Goal: Transaction & Acquisition: Purchase product/service

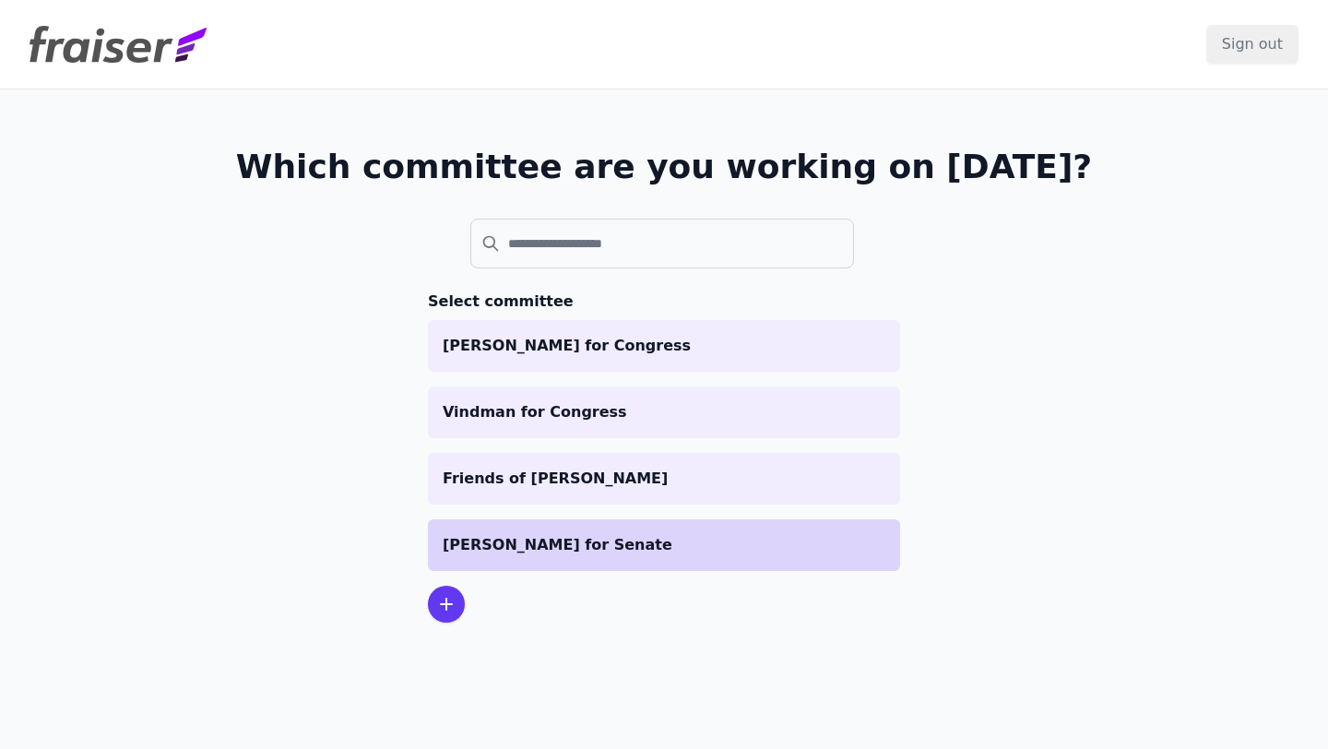
click at [591, 548] on p "[PERSON_NAME] for Senate" at bounding box center [664, 545] width 443 height 22
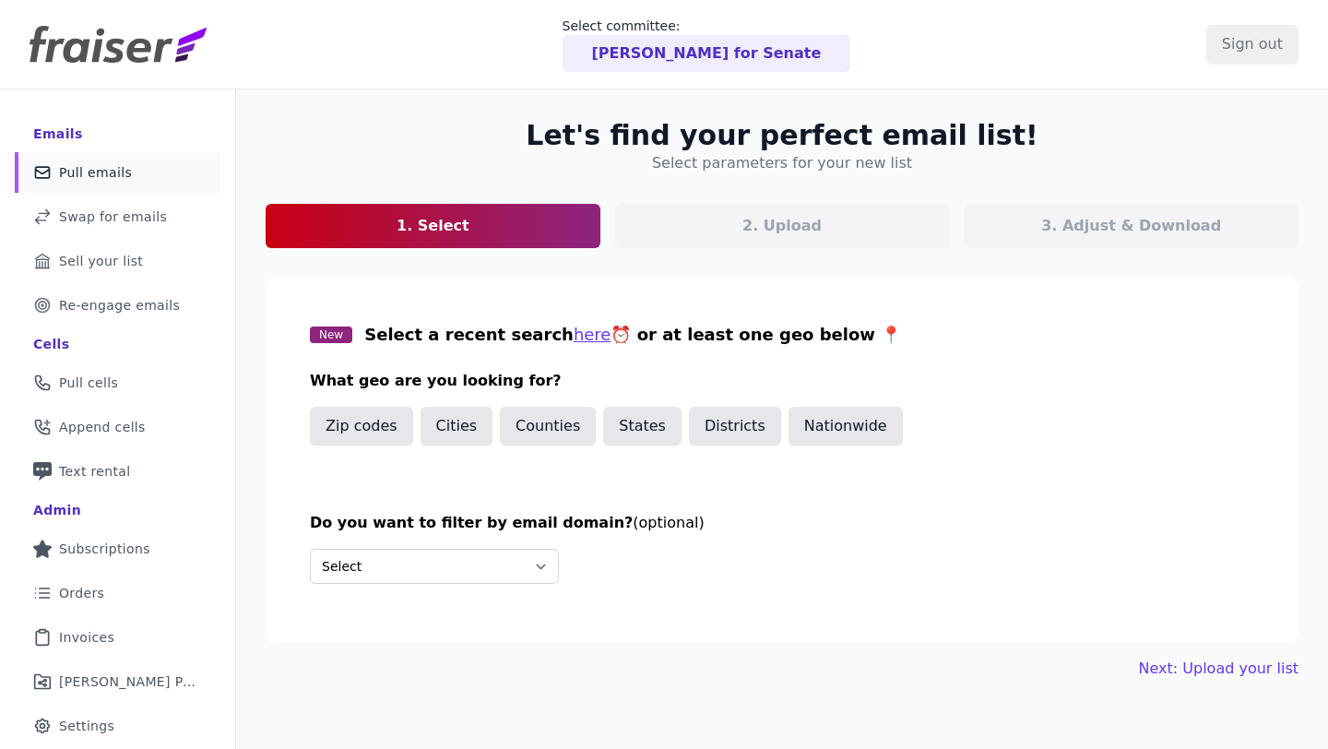
scroll to position [89, 0]
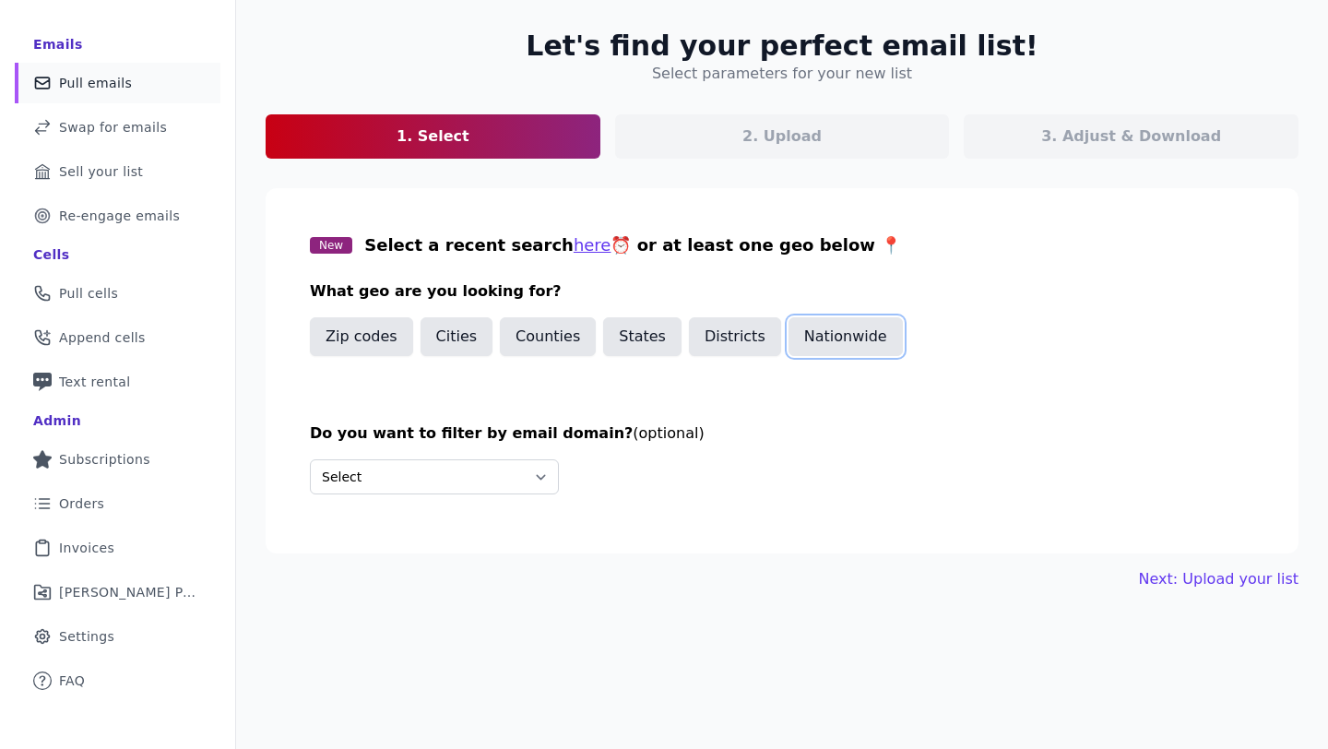
click at [839, 329] on button "Nationwide" at bounding box center [845, 336] width 114 height 39
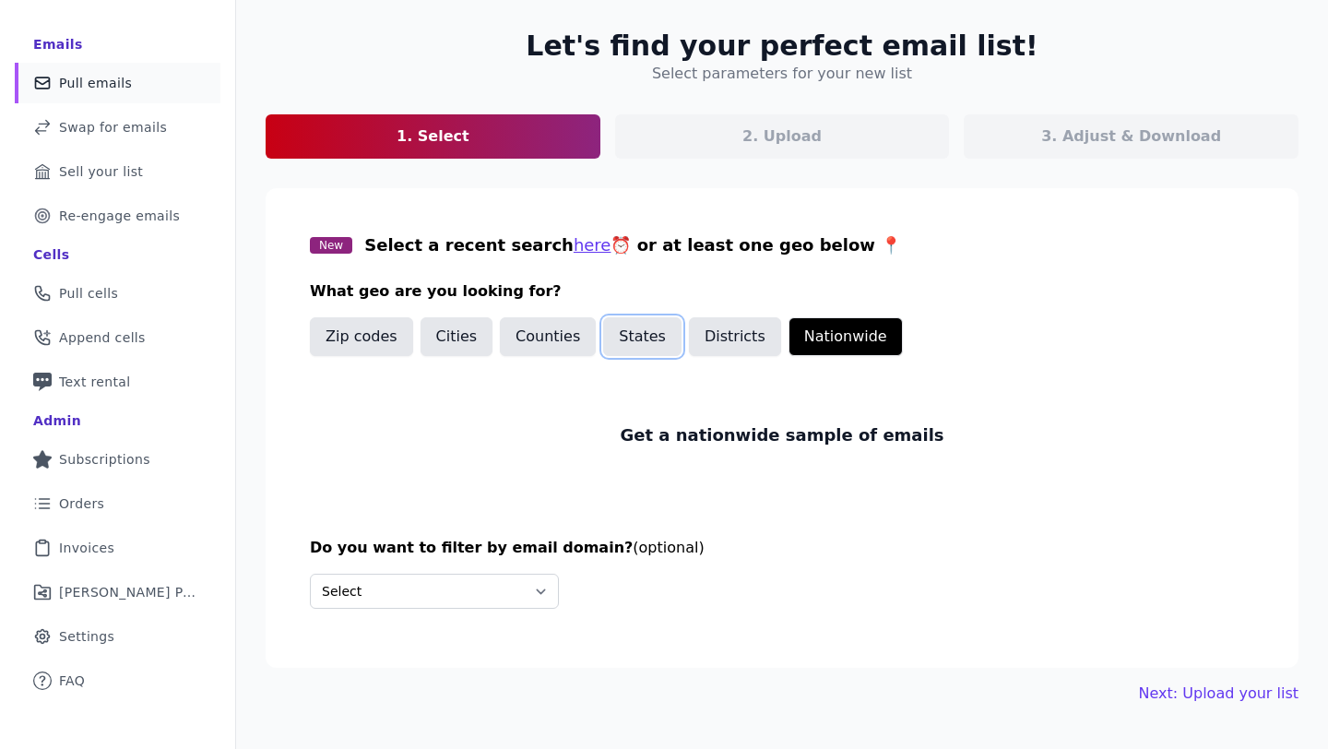
click at [618, 335] on button "States" at bounding box center [642, 336] width 78 height 39
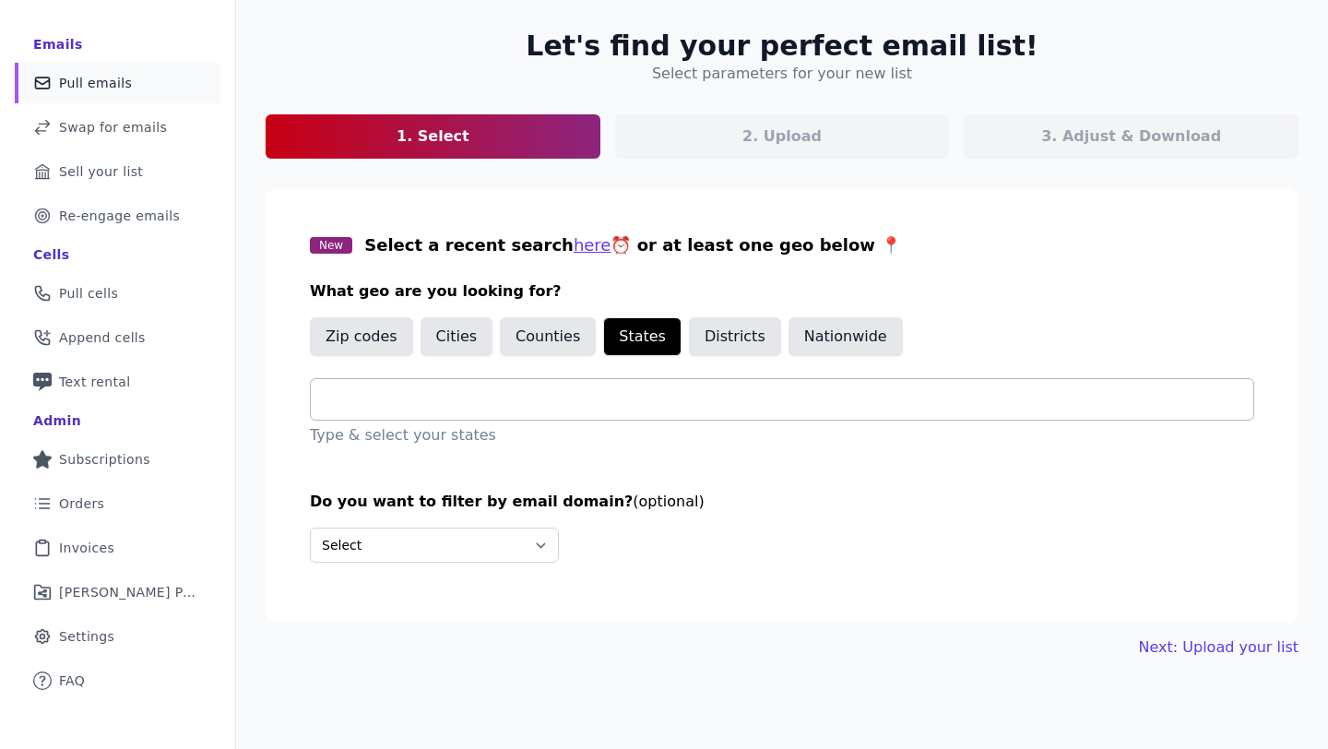
click at [518, 401] on input "text" at bounding box center [790, 399] width 928 height 22
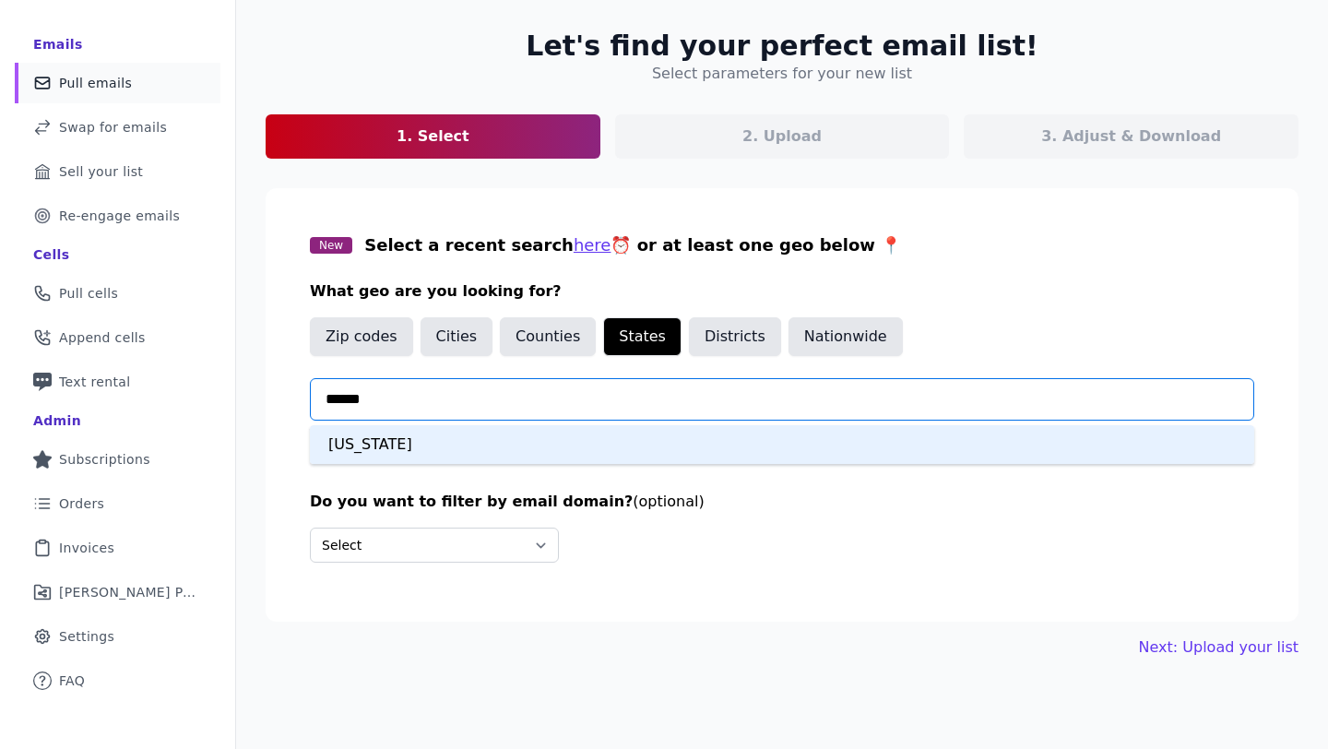
type input "*******"
click at [490, 426] on div "[US_STATE]" at bounding box center [782, 444] width 944 height 39
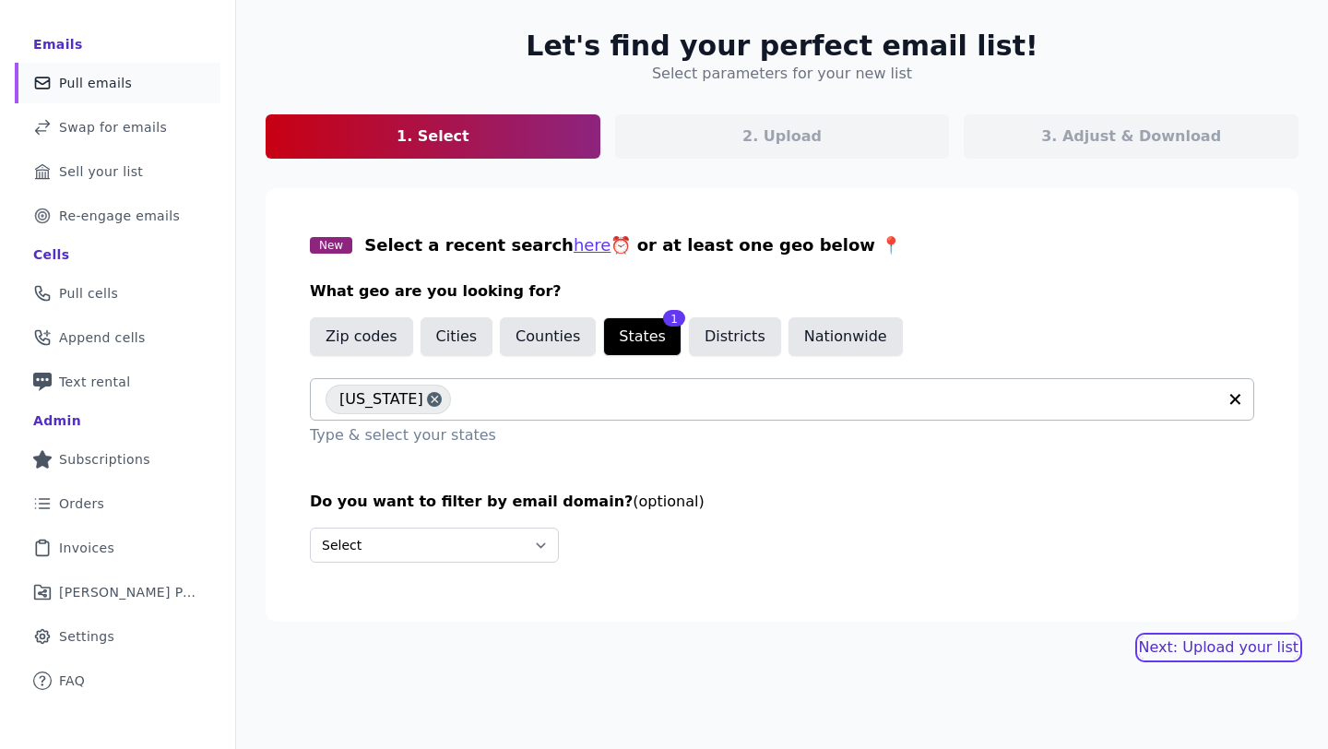
click at [1227, 647] on link "Next: Upload your list" at bounding box center [1219, 647] width 160 height 22
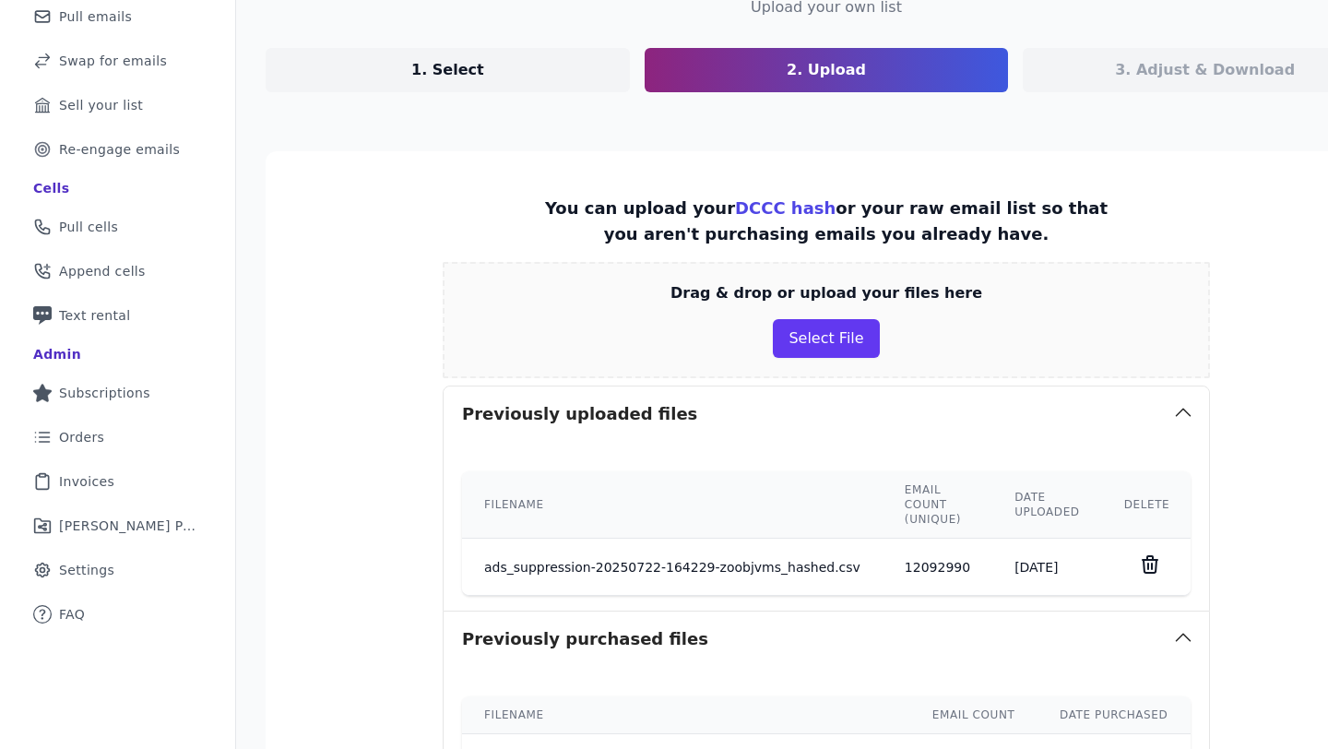
scroll to position [178, 0]
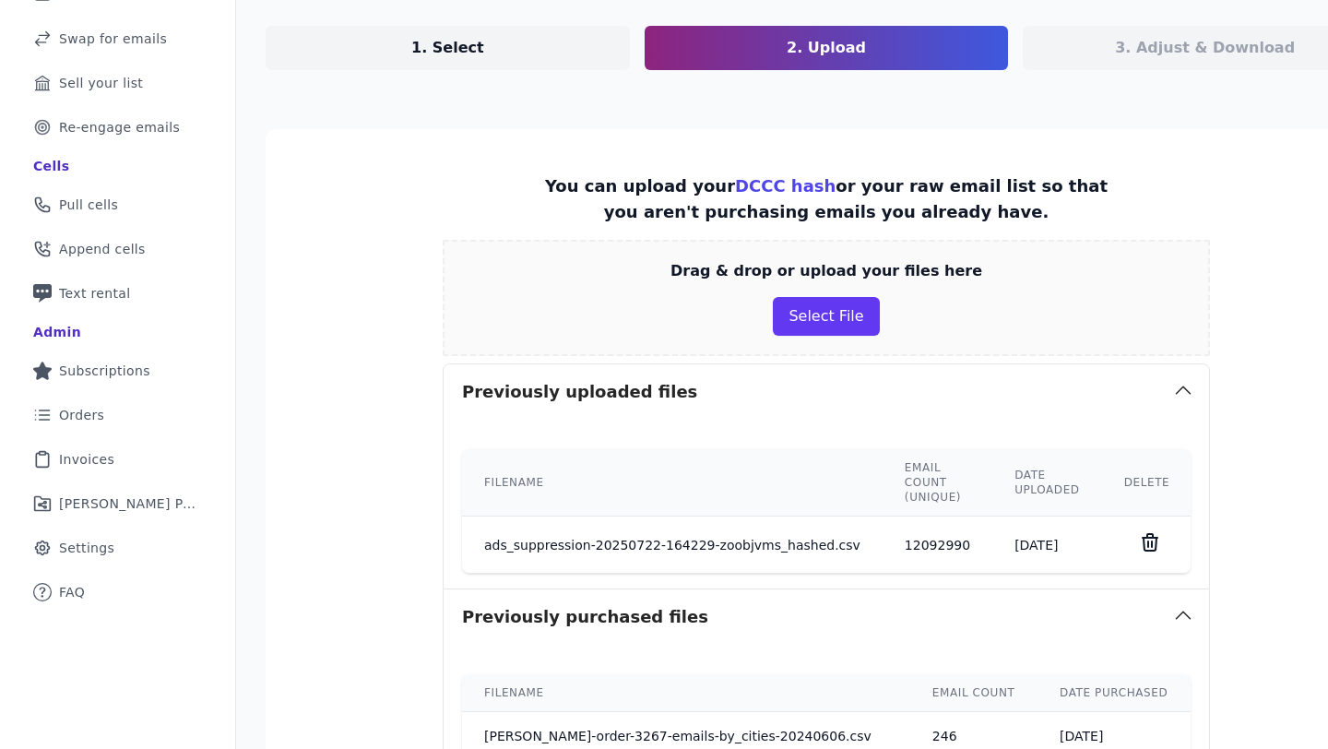
click at [1139, 546] on icon at bounding box center [1150, 542] width 22 height 22
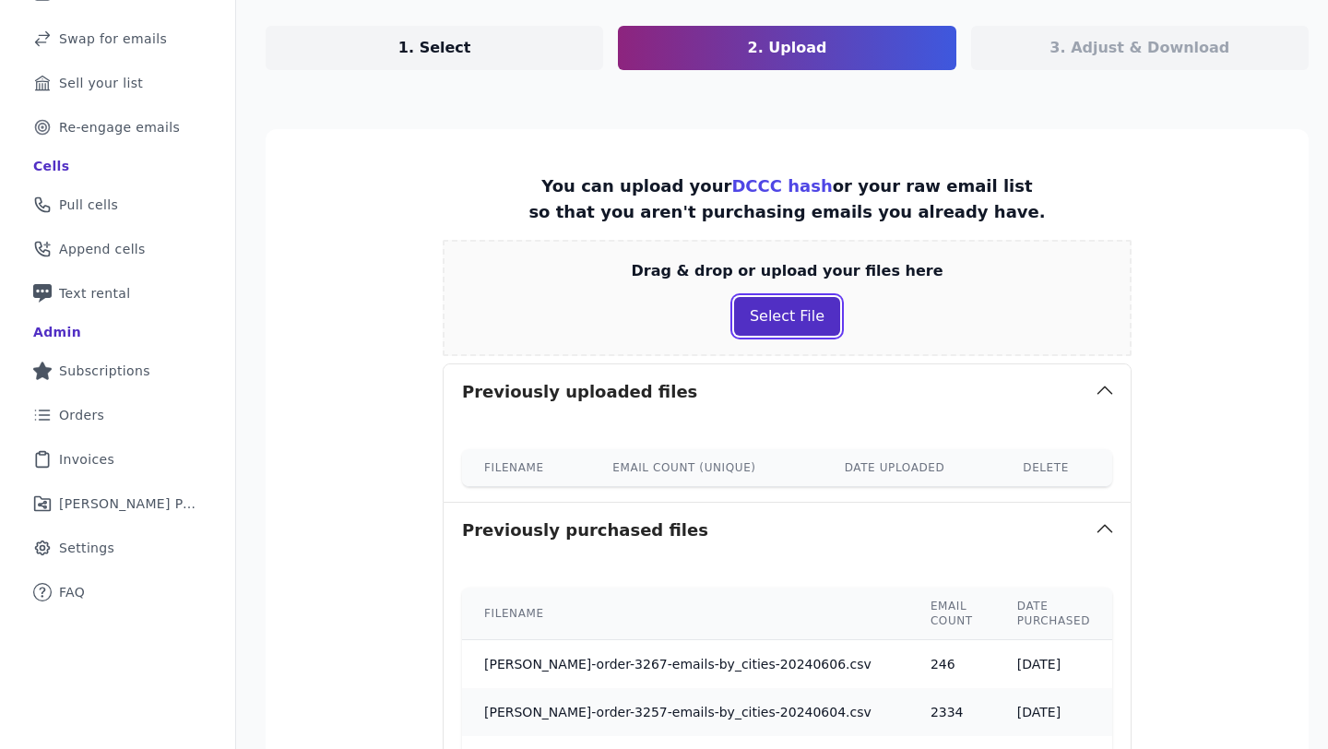
click at [788, 319] on button "Select File" at bounding box center [787, 316] width 106 height 39
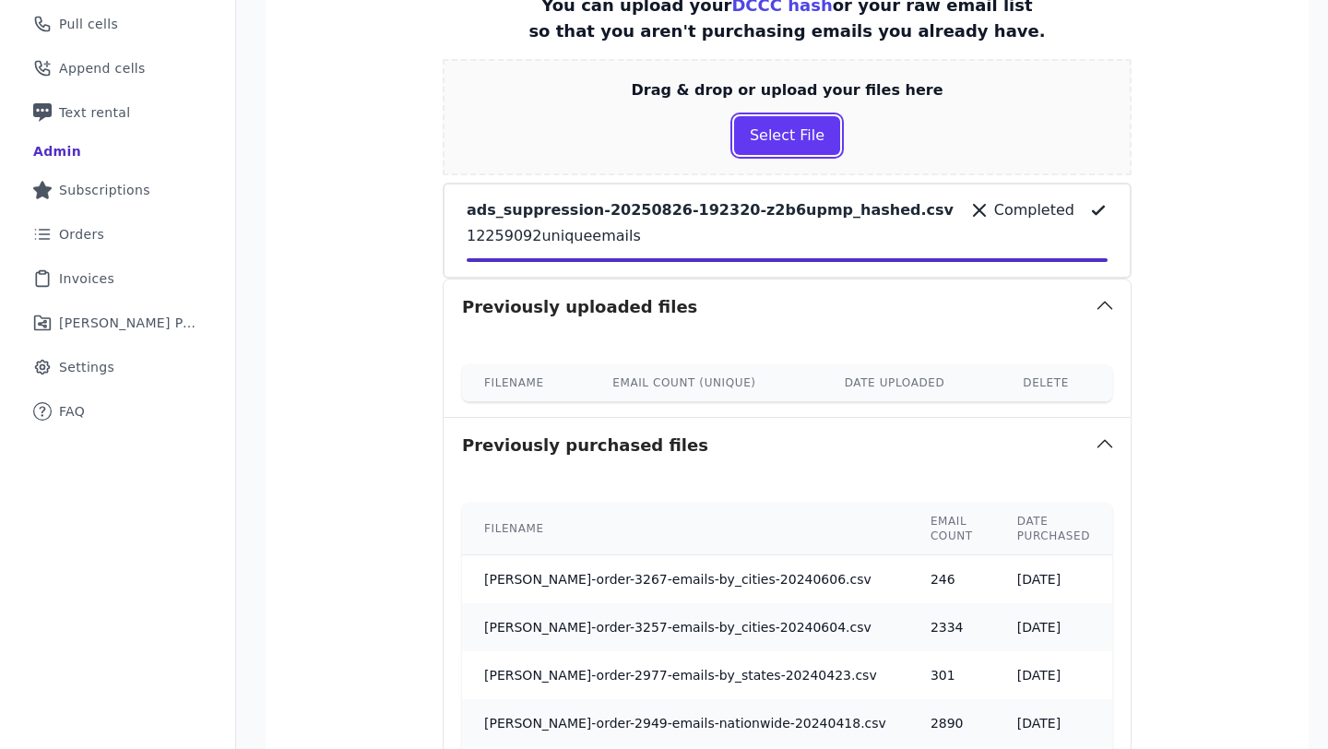
scroll to position [779, 0]
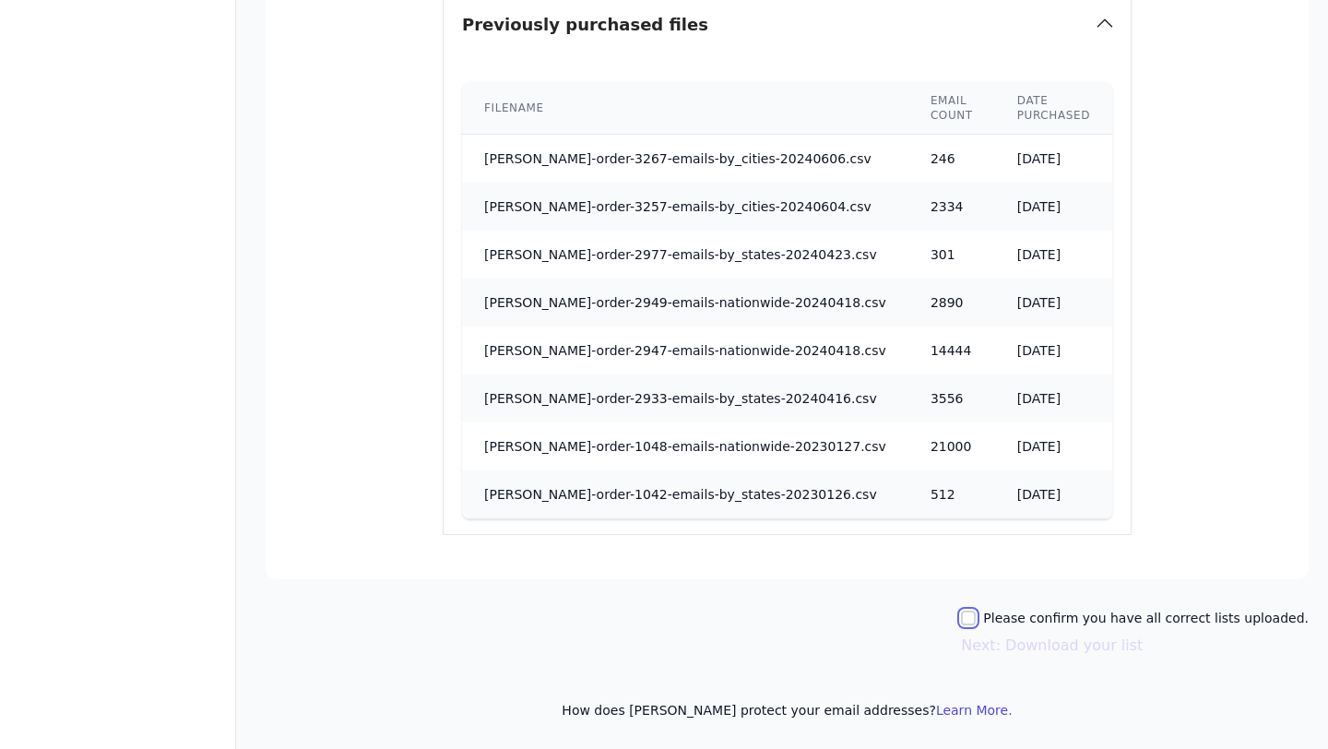
click at [976, 616] on input "Please confirm you have all correct lists uploaded." at bounding box center [968, 617] width 15 height 15
checkbox input "true"
click at [1027, 650] on button "Next: Download your list" at bounding box center [1052, 645] width 182 height 22
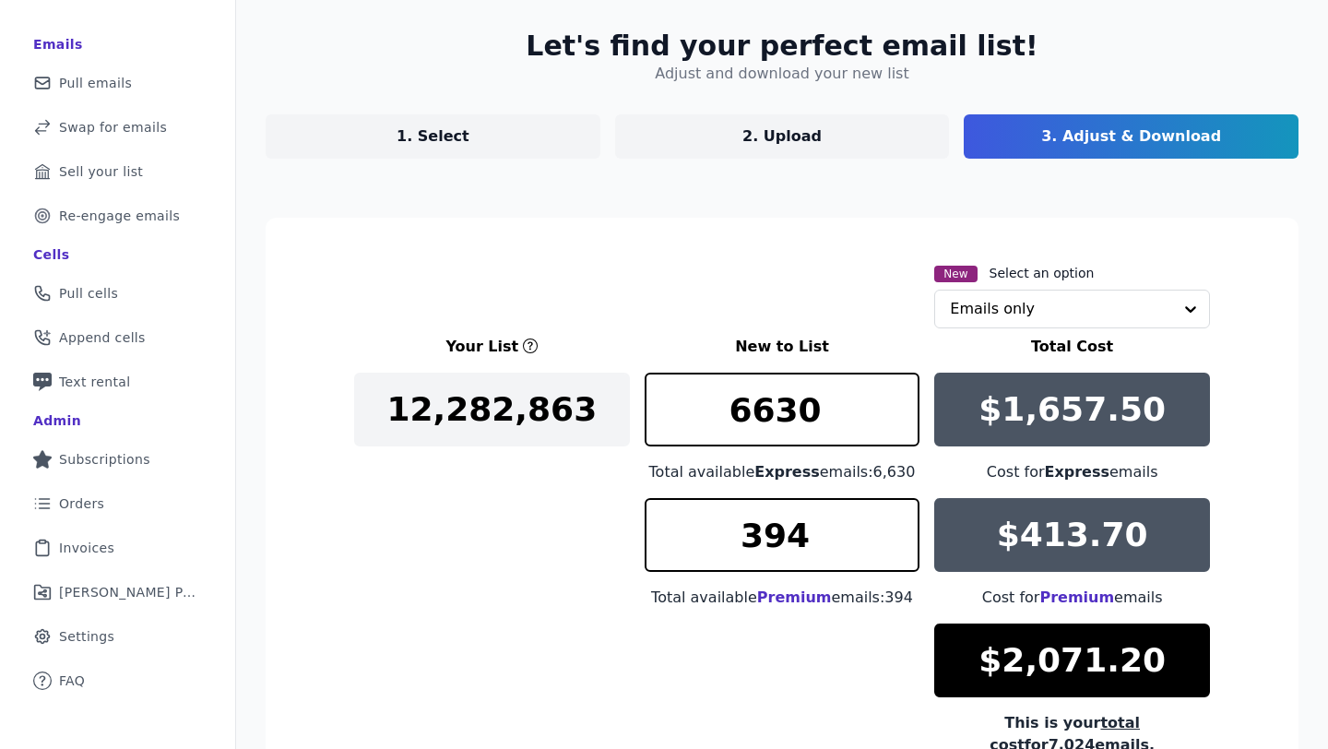
scroll to position [291, 0]
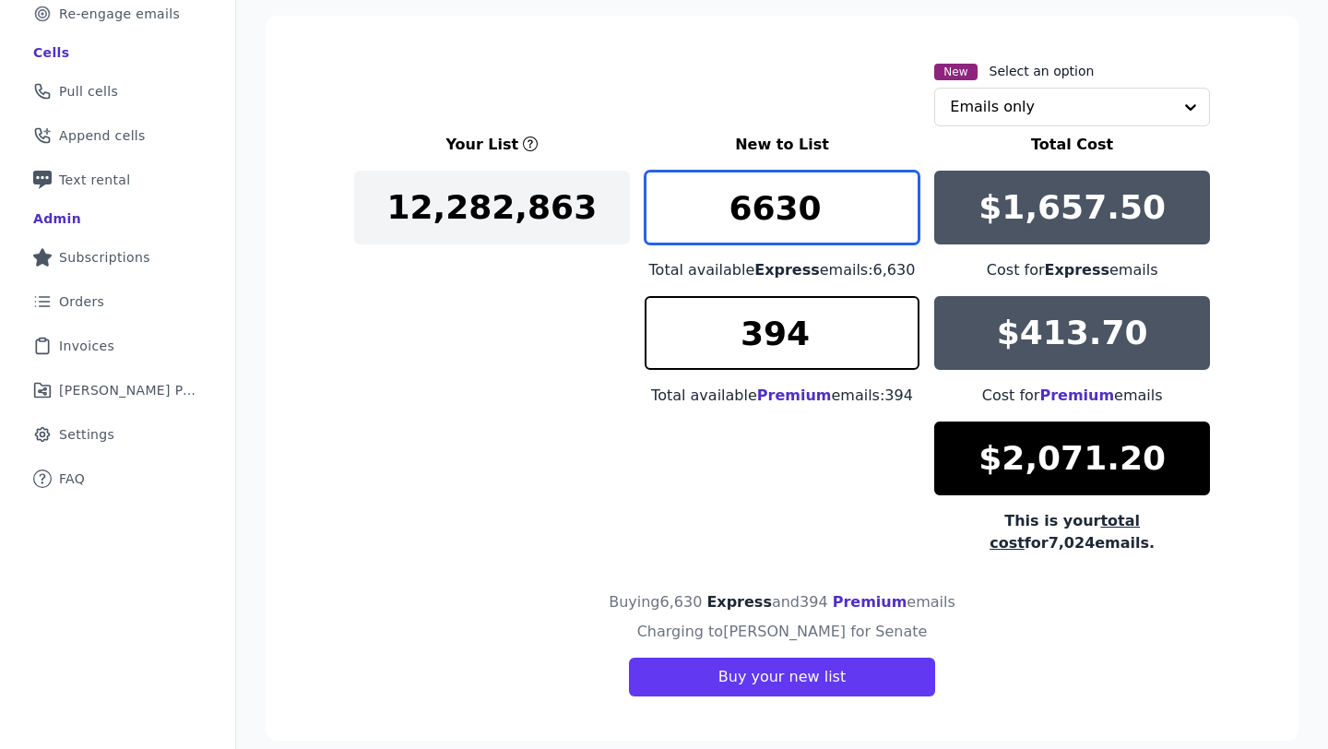
click at [848, 219] on input "6630" at bounding box center [783, 208] width 276 height 74
type input "6518"
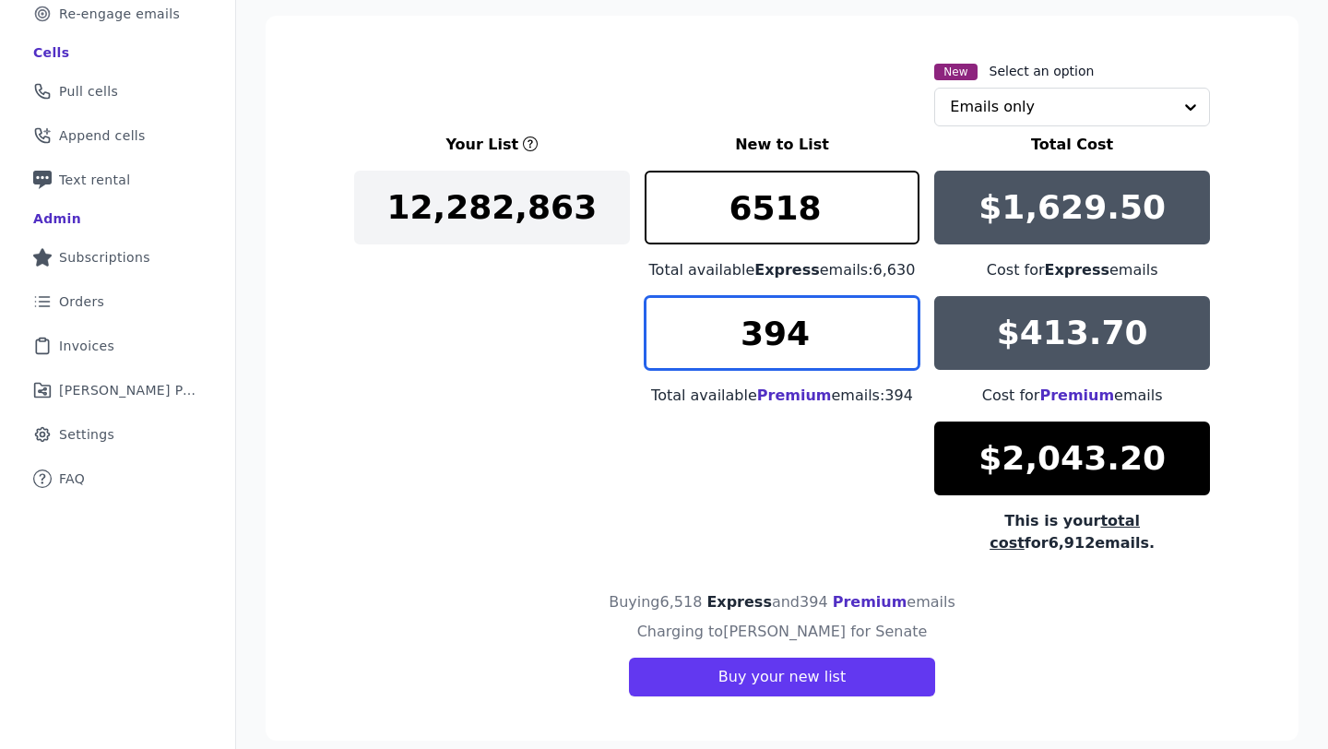
click at [814, 332] on input "394" at bounding box center [783, 333] width 276 height 74
type input "0"
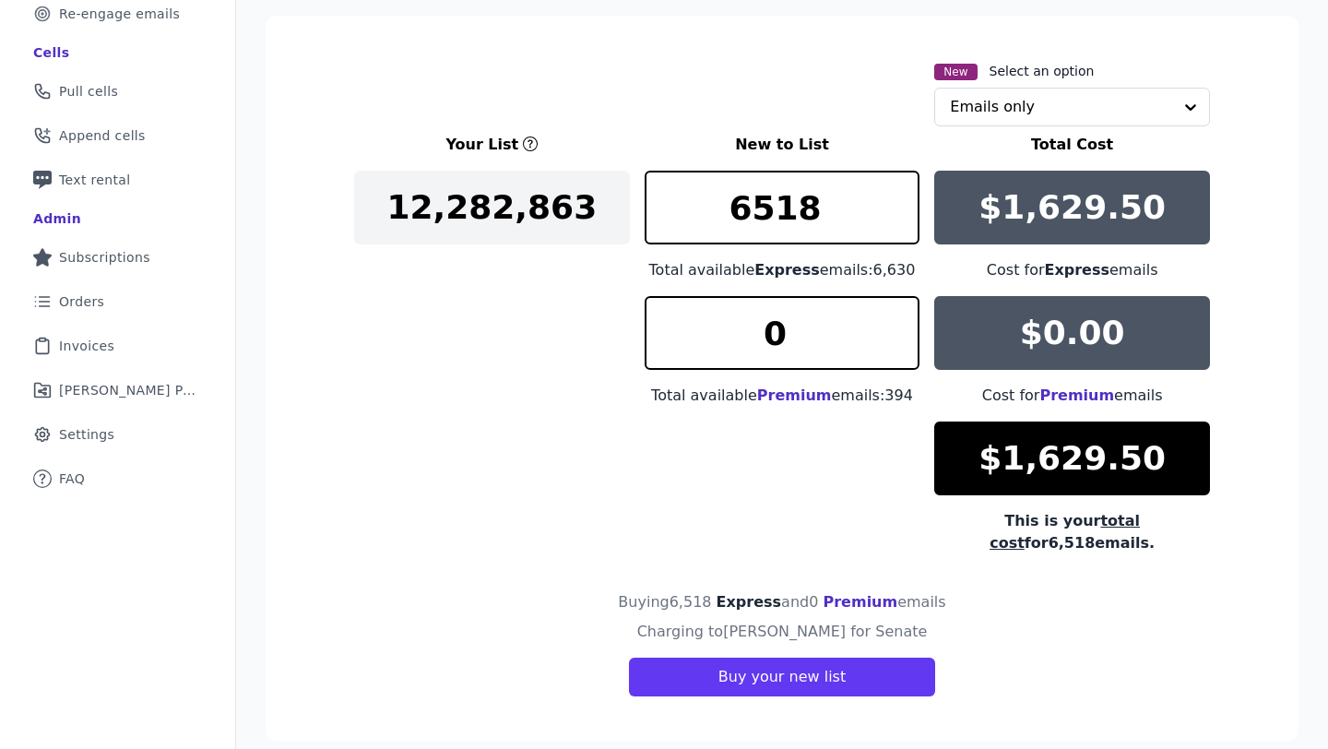
click at [749, 505] on div "Your List New to List Total Cost 12,282,863 6518 Total available Express emails…" at bounding box center [782, 344] width 856 height 420
click at [824, 229] on input "6518" at bounding box center [783, 208] width 276 height 74
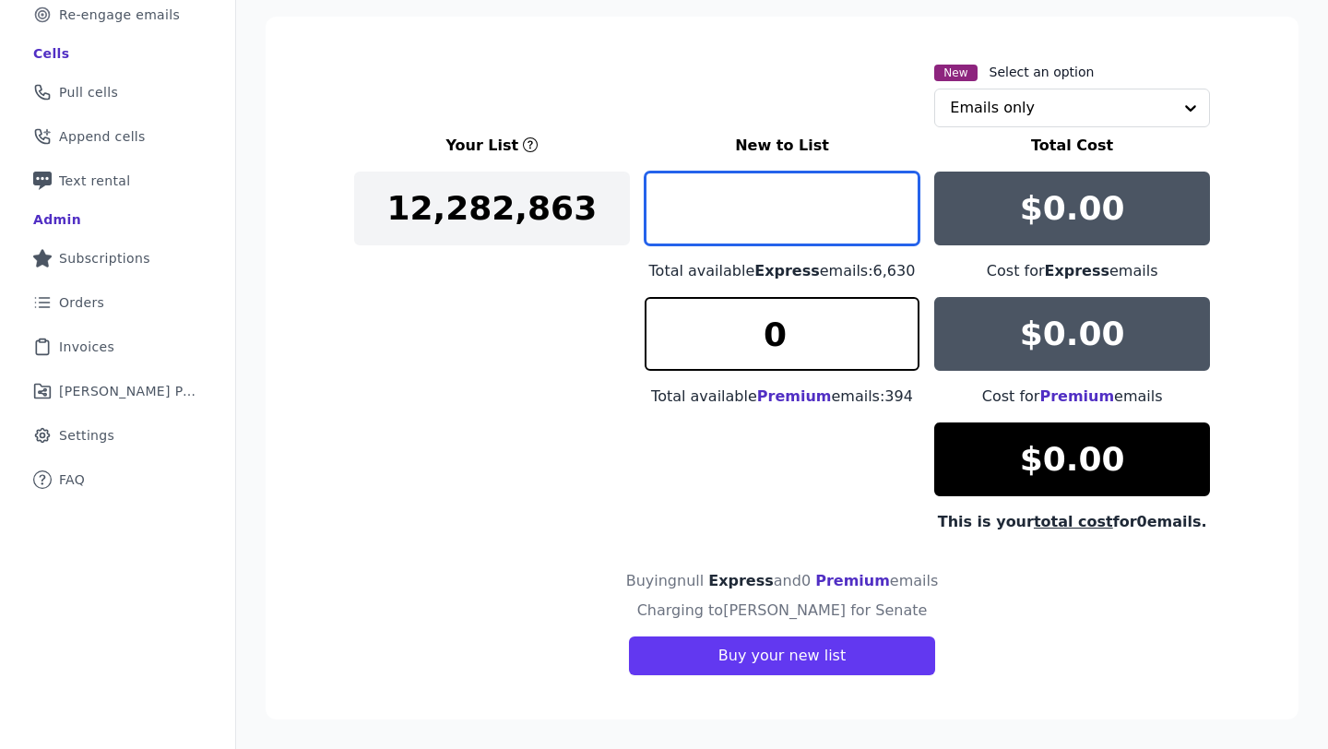
type input "1"
paste input "6518"
type input "6518"
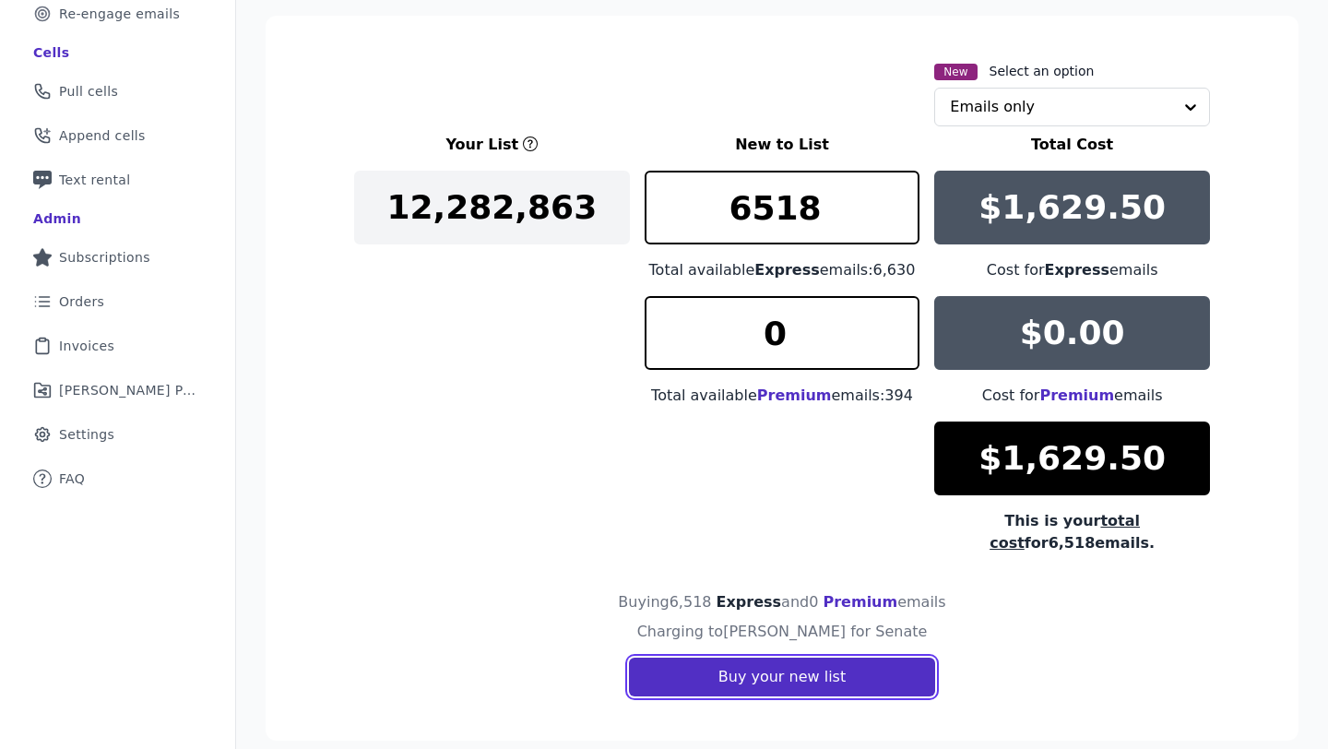
click at [853, 666] on button "Buy your new list" at bounding box center [782, 676] width 306 height 39
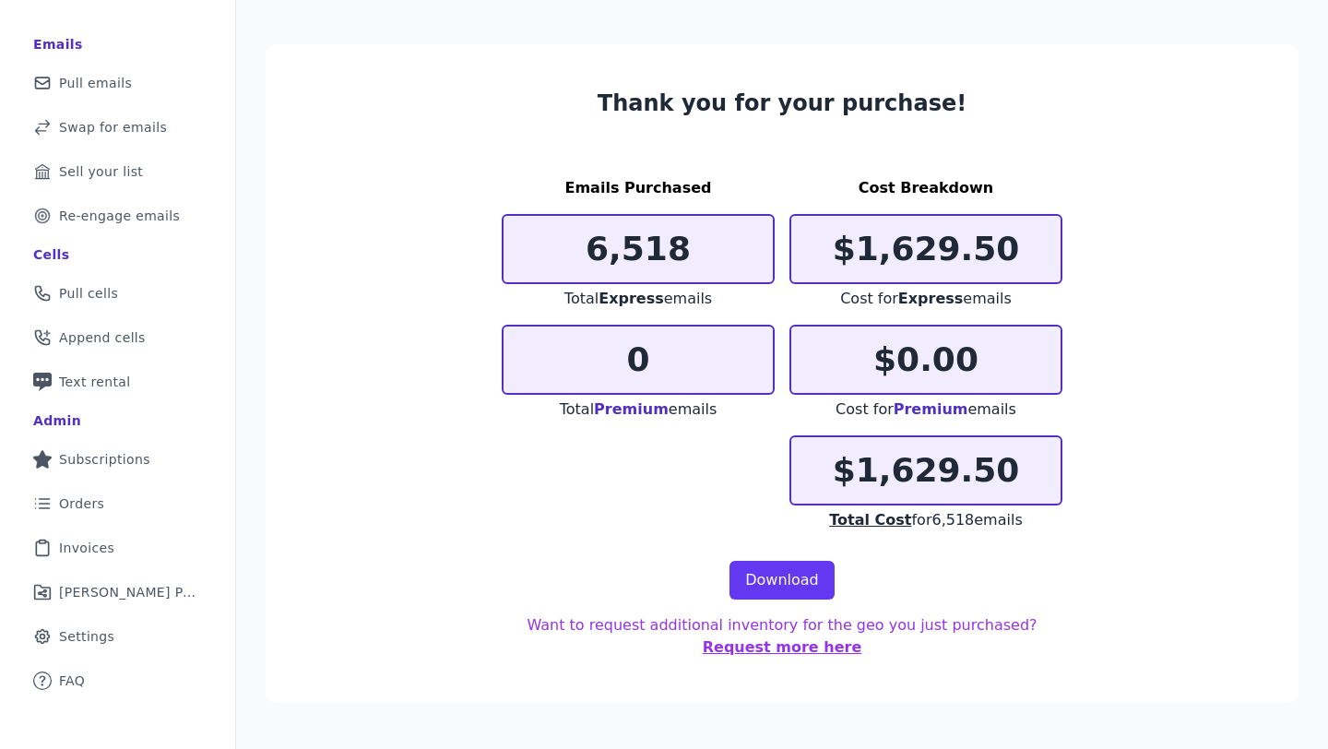
scroll to position [89, 0]
click at [770, 586] on link "Download" at bounding box center [781, 580] width 105 height 39
drag, startPoint x: 1013, startPoint y: 463, endPoint x: 842, endPoint y: 470, distance: 170.8
click at [842, 470] on p "$1,629.50" at bounding box center [925, 470] width 269 height 37
copy p "$1,629.50"
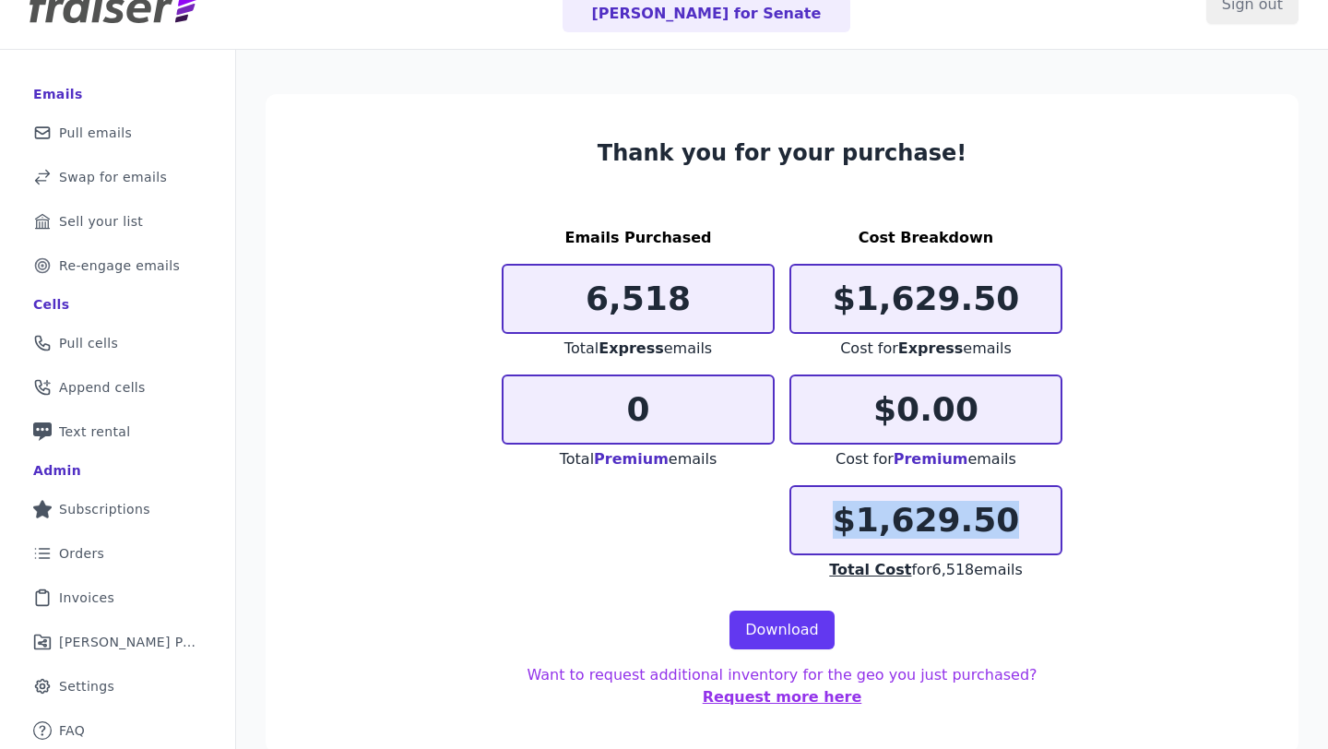
scroll to position [0, 0]
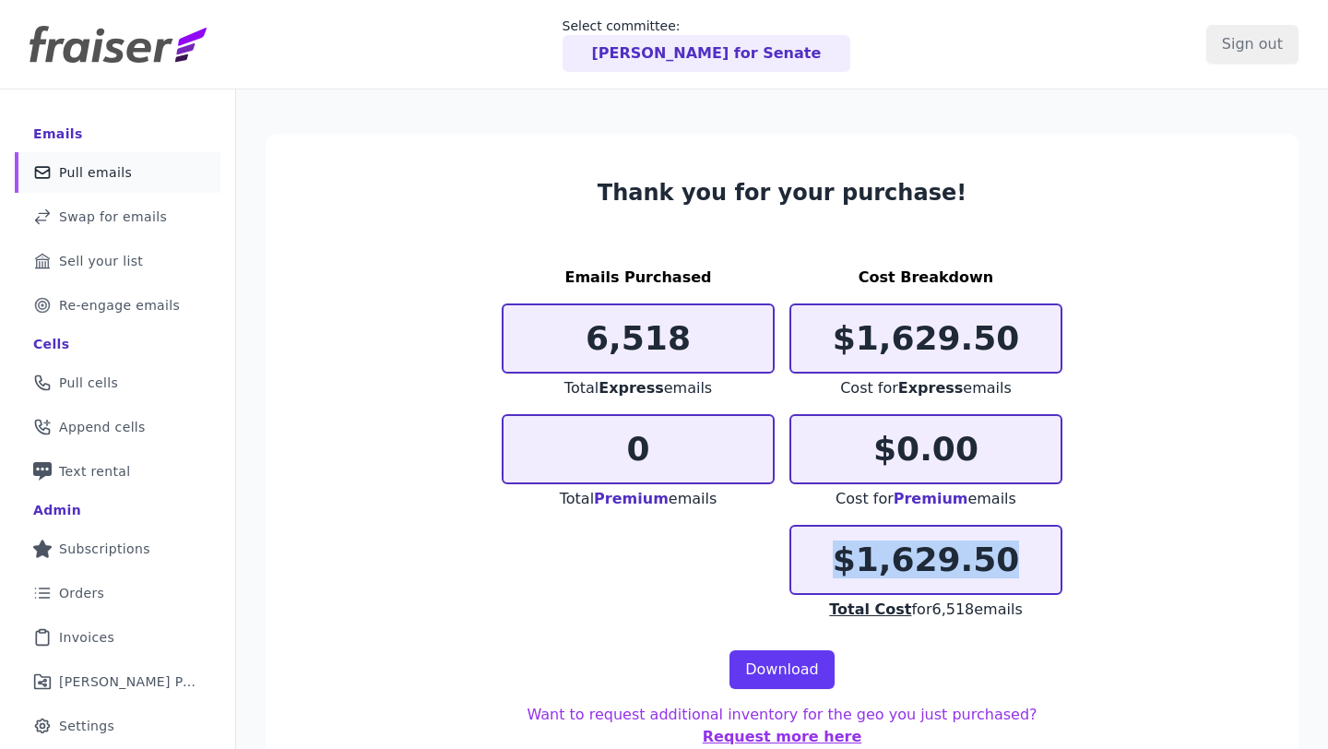
click at [149, 173] on link "Mail Icon Outline of a mail envelope Pull emails" at bounding box center [118, 172] width 206 height 41
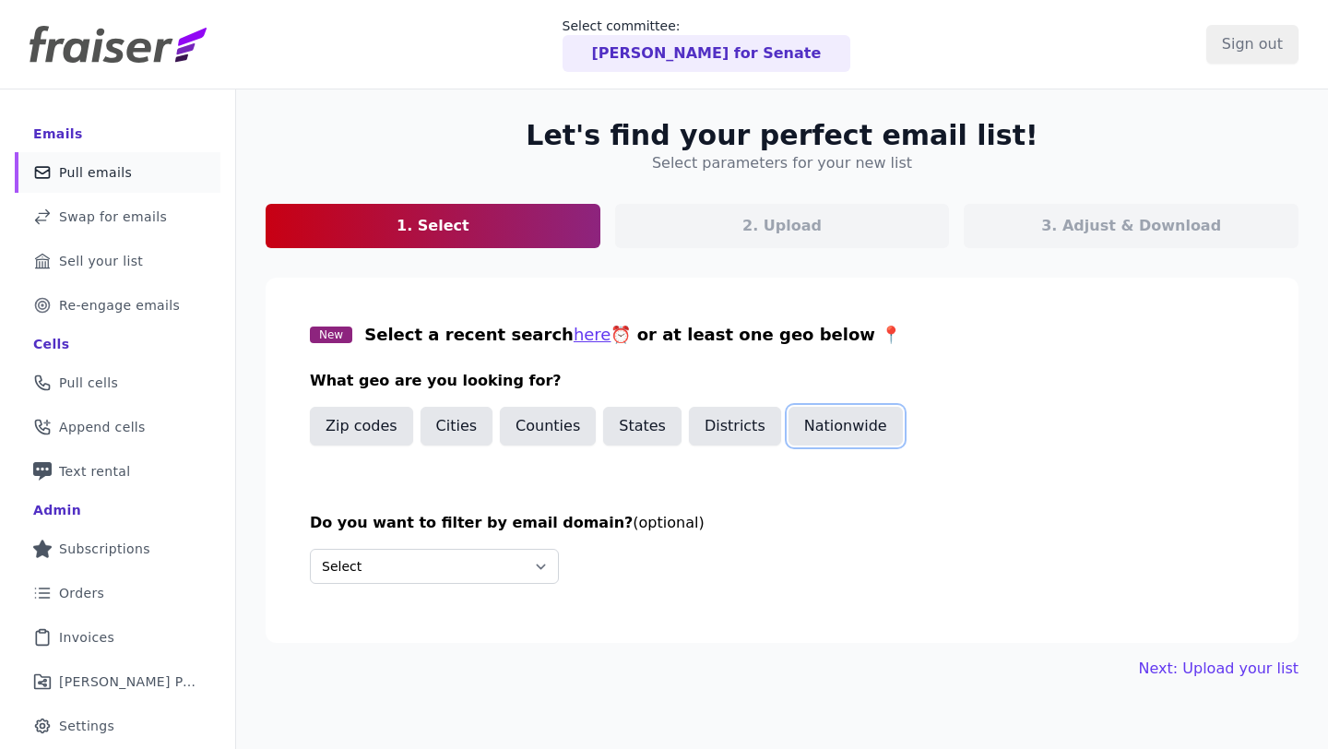
click at [812, 424] on button "Nationwide" at bounding box center [845, 426] width 114 height 39
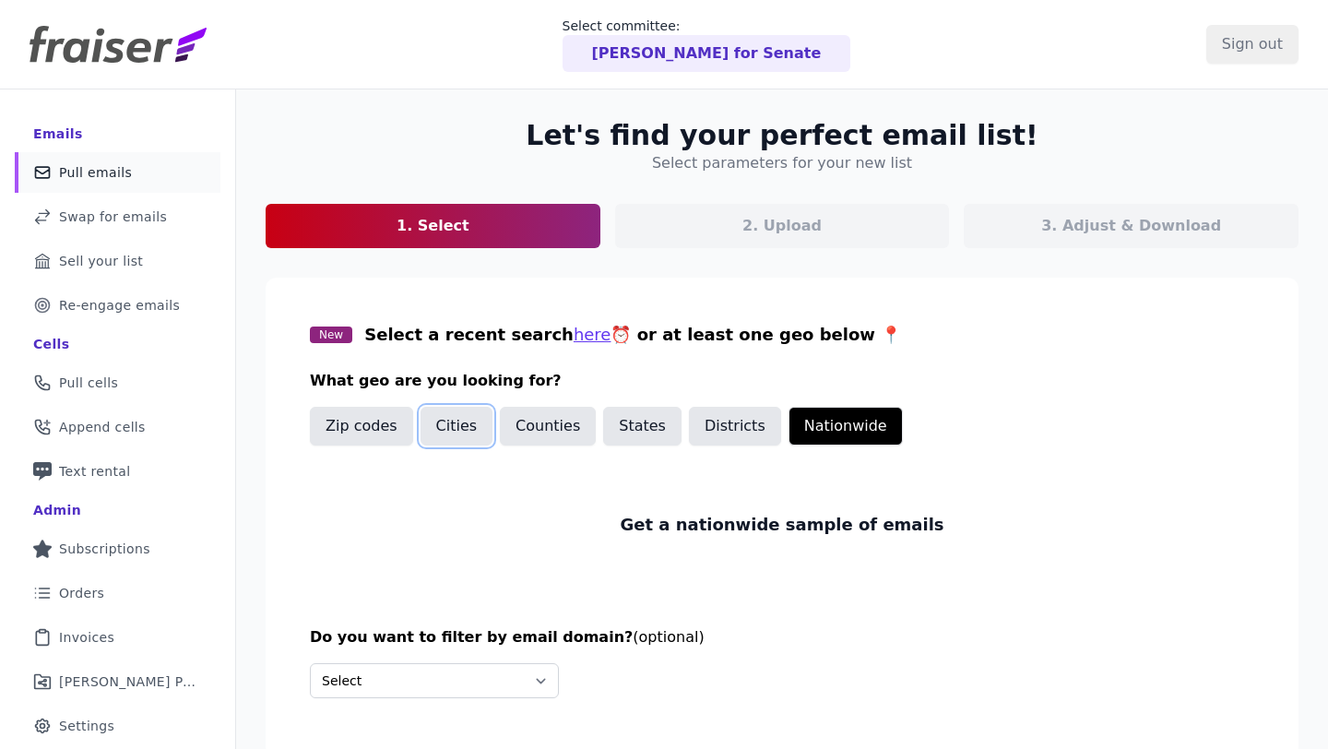
click at [445, 426] on button "Cities" at bounding box center [456, 426] width 73 height 39
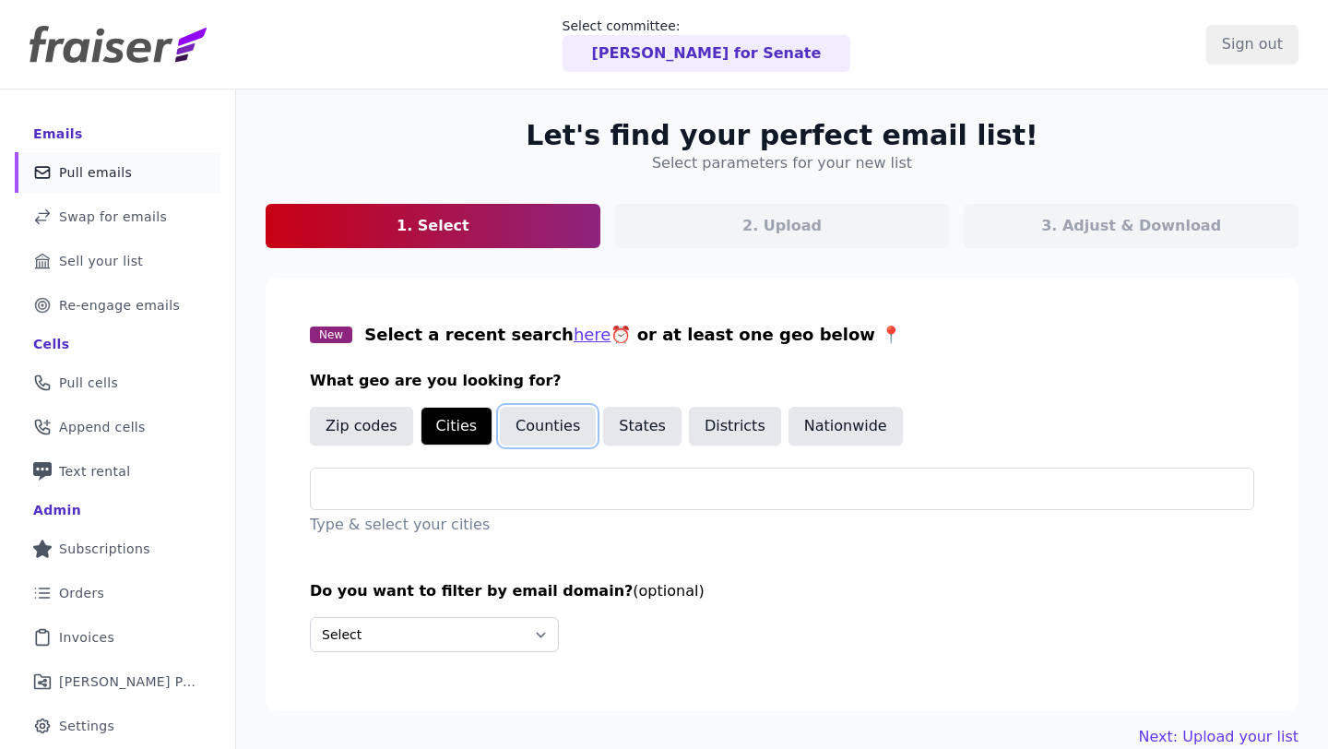
click at [514, 423] on button "Counties" at bounding box center [548, 426] width 96 height 39
click at [623, 430] on button "States" at bounding box center [642, 426] width 78 height 39
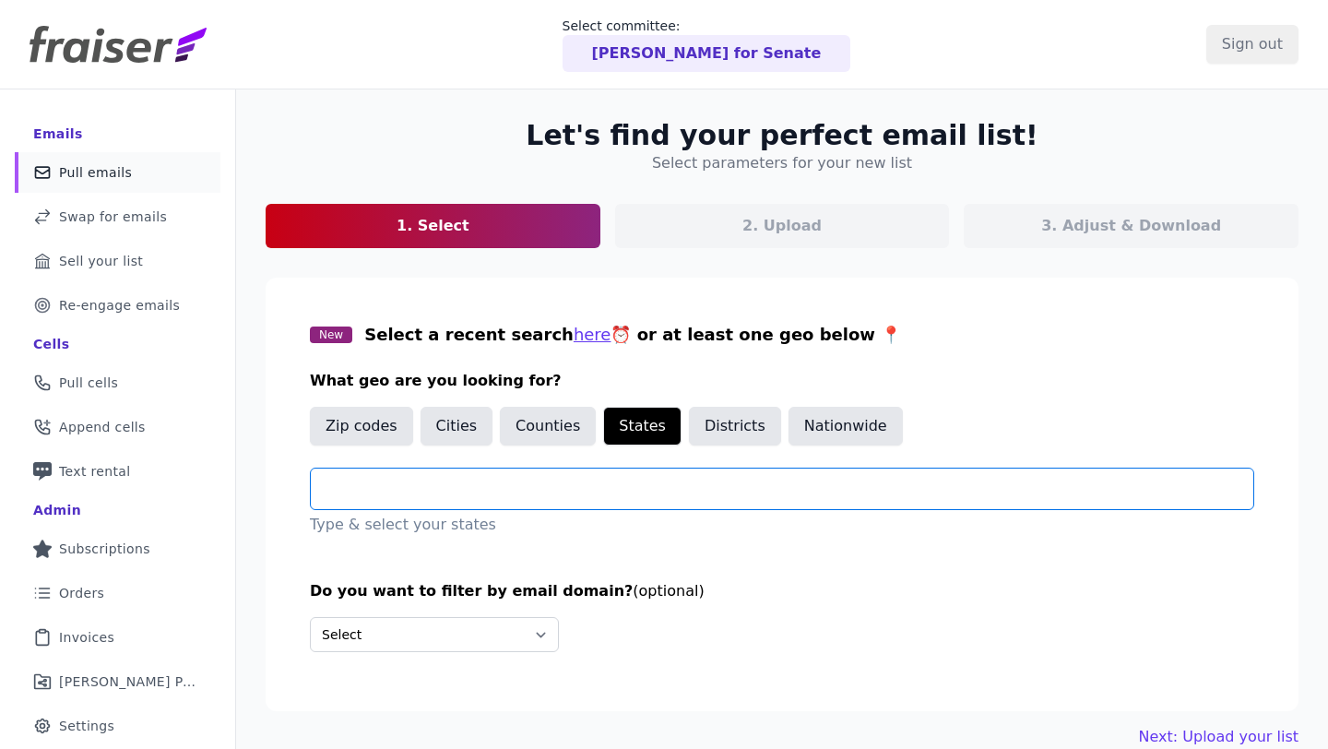
click at [601, 492] on input "text" at bounding box center [790, 489] width 928 height 22
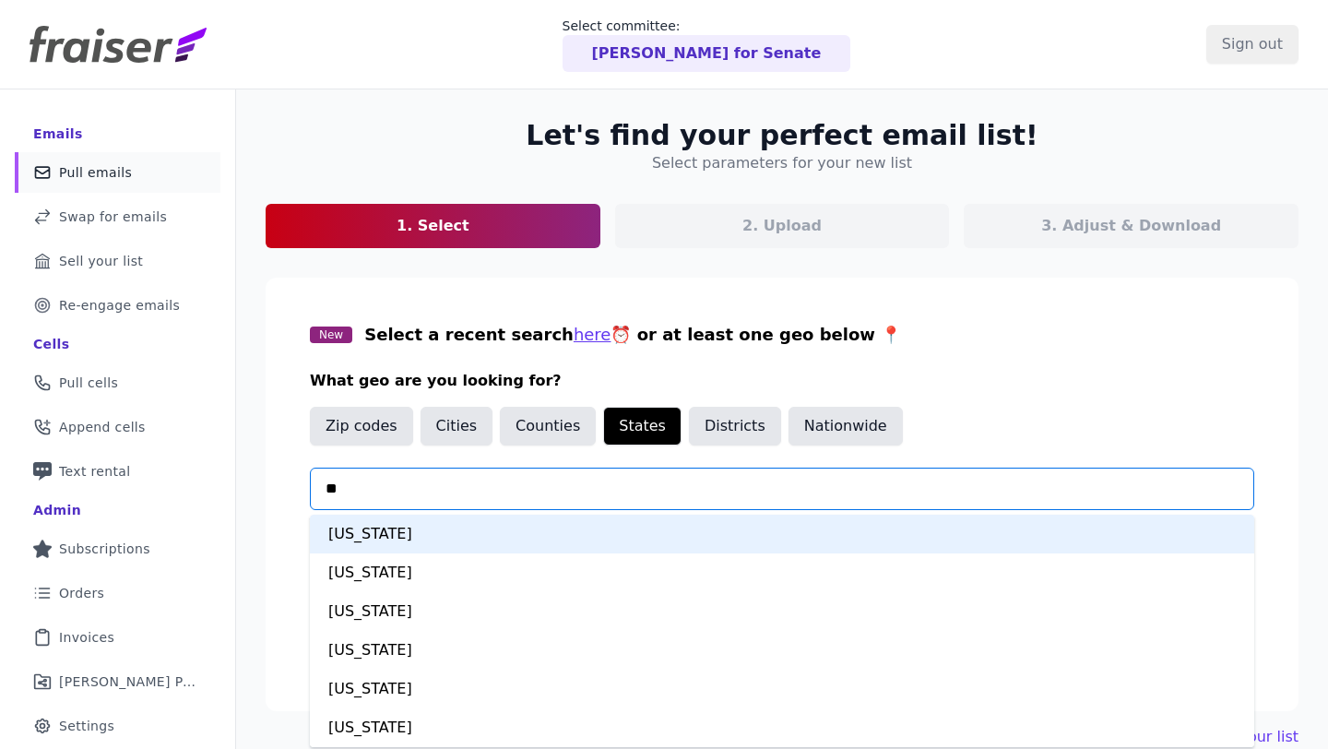
type input "***"
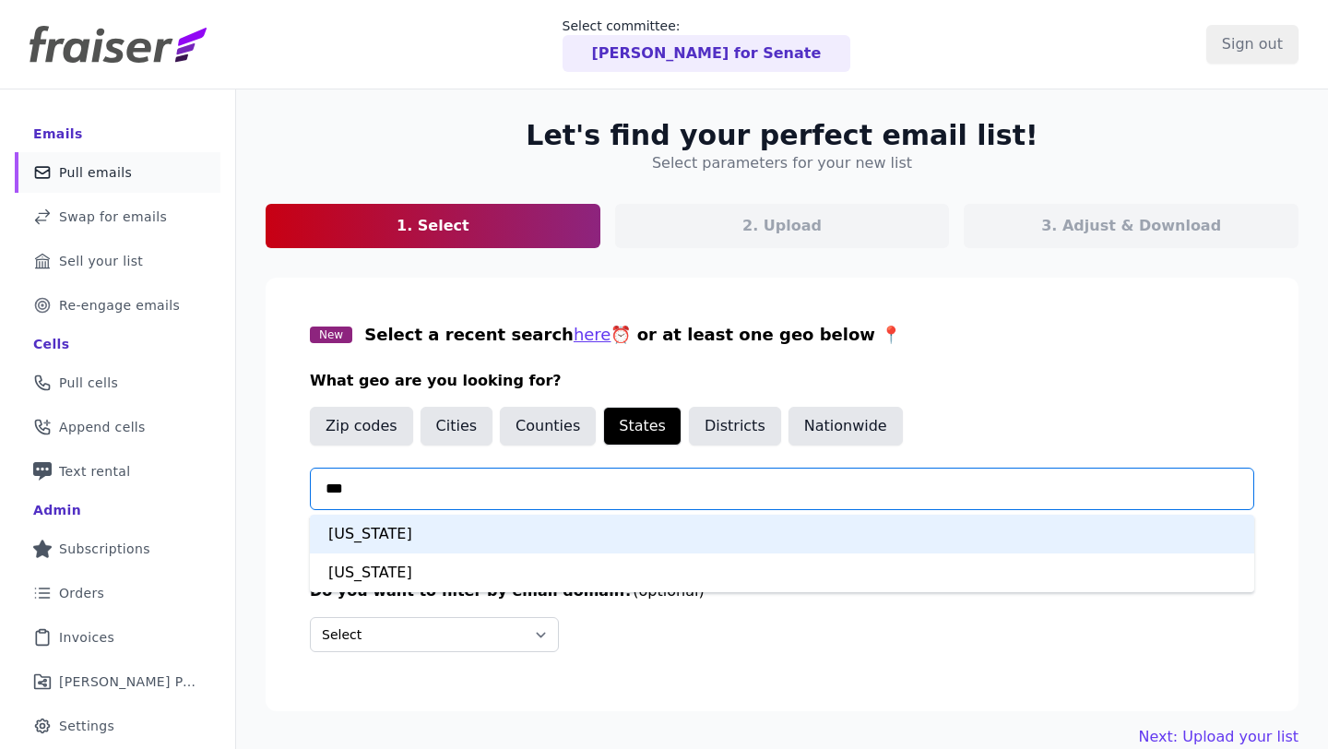
click at [582, 545] on div "Arizona" at bounding box center [782, 534] width 944 height 39
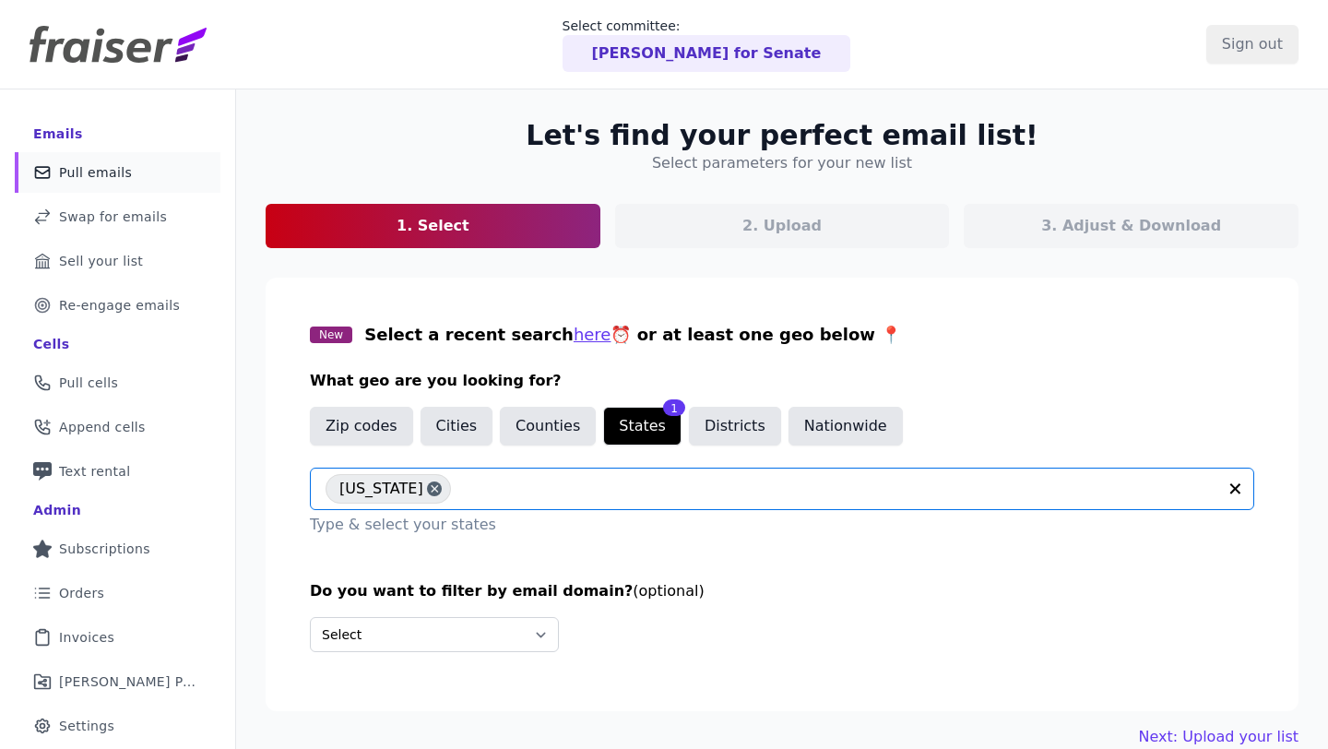
scroll to position [89, 0]
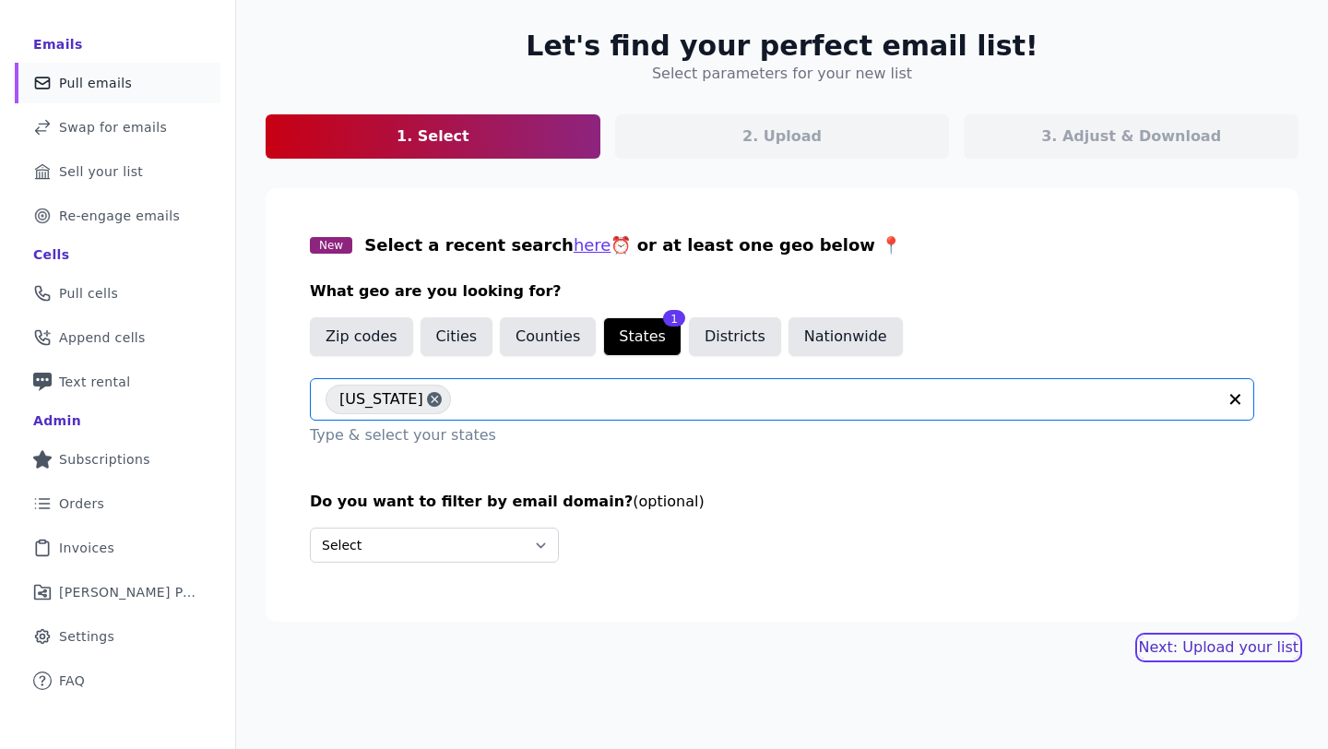
click at [1245, 651] on link "Next: Upload your list" at bounding box center [1219, 647] width 160 height 22
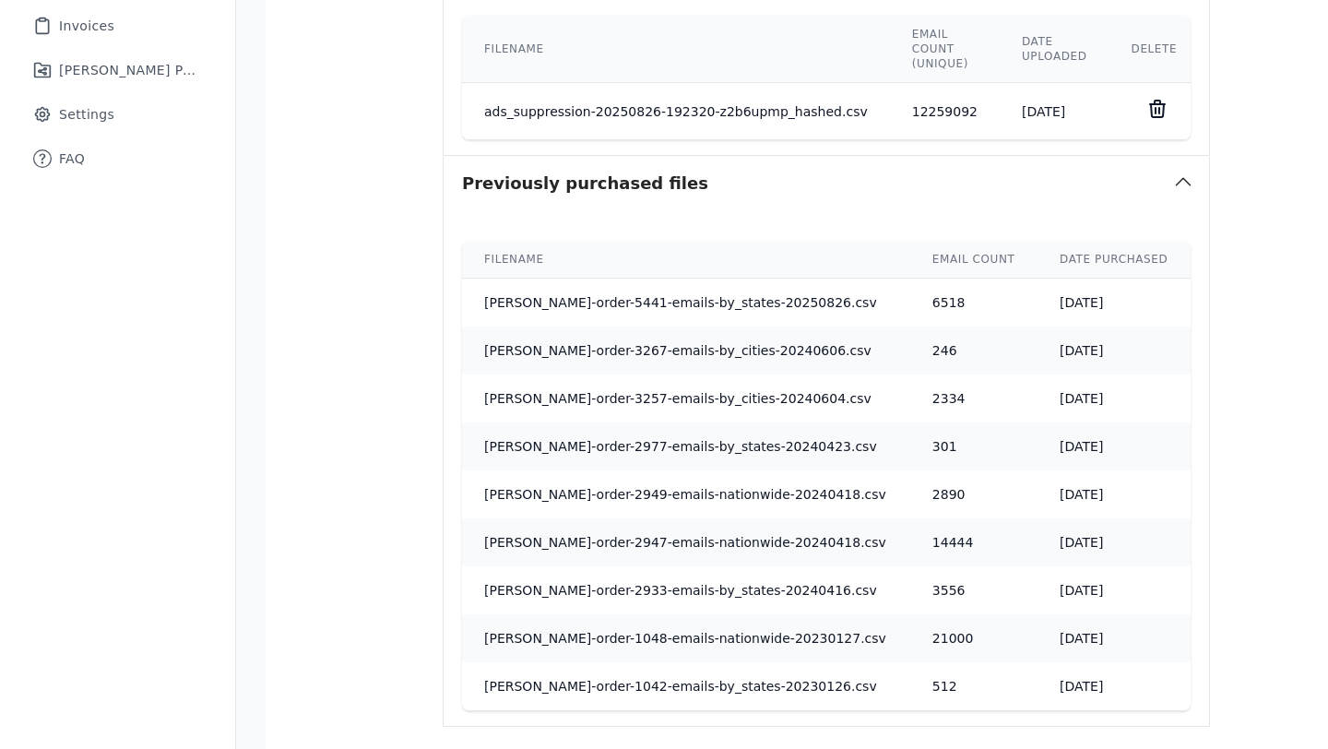
scroll to position [803, 0]
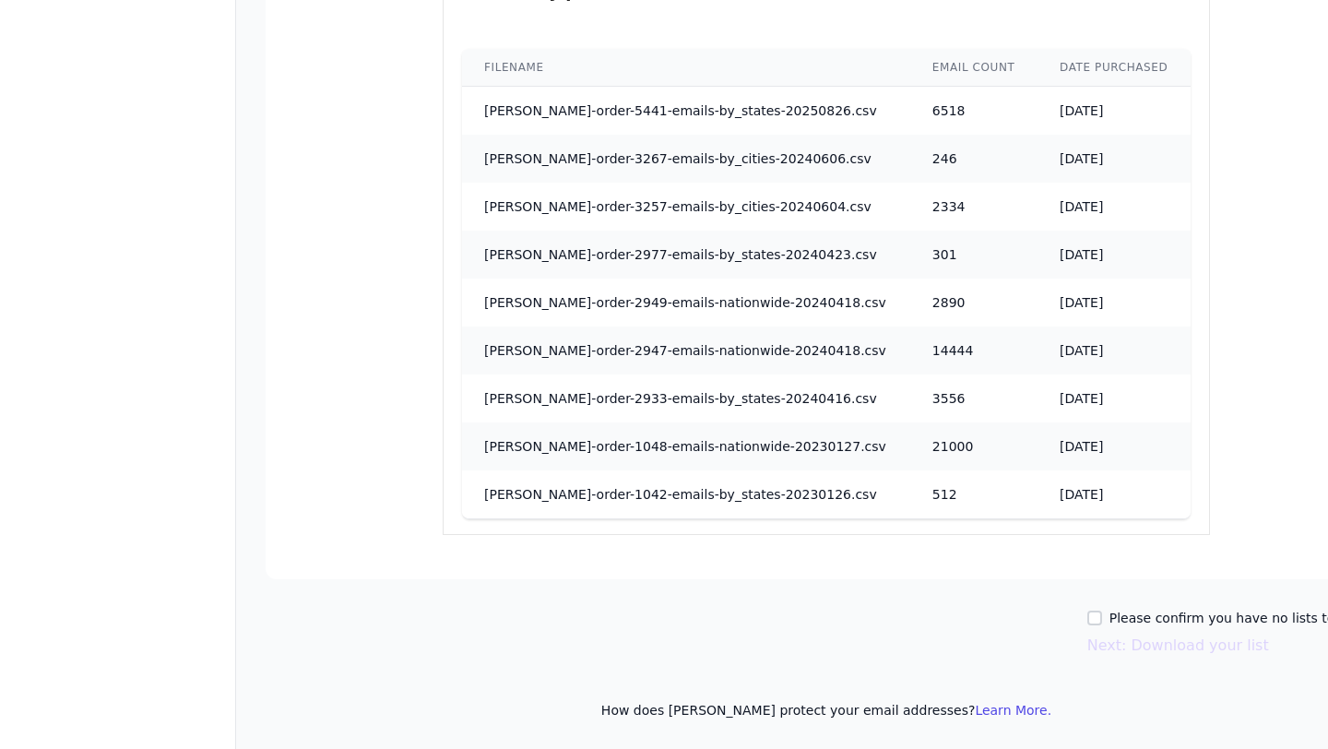
click at [1109, 622] on label "Please confirm you have no lists to upload." at bounding box center [1248, 618] width 278 height 18
click at [1102, 622] on input "Please confirm you have no lists to upload." at bounding box center [1094, 617] width 15 height 15
checkbox input "true"
click at [1144, 660] on div "Let's find your perfect email list! Upload your own list 1. Select 2. Upload 3.…" at bounding box center [826, 17] width 1180 height 1463
click at [1144, 646] on button "Next: Download your list" at bounding box center [1178, 645] width 182 height 22
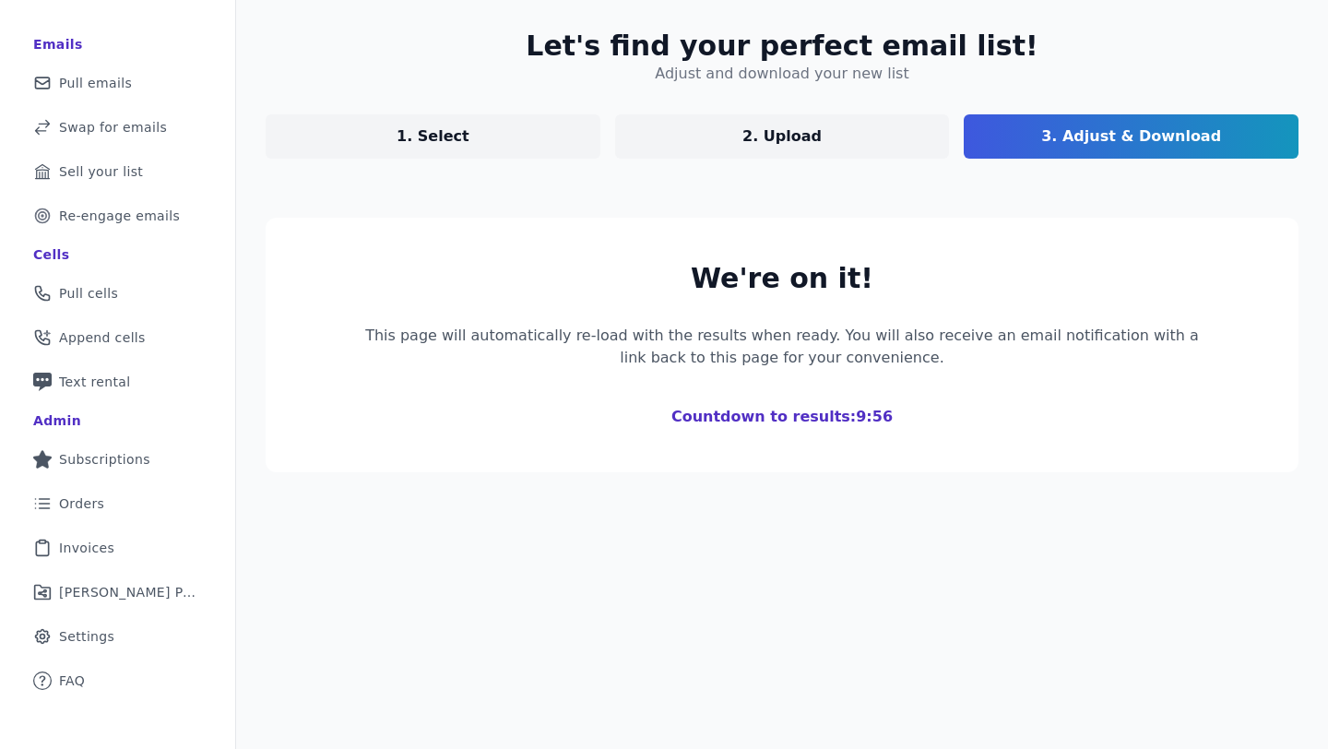
scroll to position [291, 0]
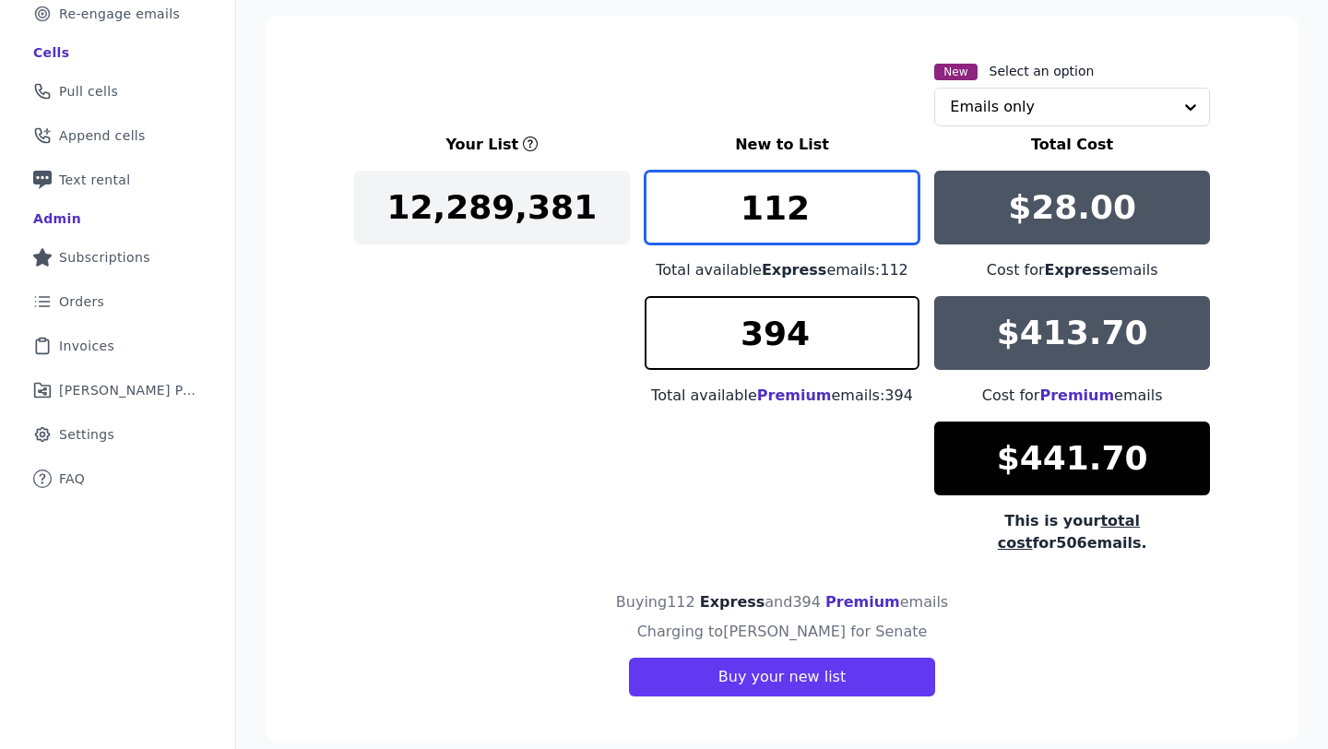
click at [812, 195] on input "112" at bounding box center [783, 208] width 276 height 74
type input "0"
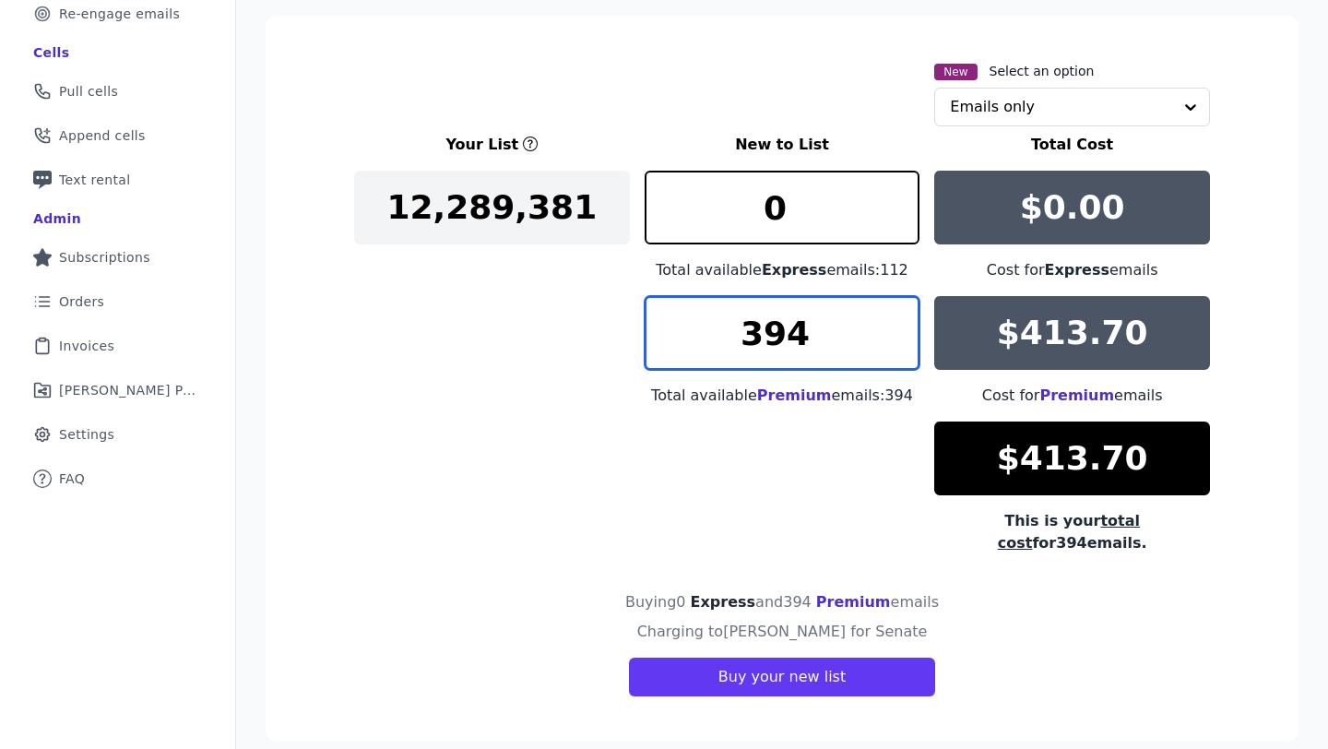
click at [831, 349] on input "394" at bounding box center [783, 333] width 276 height 74
type input "362"
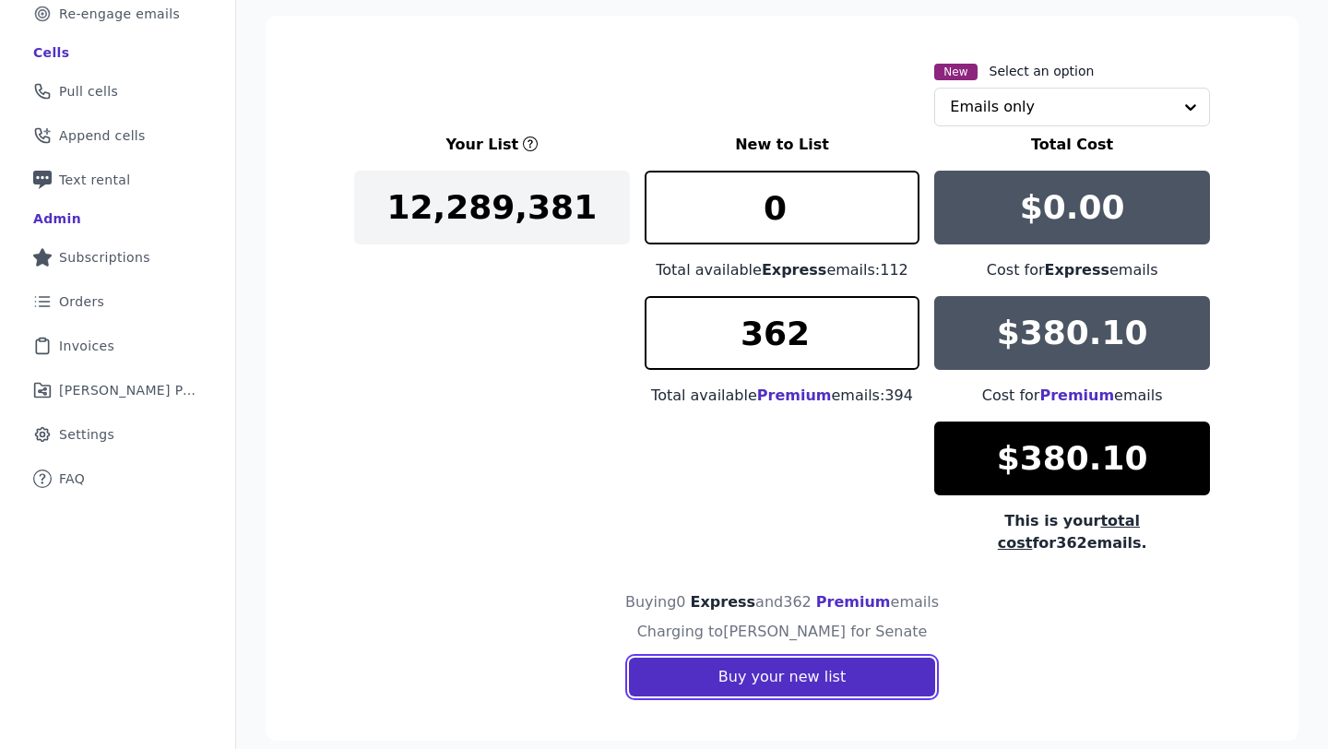
click at [807, 661] on button "Buy your new list" at bounding box center [782, 676] width 306 height 39
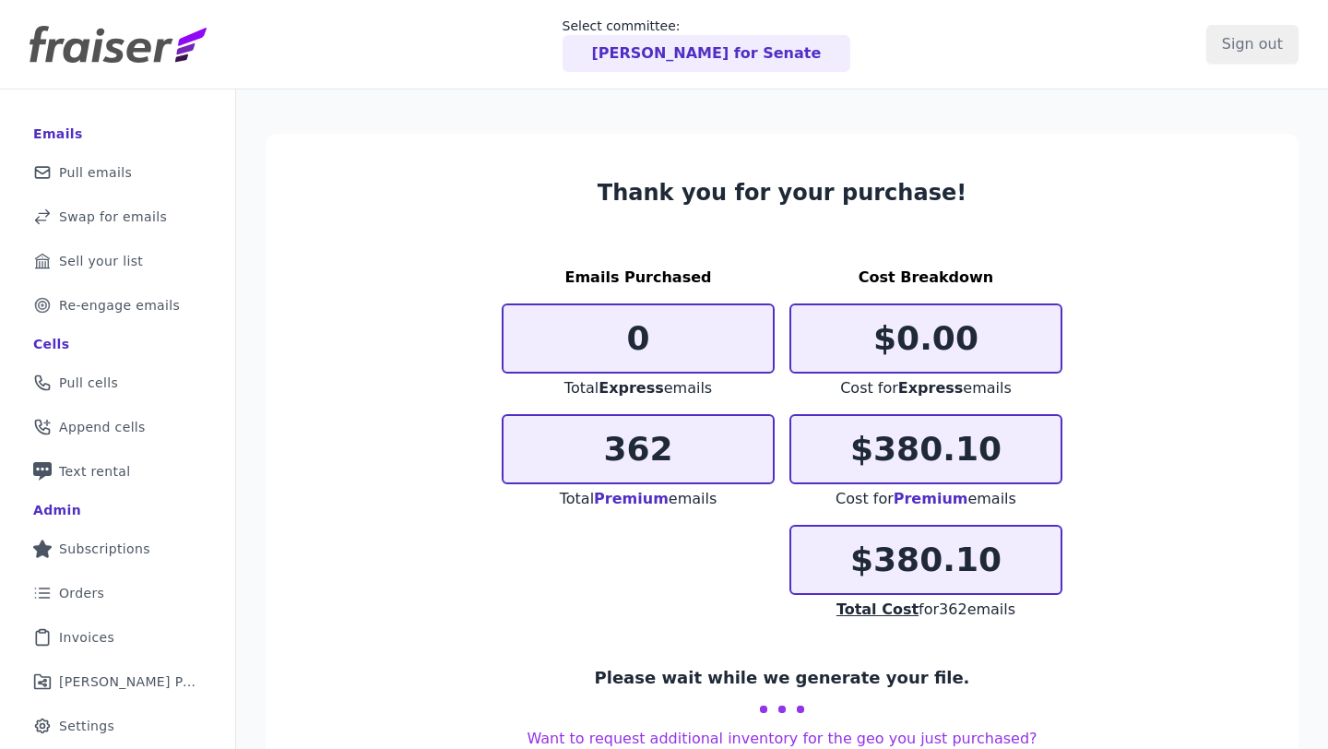
scroll to position [85, 0]
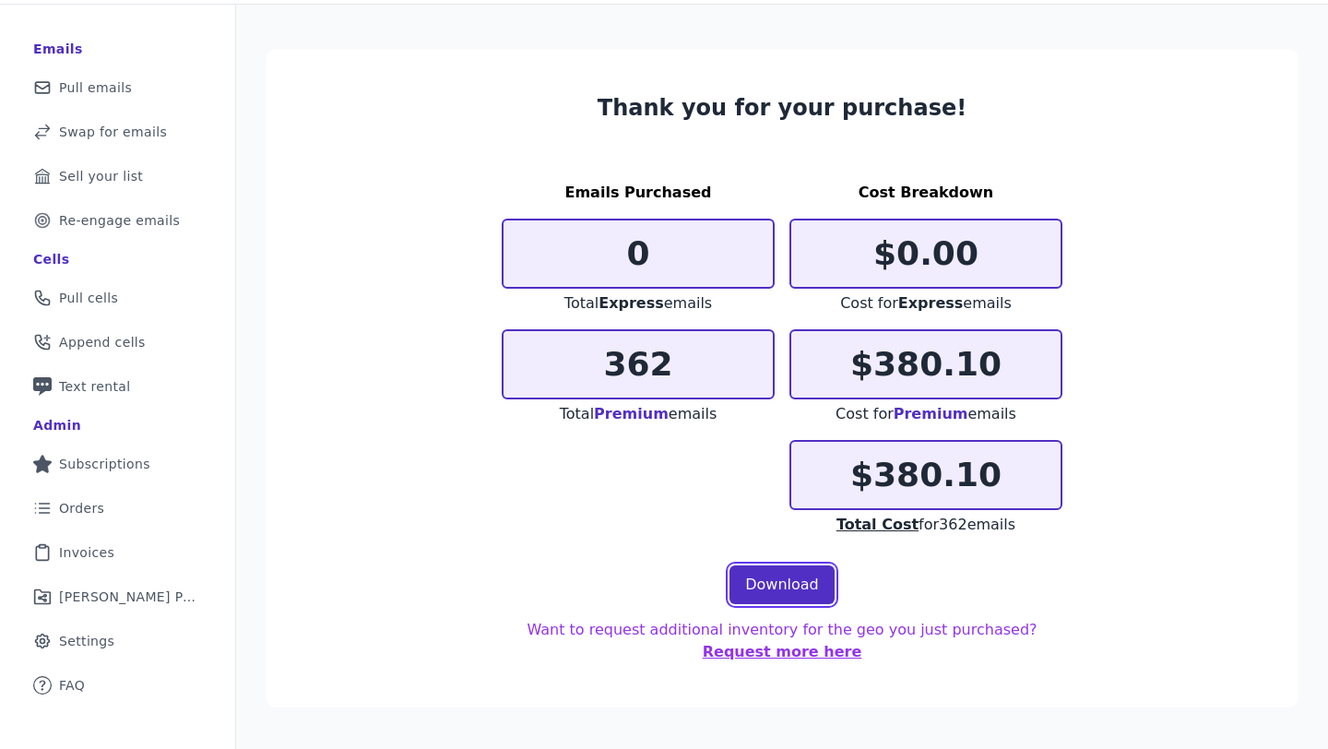
click at [792, 579] on link "Download" at bounding box center [781, 584] width 105 height 39
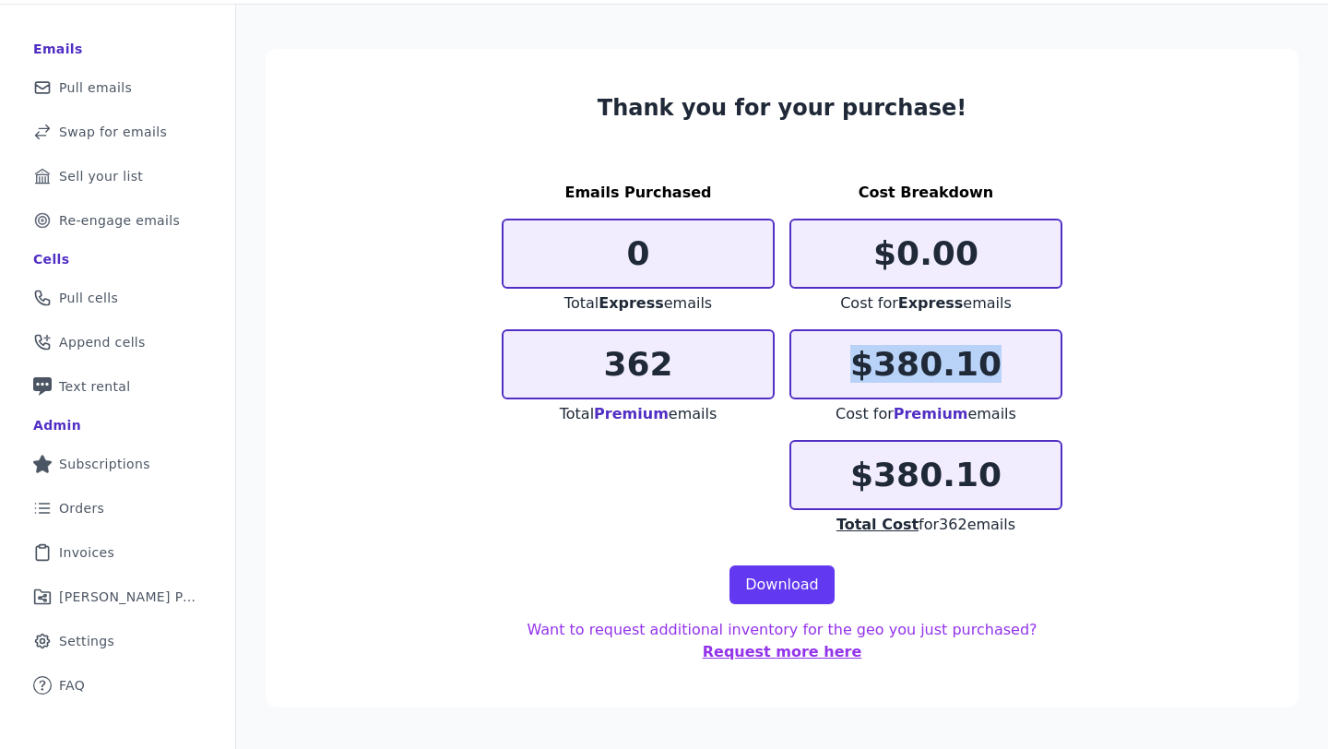
drag, startPoint x: 1001, startPoint y: 370, endPoint x: 858, endPoint y: 370, distance: 142.9
click at [858, 370] on p "$380.10" at bounding box center [925, 364] width 269 height 37
copy p "$380.10"
drag, startPoint x: 634, startPoint y: 356, endPoint x: 586, endPoint y: 356, distance: 48.0
click at [586, 356] on p "362" at bounding box center [637, 364] width 269 height 37
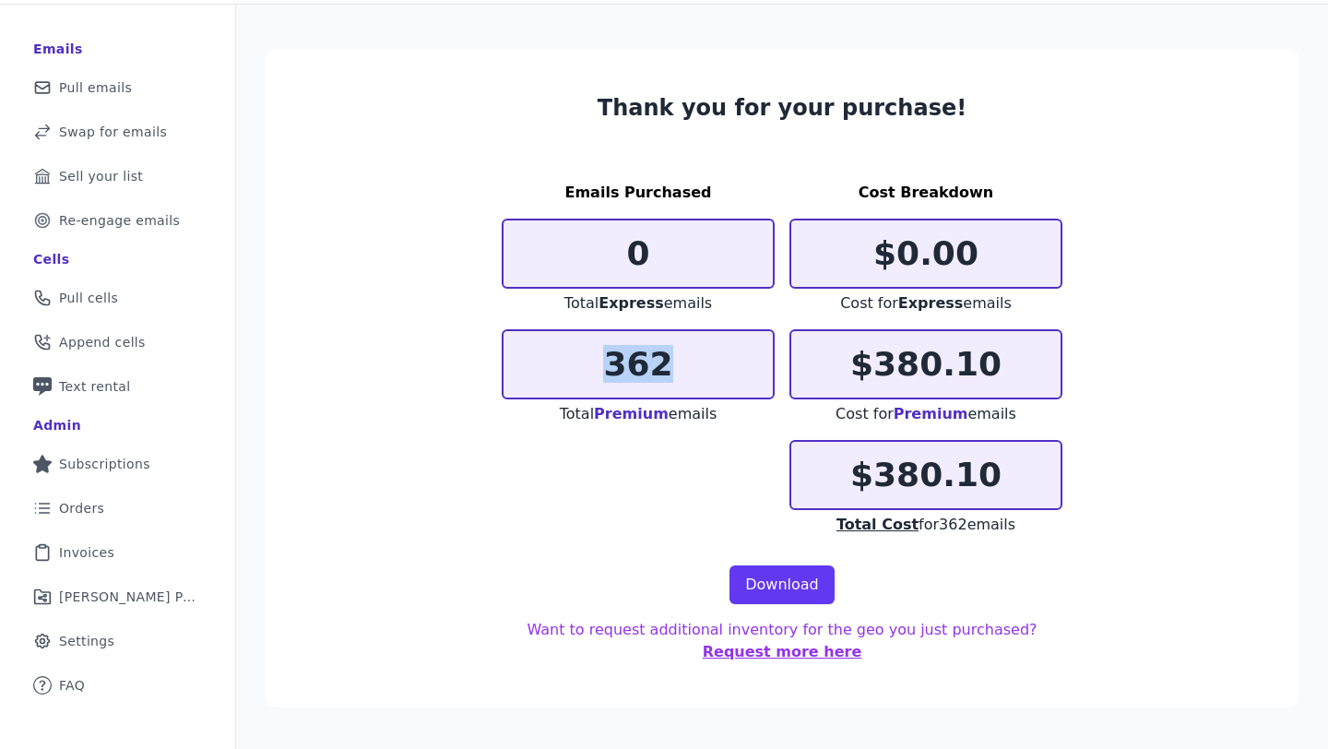
copy p "362"
click at [123, 95] on span "Pull emails" at bounding box center [95, 87] width 73 height 18
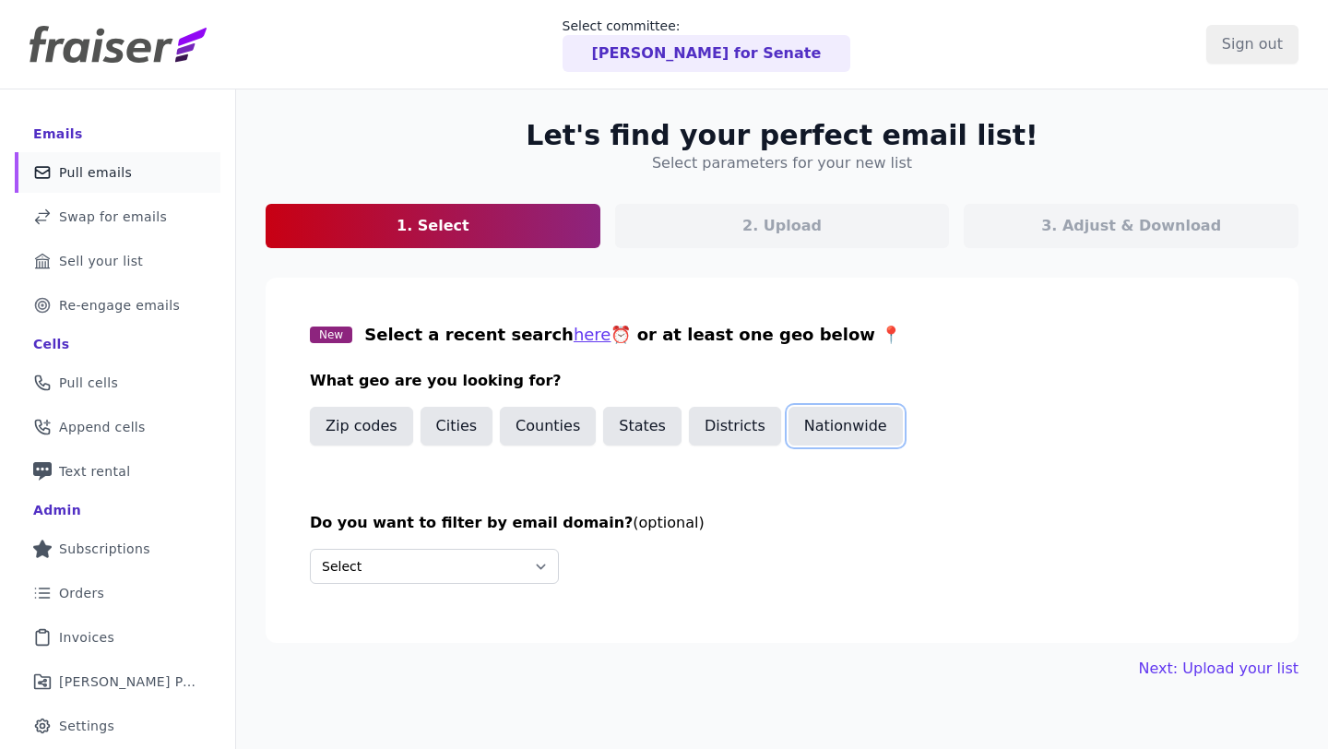
click at [855, 424] on button "Nationwide" at bounding box center [845, 426] width 114 height 39
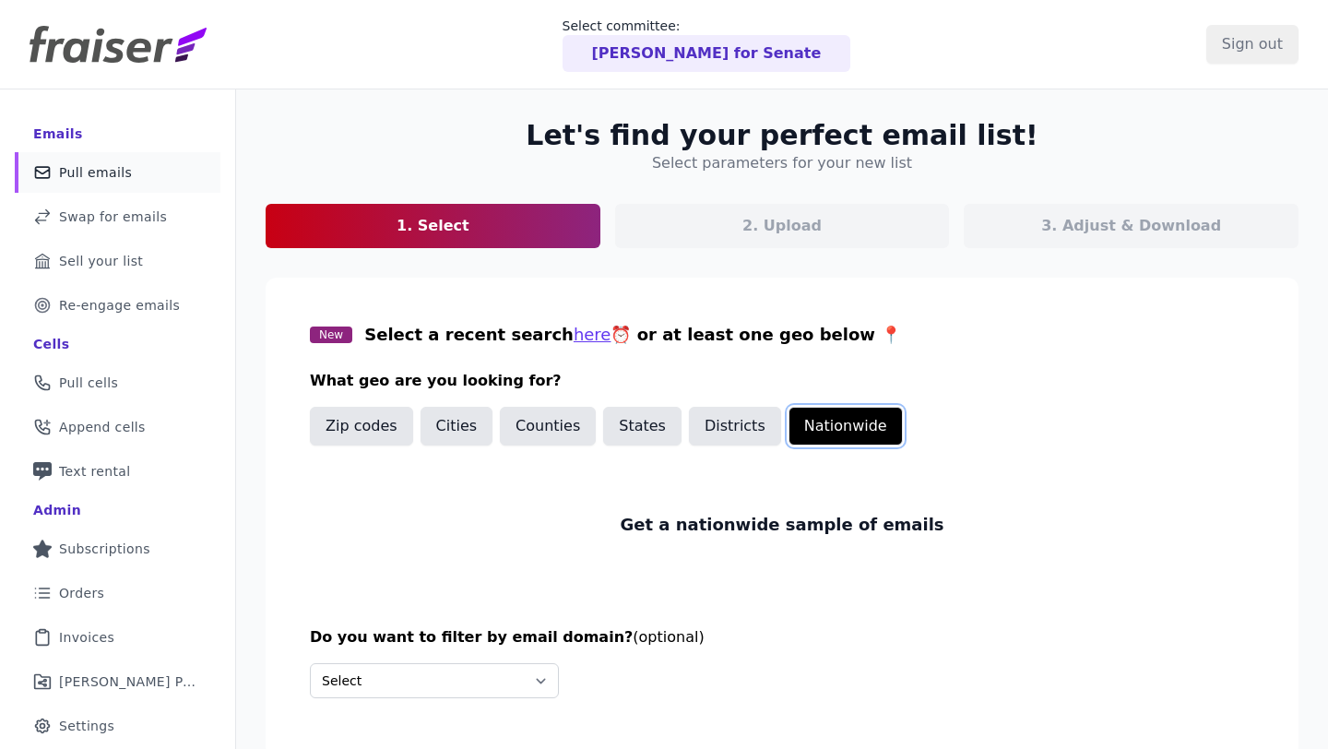
scroll to position [89, 0]
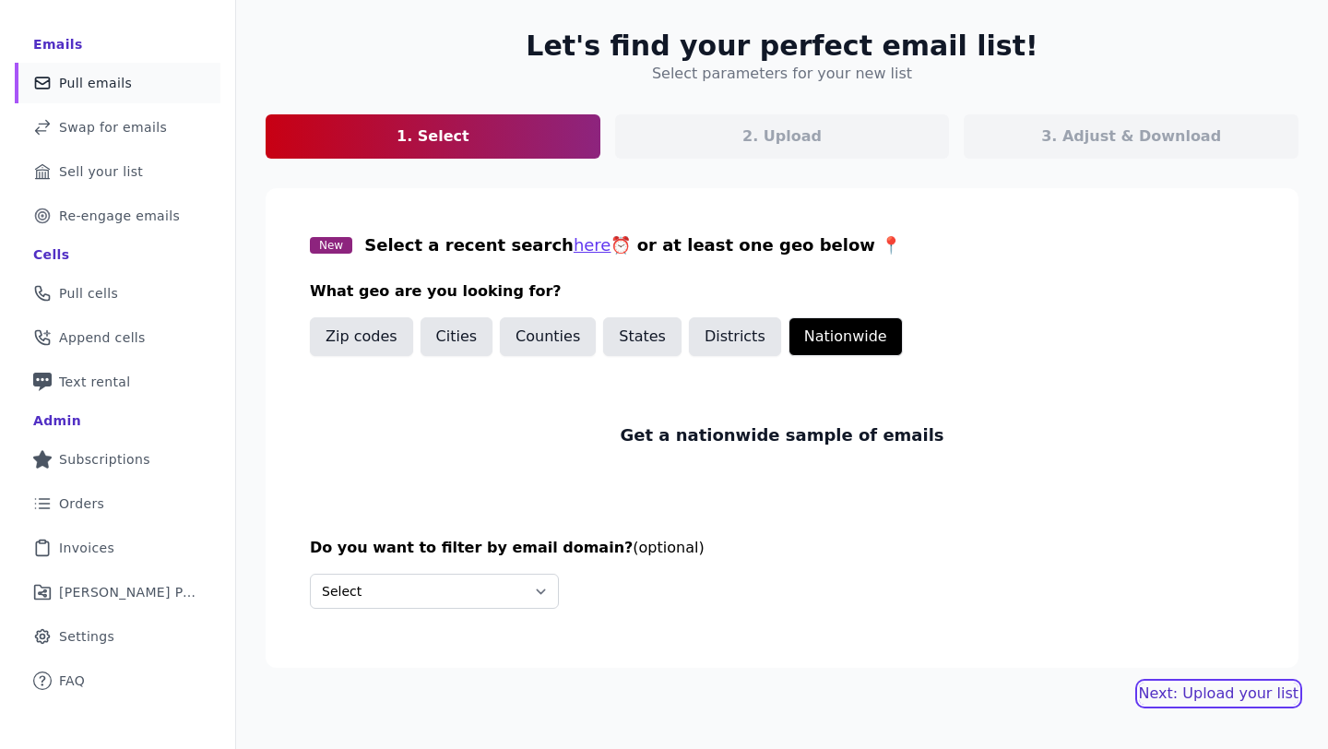
click at [1262, 690] on link "Next: Upload your list" at bounding box center [1219, 693] width 160 height 22
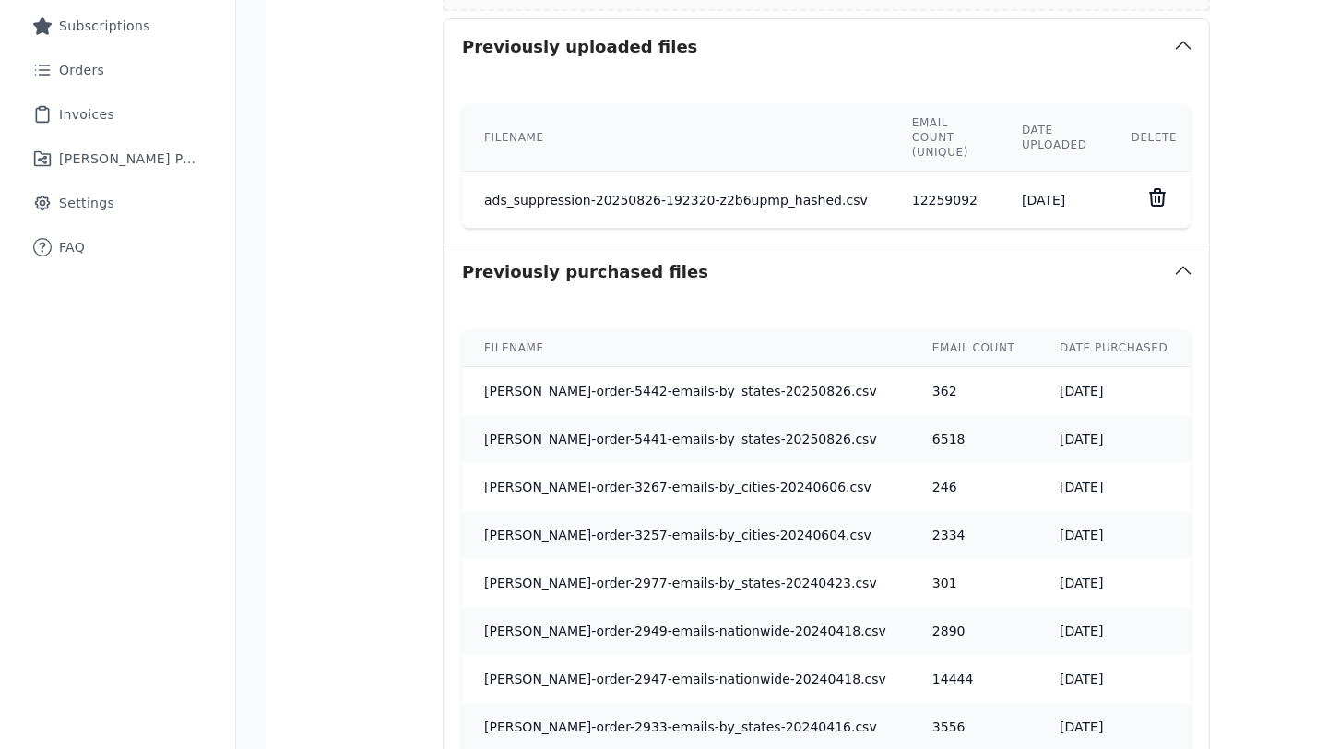
scroll to position [851, 0]
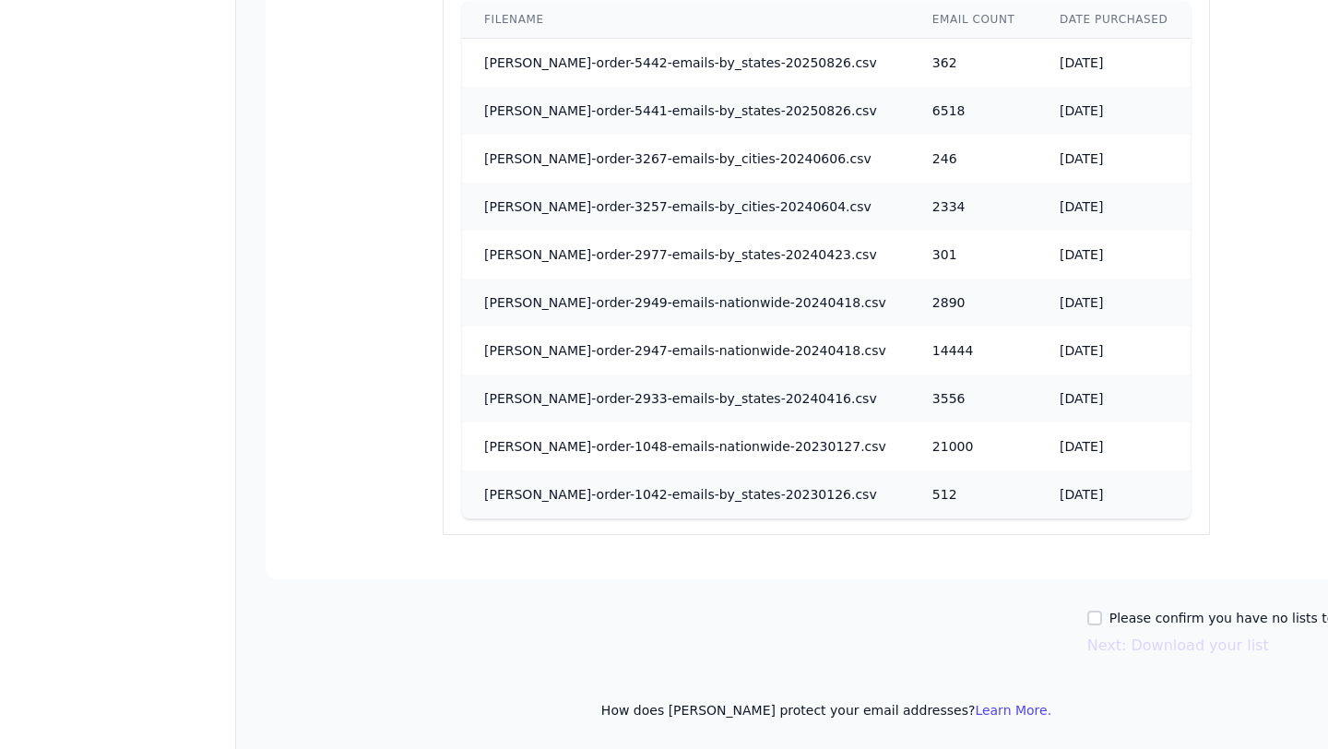
click at [1098, 609] on div "Please confirm you have no lists to upload." at bounding box center [1237, 618] width 300 height 18
click at [1098, 619] on div "Please confirm you have no lists to upload." at bounding box center [1237, 618] width 300 height 18
click at [1090, 614] on input "Please confirm you have no lists to upload." at bounding box center [1094, 617] width 15 height 15
checkbox input "true"
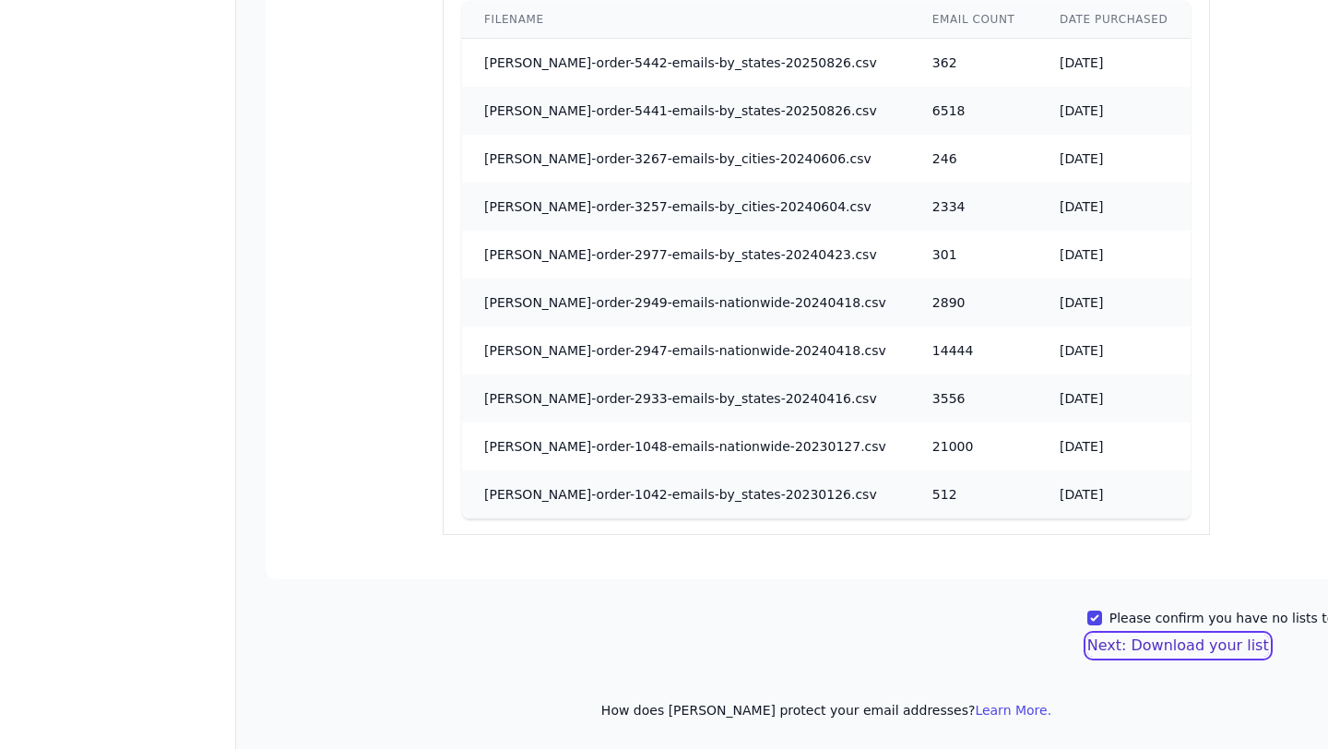
click at [1143, 646] on button "Next: Download your list" at bounding box center [1178, 645] width 182 height 22
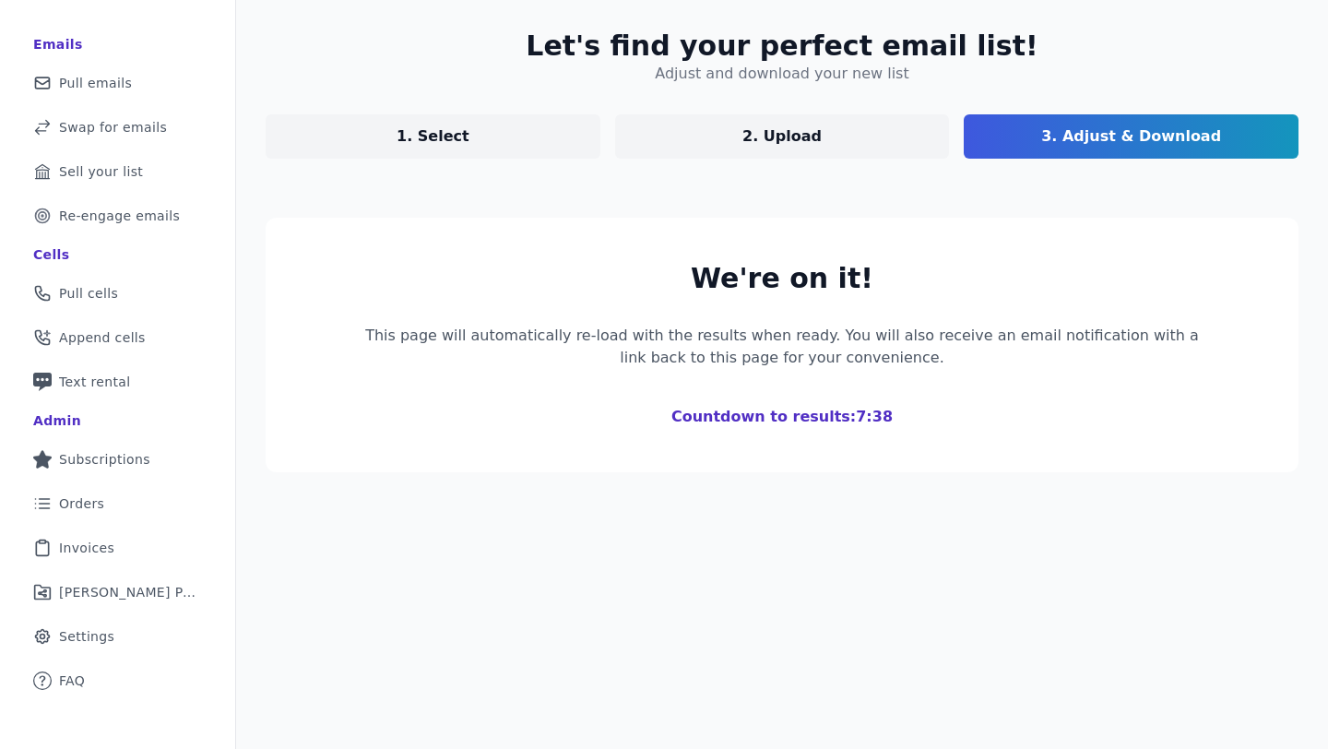
scroll to position [314, 0]
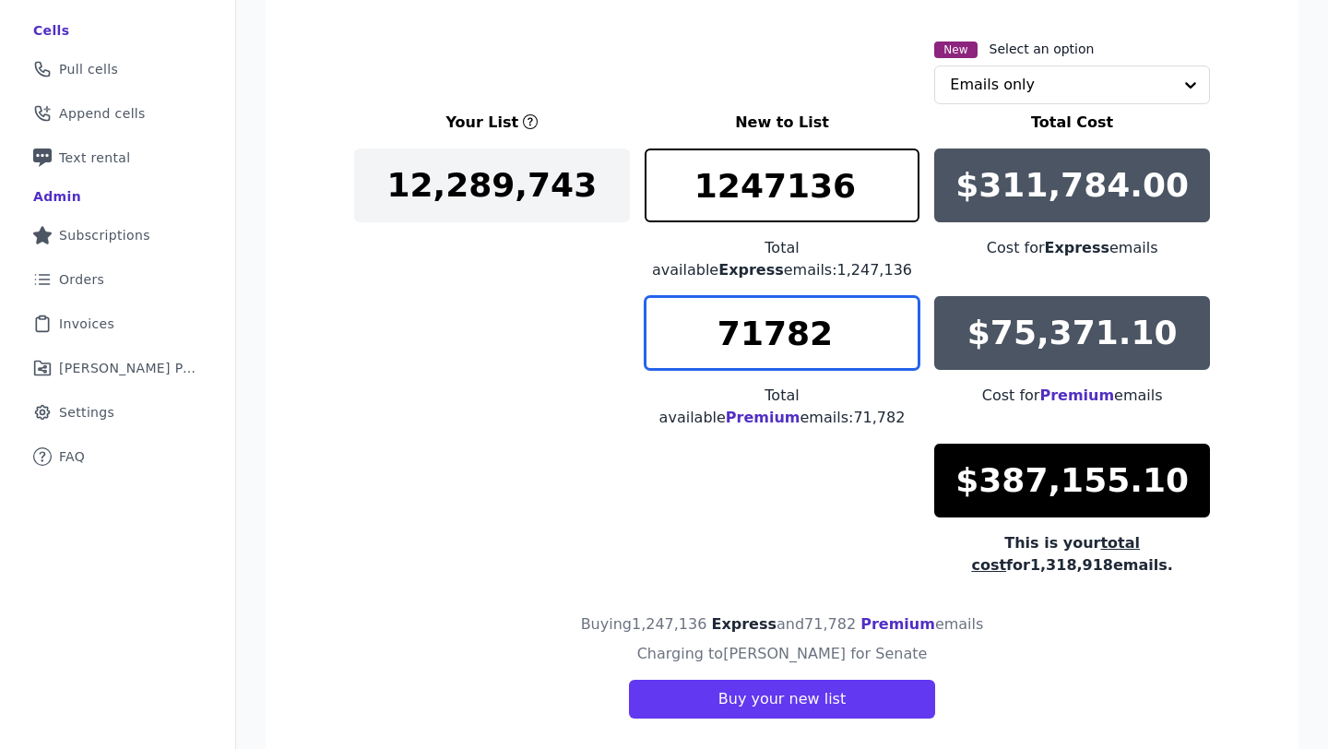
click at [815, 314] on input "71782" at bounding box center [783, 333] width 276 height 74
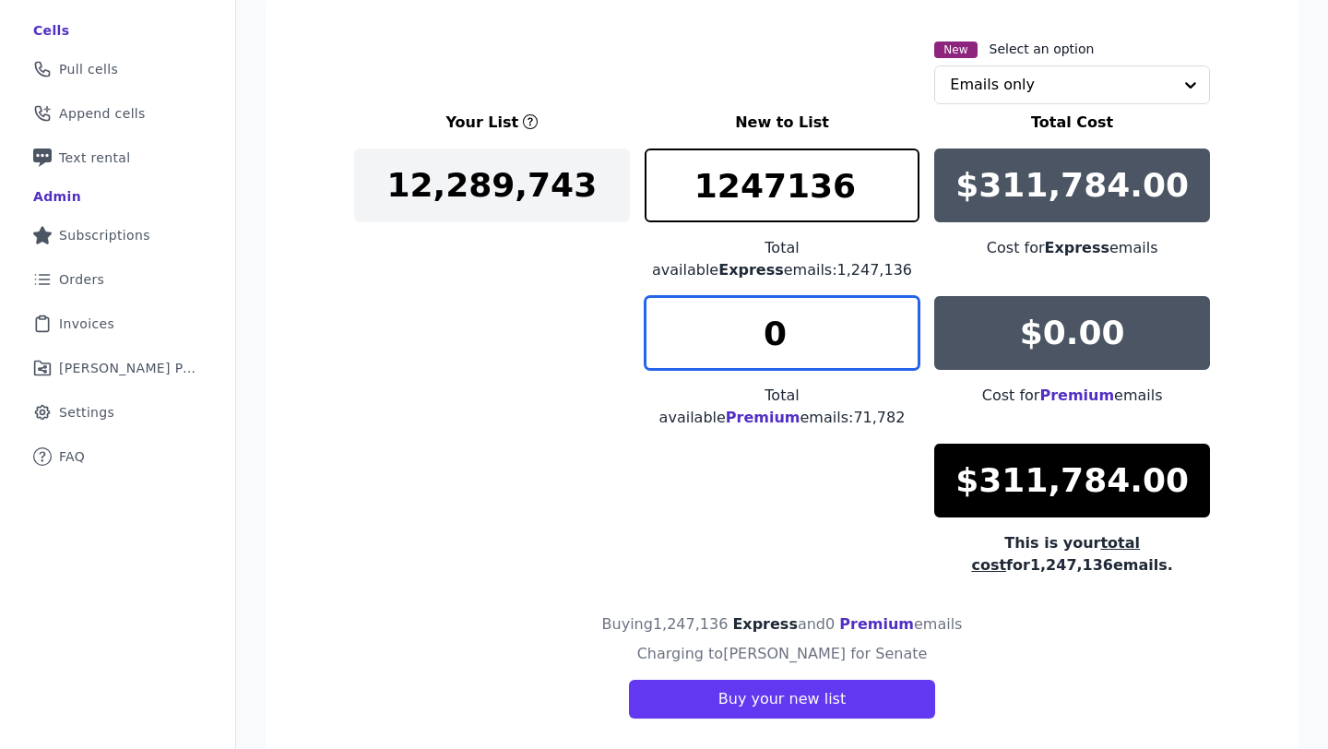
type input "0"
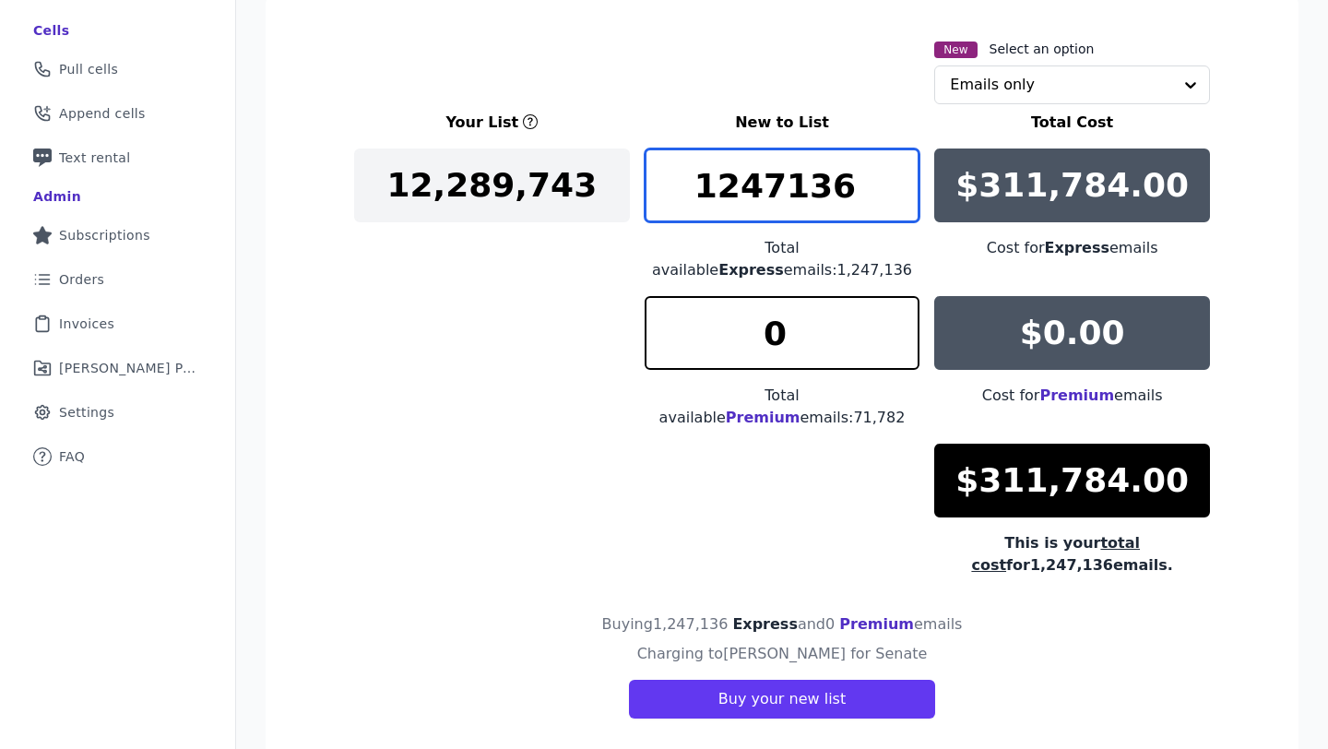
click at [849, 194] on input "1247136" at bounding box center [783, 185] width 276 height 74
paste input "65000"
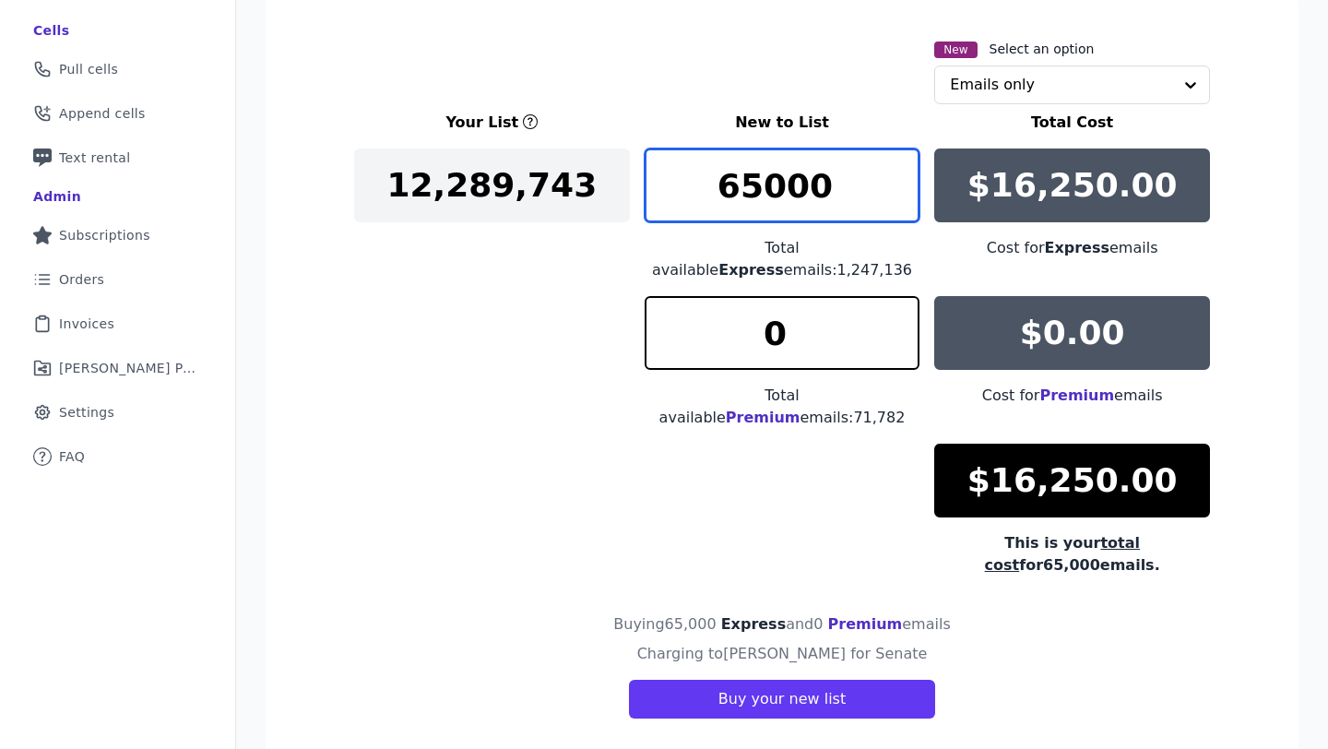
type input "65000"
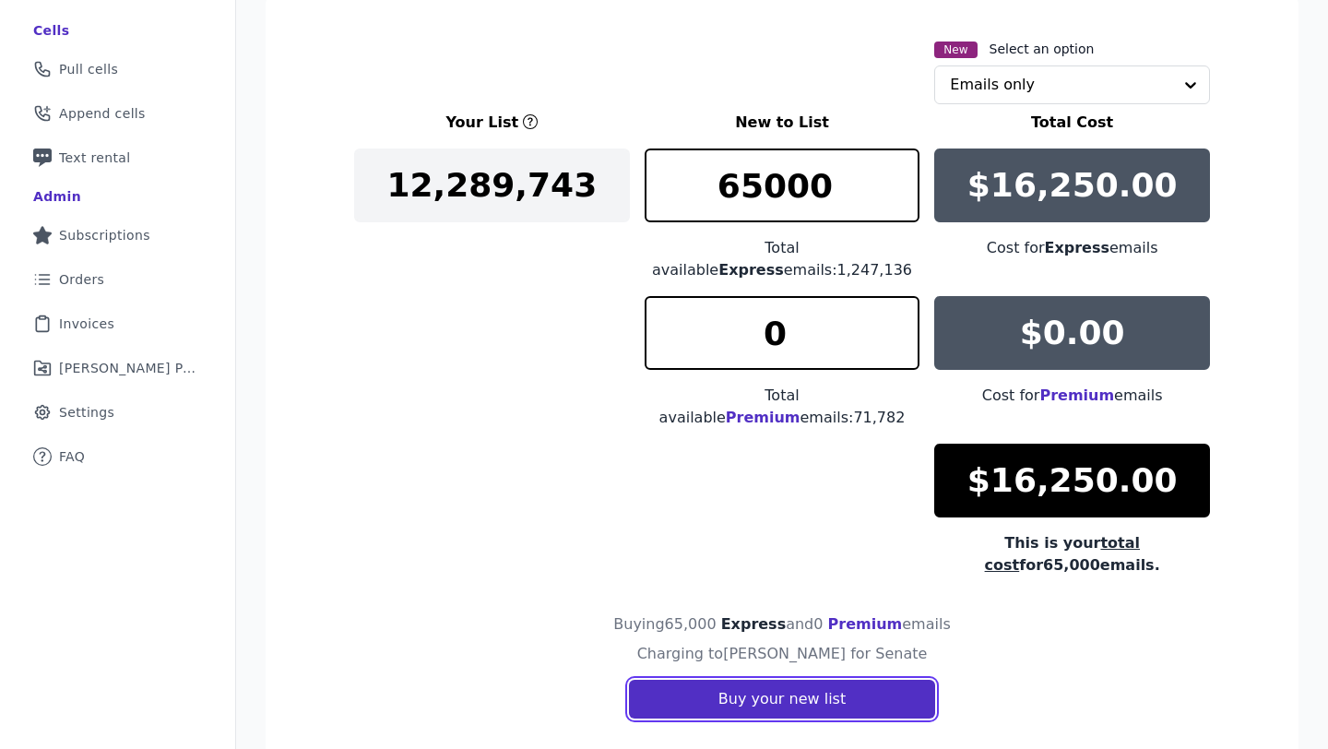
click at [847, 680] on button "Buy your new list" at bounding box center [782, 699] width 306 height 39
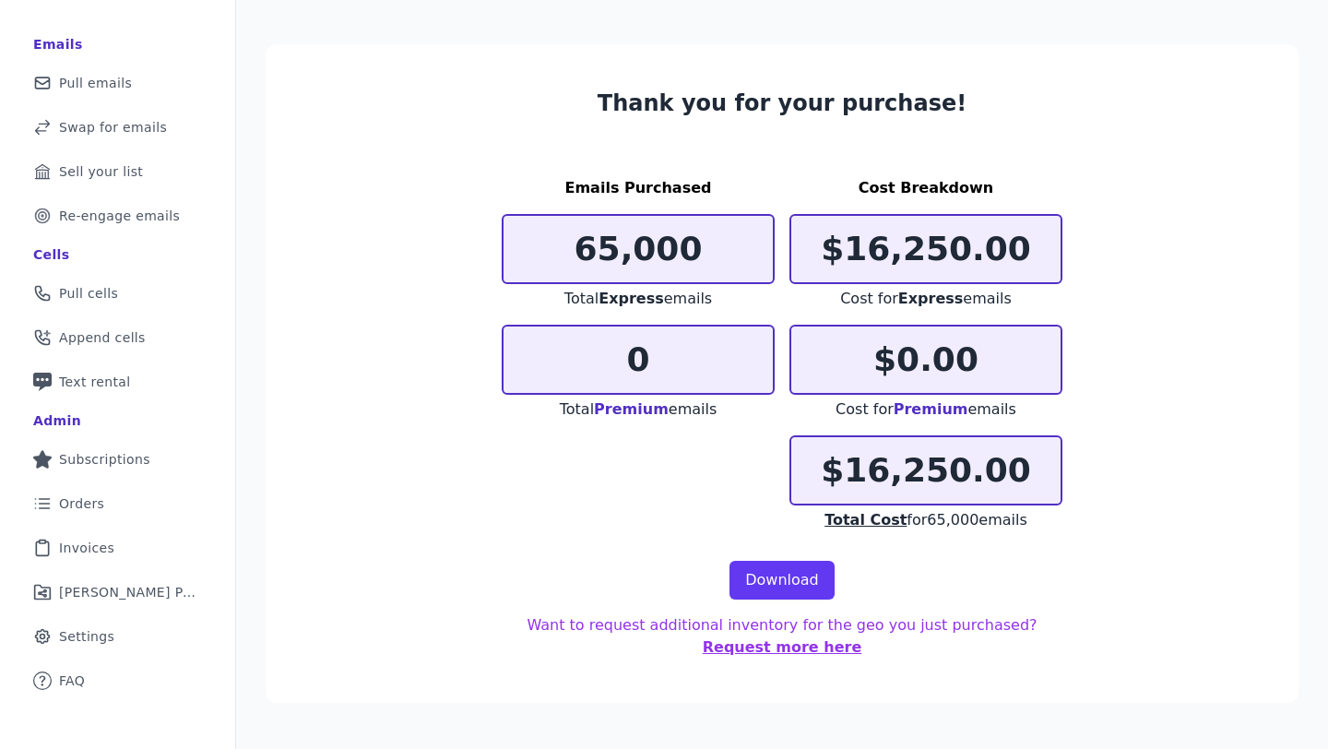
scroll to position [89, 0]
click at [760, 585] on link "Download" at bounding box center [781, 580] width 105 height 39
drag, startPoint x: 1028, startPoint y: 252, endPoint x: 831, endPoint y: 252, distance: 197.3
click at [831, 252] on p "$16,250.00" at bounding box center [925, 249] width 269 height 37
copy p "$16,250.00"
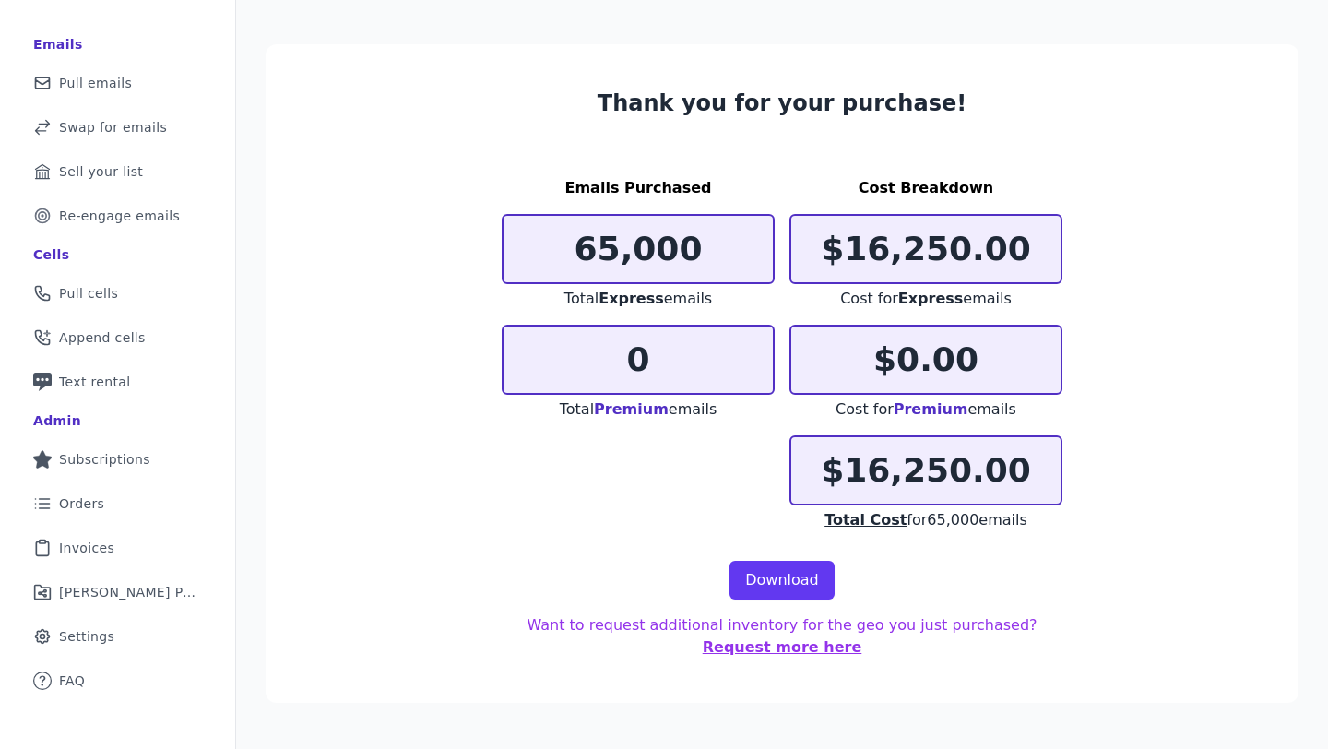
click at [706, 388] on div "0" at bounding box center [638, 360] width 273 height 70
click at [646, 360] on p "0" at bounding box center [637, 359] width 269 height 37
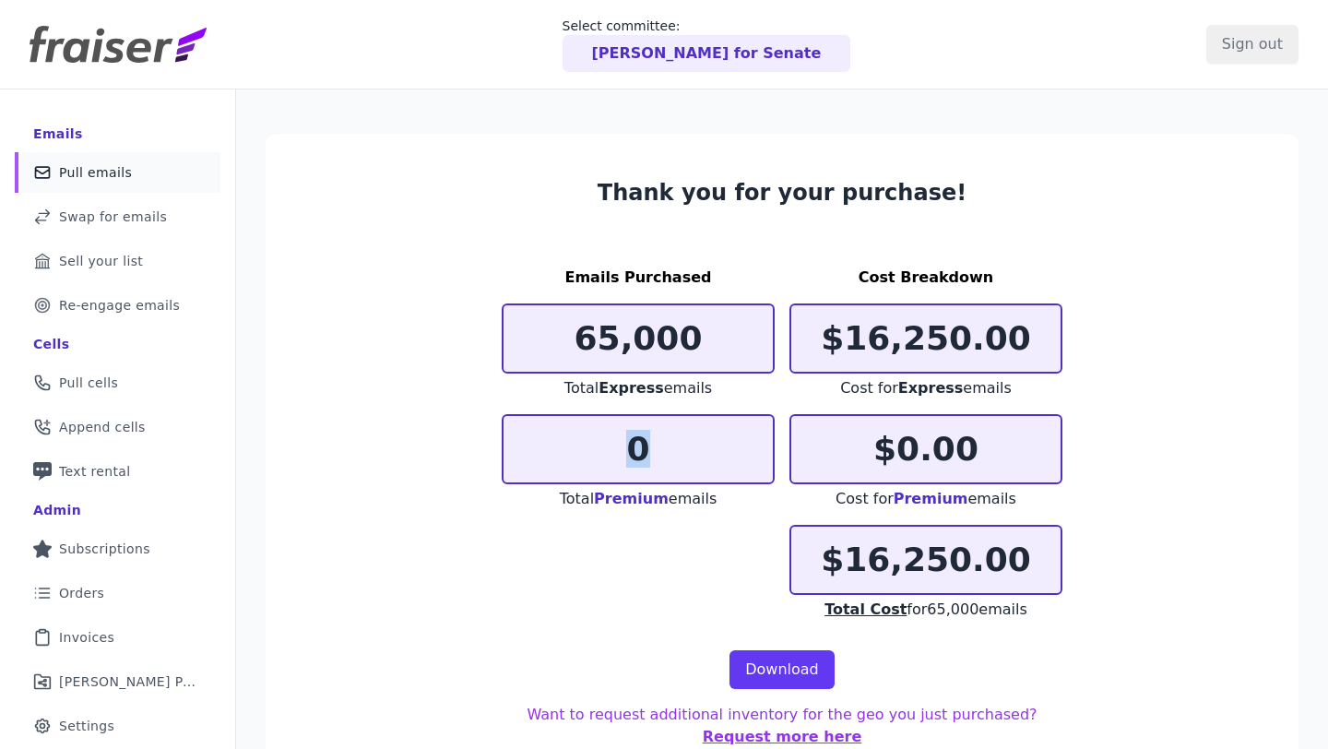
click at [81, 182] on link "Mail Icon Outline of a mail envelope Pull emails" at bounding box center [118, 172] width 206 height 41
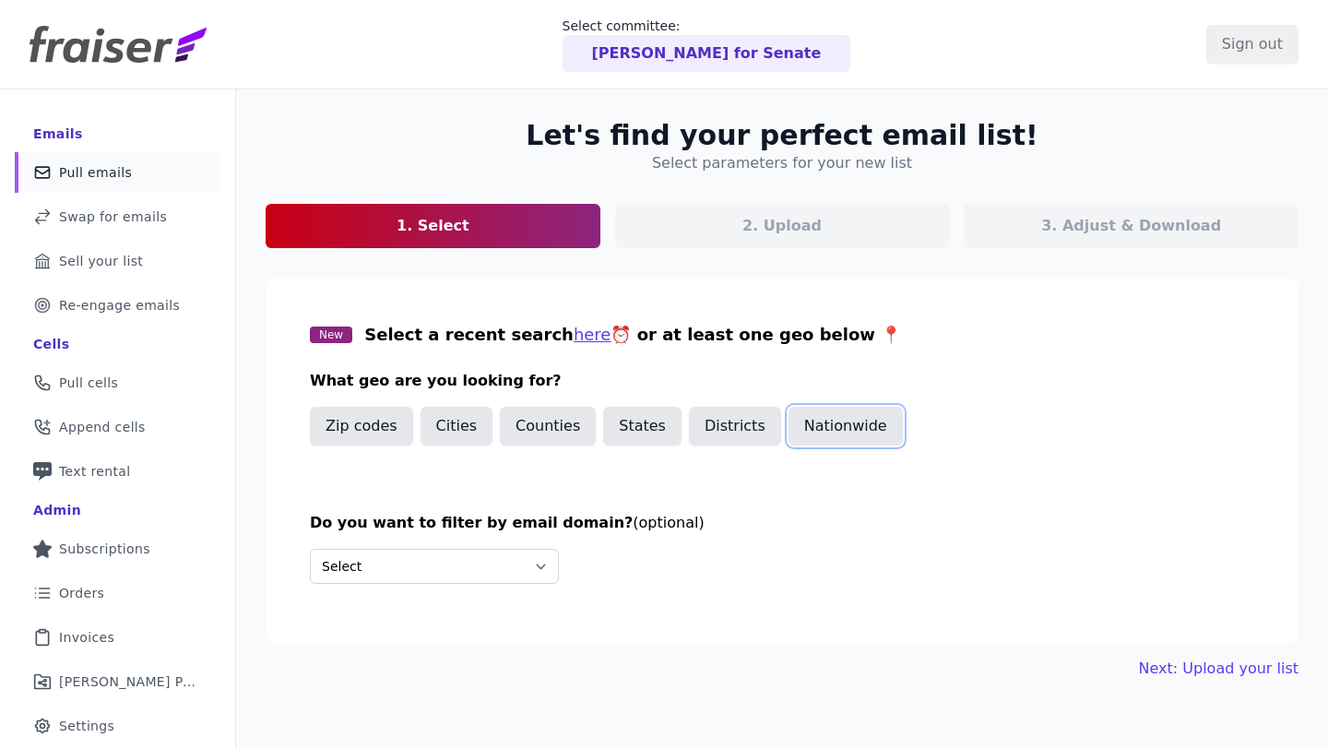
click at [854, 438] on button "Nationwide" at bounding box center [845, 426] width 114 height 39
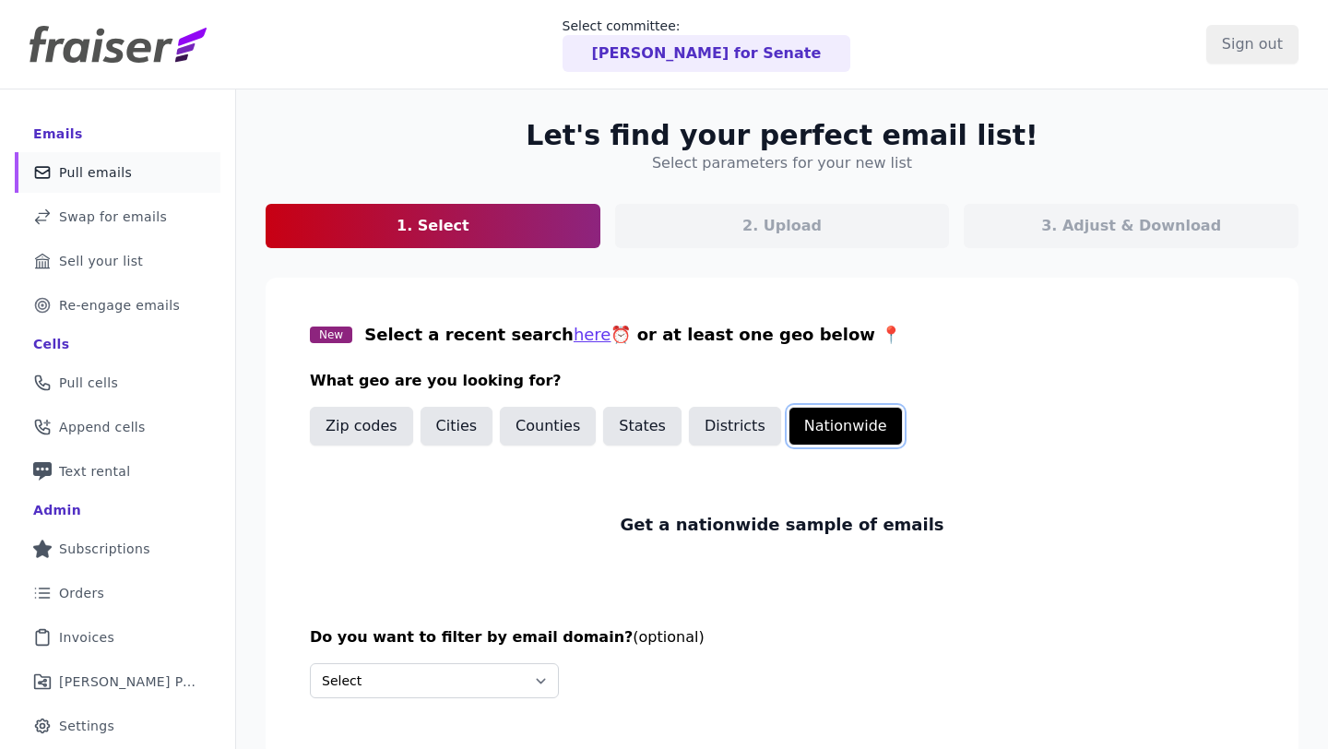
scroll to position [89, 0]
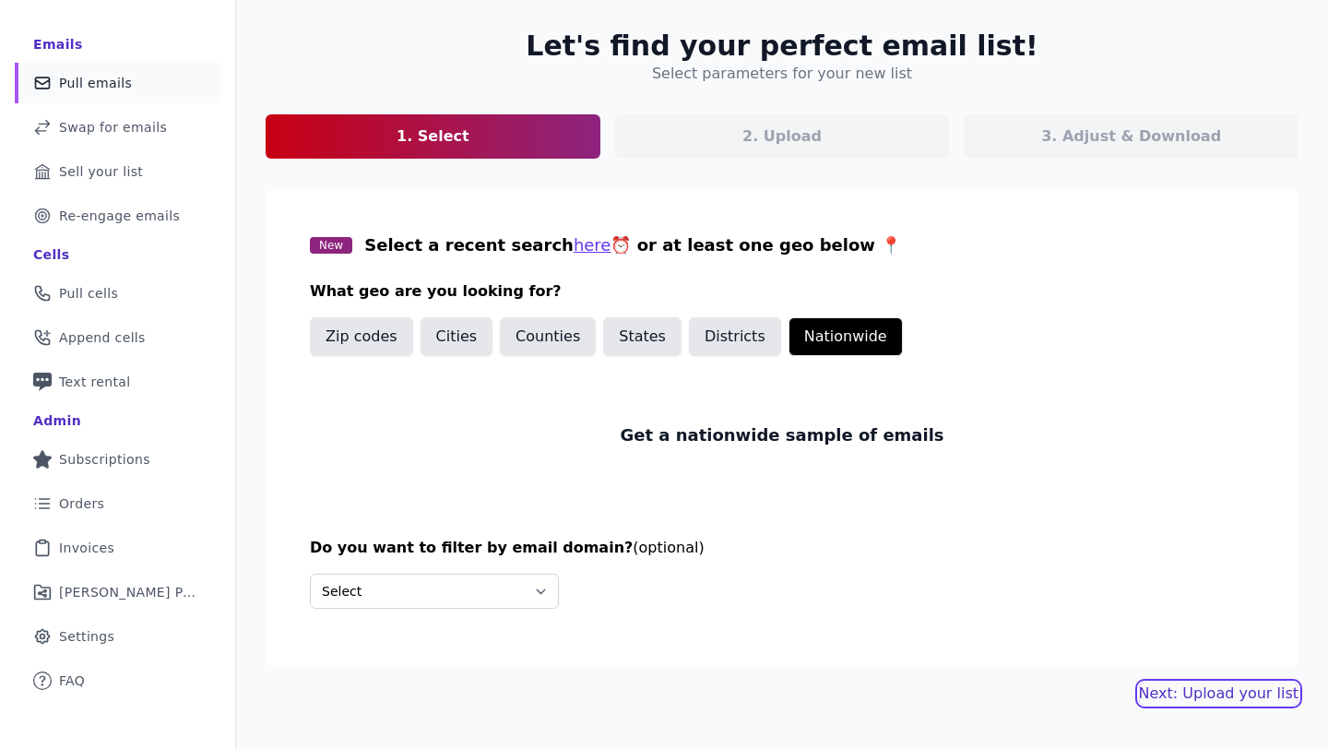
click at [1248, 693] on link "Next: Upload your list" at bounding box center [1219, 693] width 160 height 22
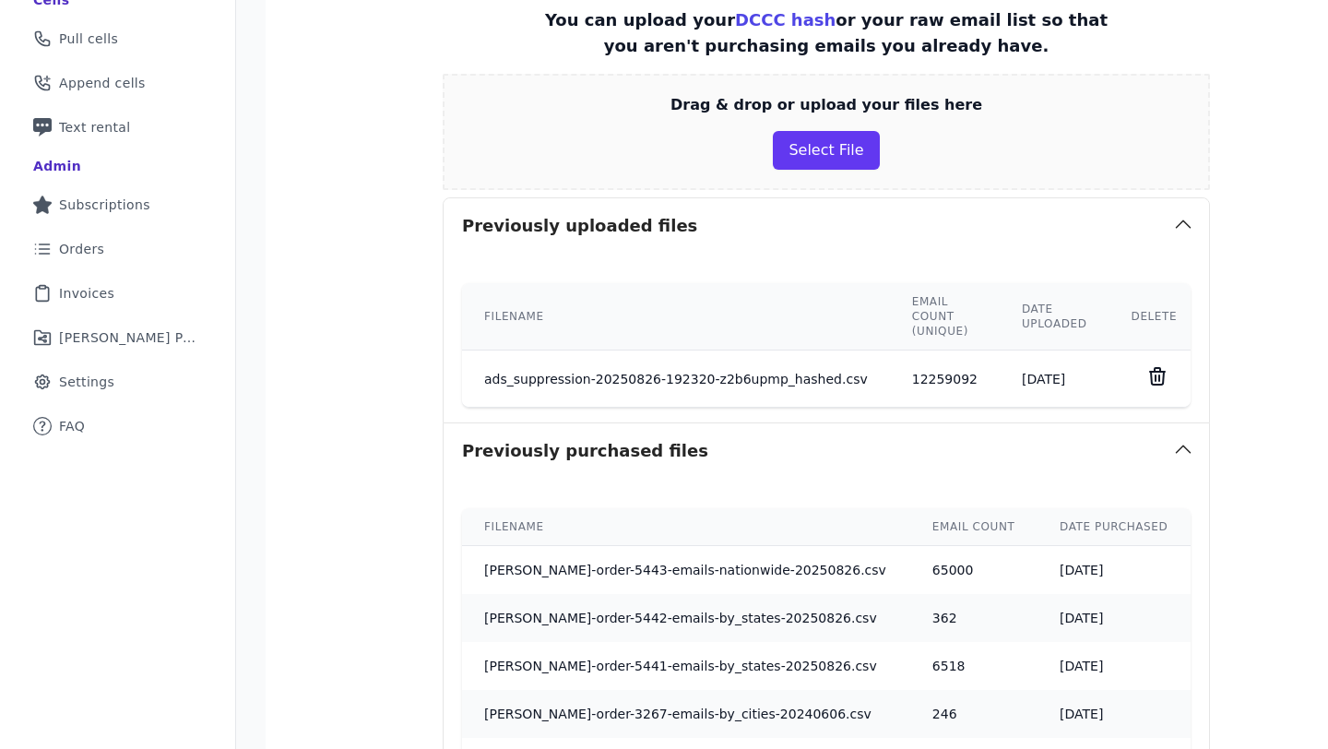
scroll to position [899, 0]
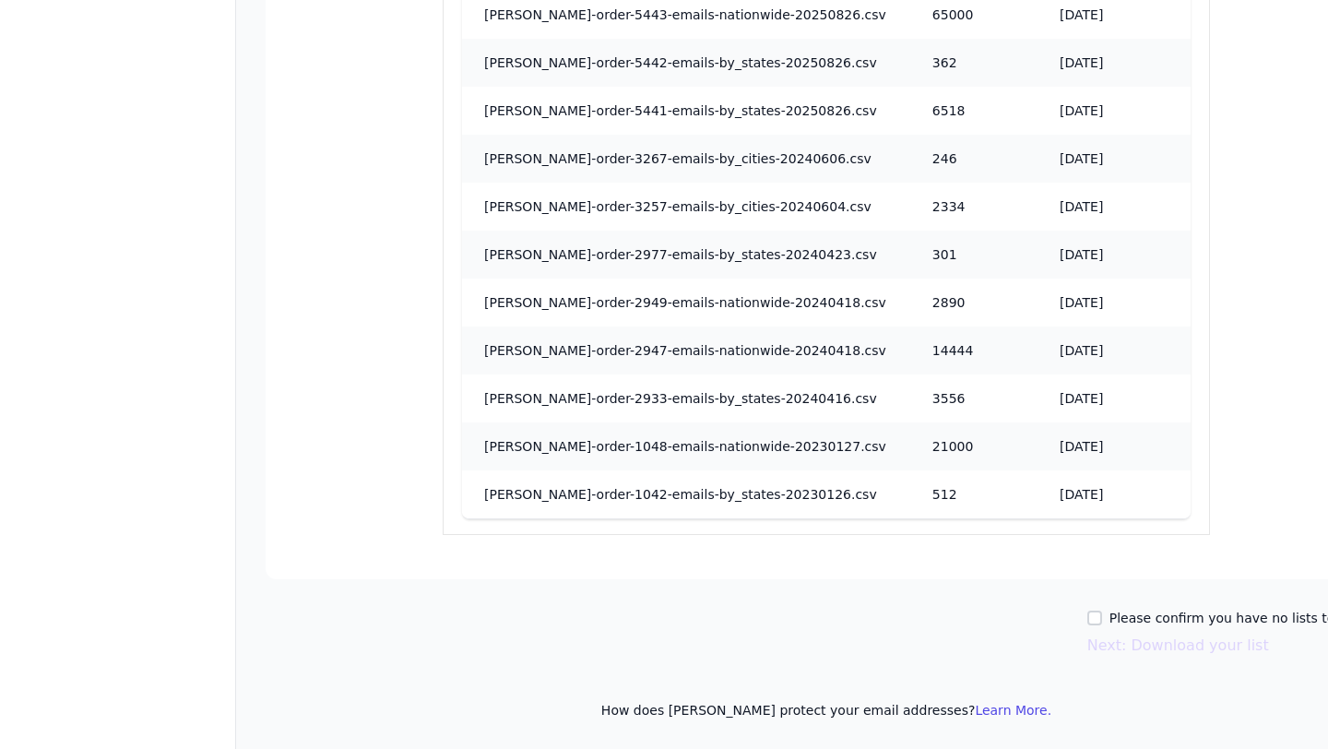
click at [1097, 629] on div "Please confirm you have no lists to upload. Next: Download your list" at bounding box center [1237, 633] width 300 height 48
click at [1088, 617] on input "Please confirm you have no lists to upload." at bounding box center [1094, 617] width 15 height 15
checkbox input "true"
click at [1163, 652] on button "Next: Download your list" at bounding box center [1178, 645] width 182 height 22
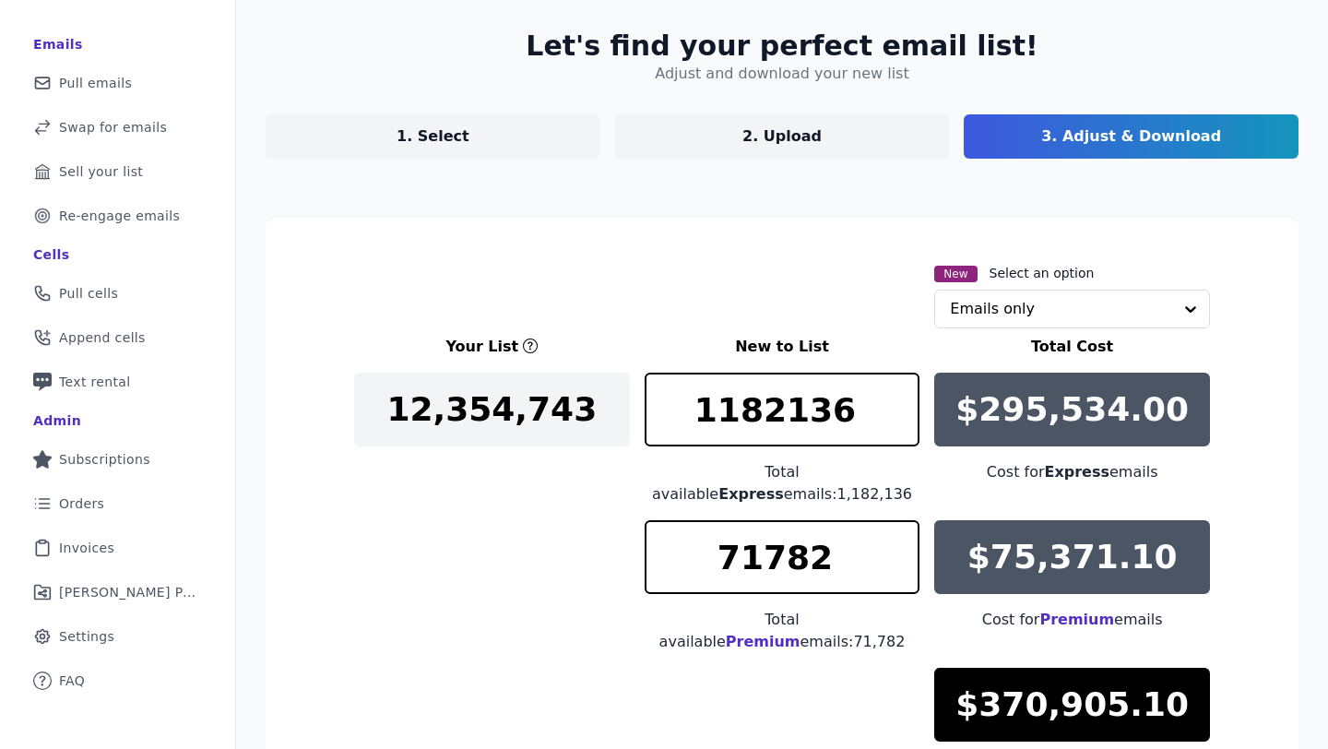
scroll to position [314, 0]
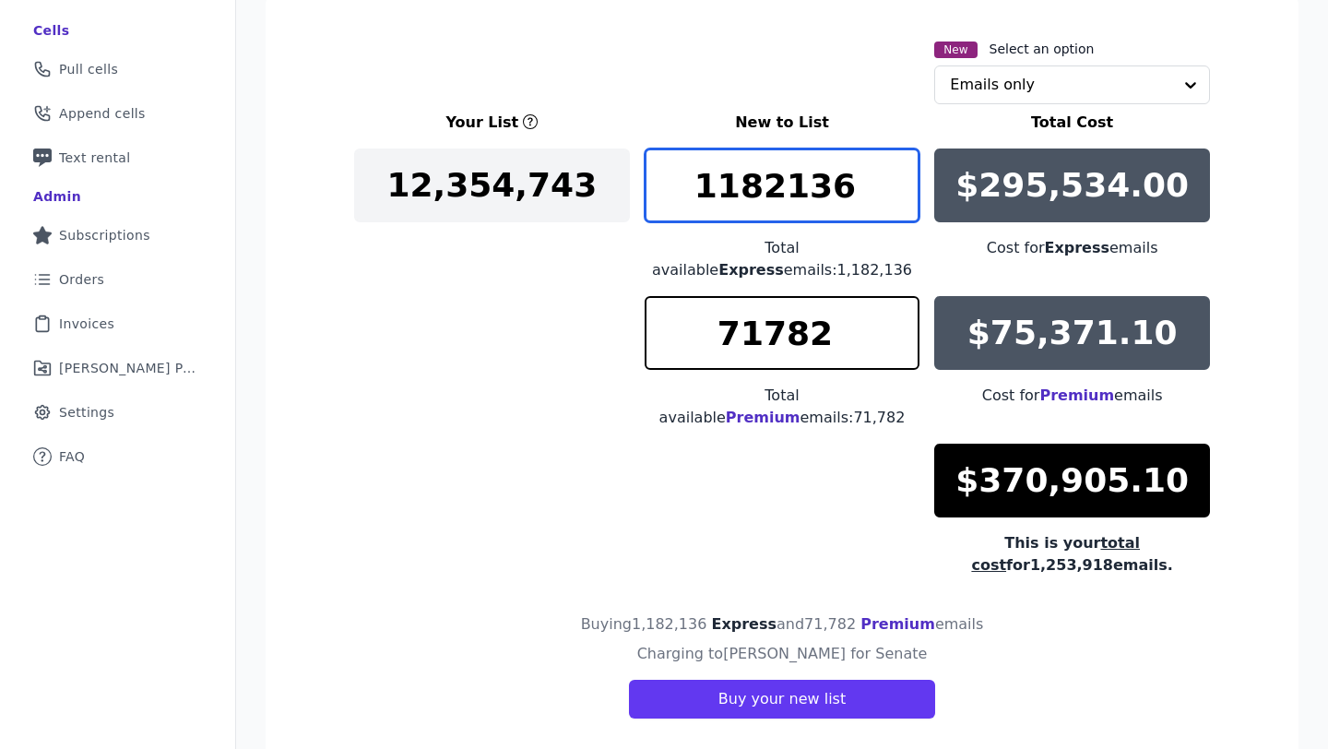
click at [847, 195] on input "1182136" at bounding box center [783, 185] width 276 height 74
click at [847, 192] on input "1182136" at bounding box center [783, 185] width 276 height 74
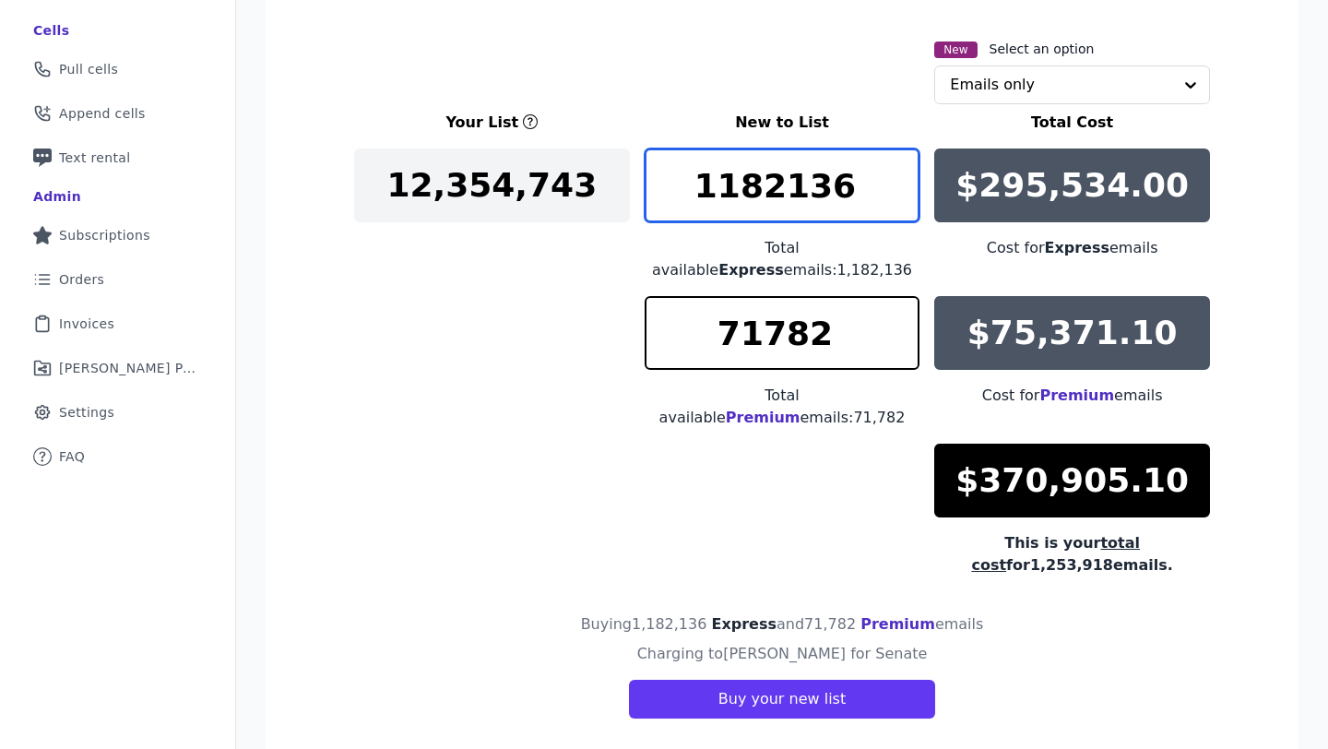
click at [847, 192] on input "1182136" at bounding box center [783, 185] width 276 height 74
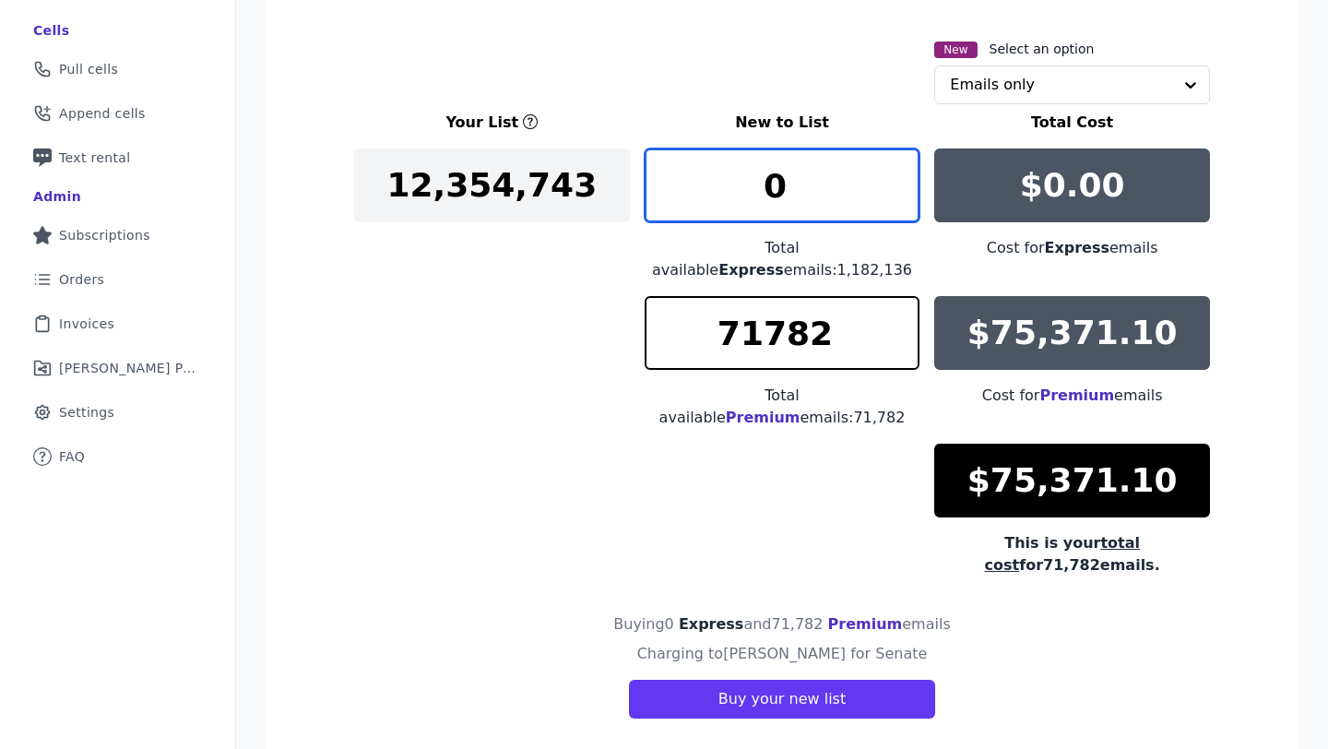
type input "0"
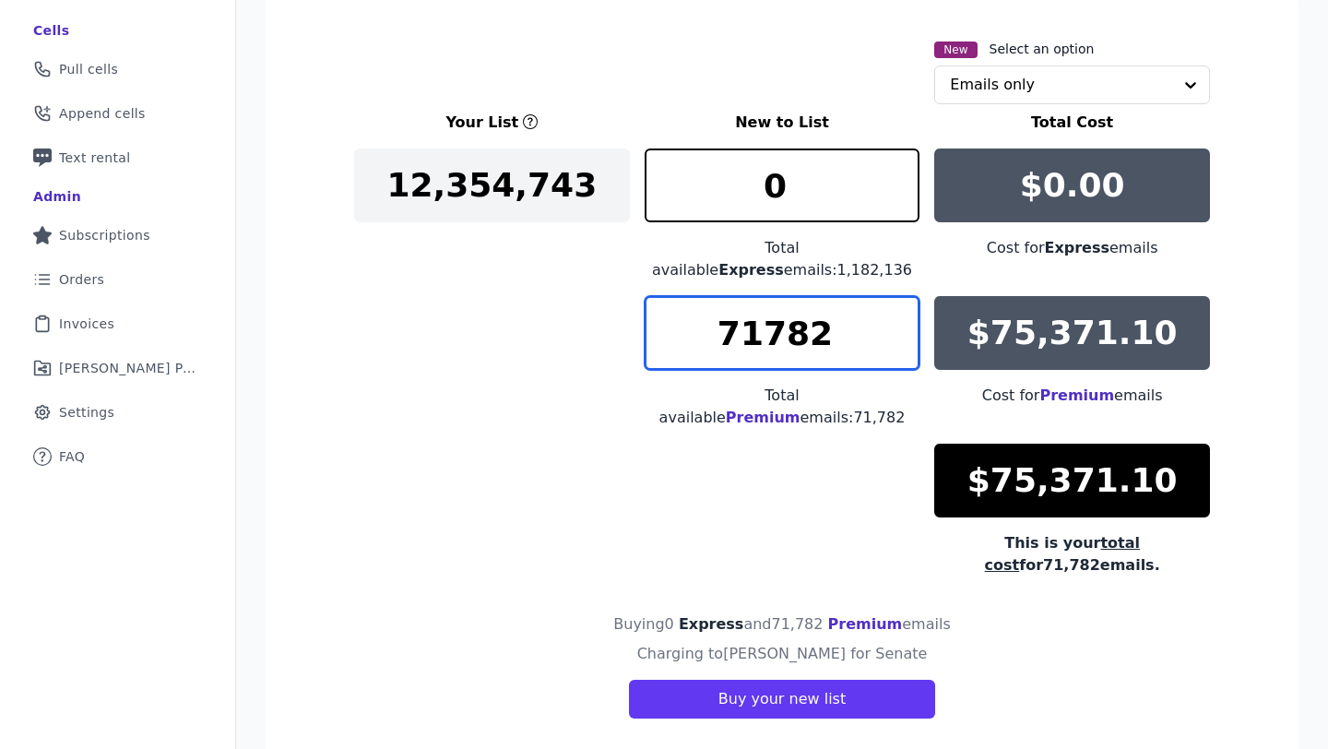
click at [855, 330] on input "71782" at bounding box center [783, 333] width 276 height 74
paste input "21429"
click at [901, 318] on input "21428" at bounding box center [783, 333] width 276 height 74
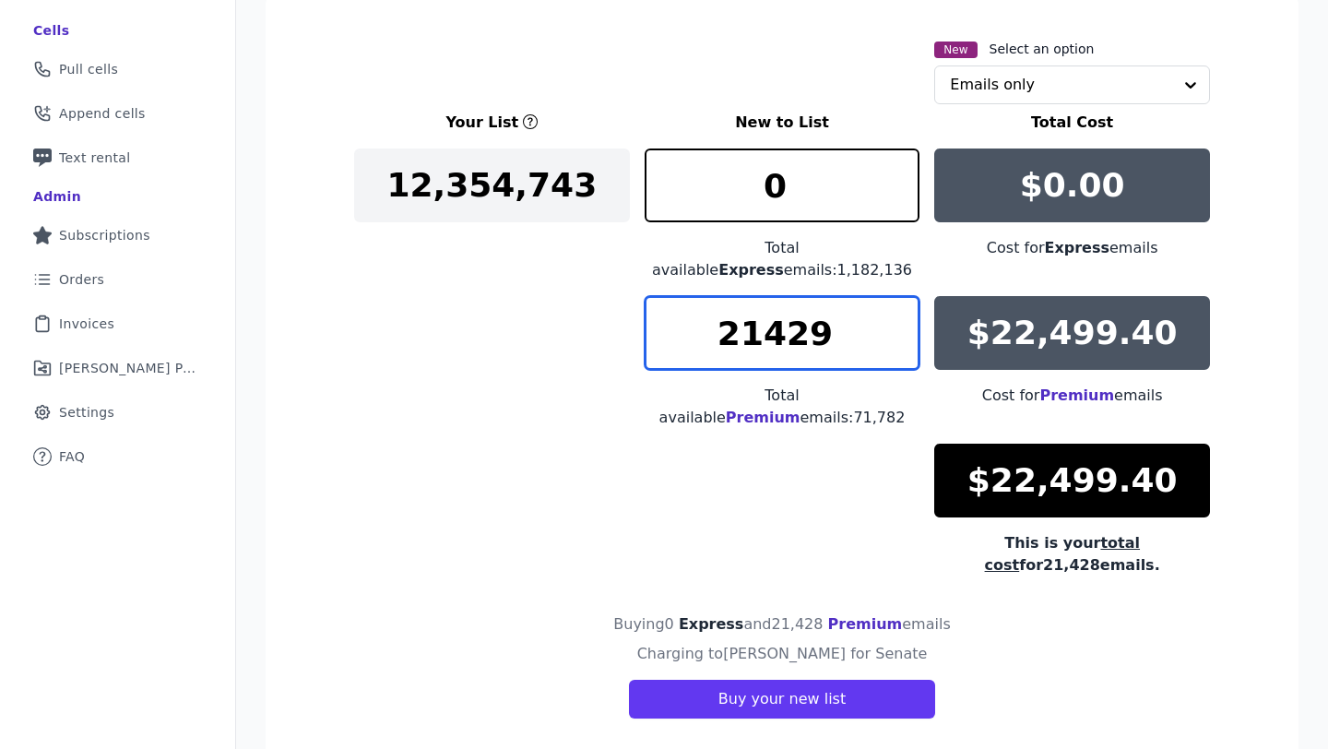
type input "21429"
click at [902, 300] on input "21429" at bounding box center [783, 333] width 276 height 74
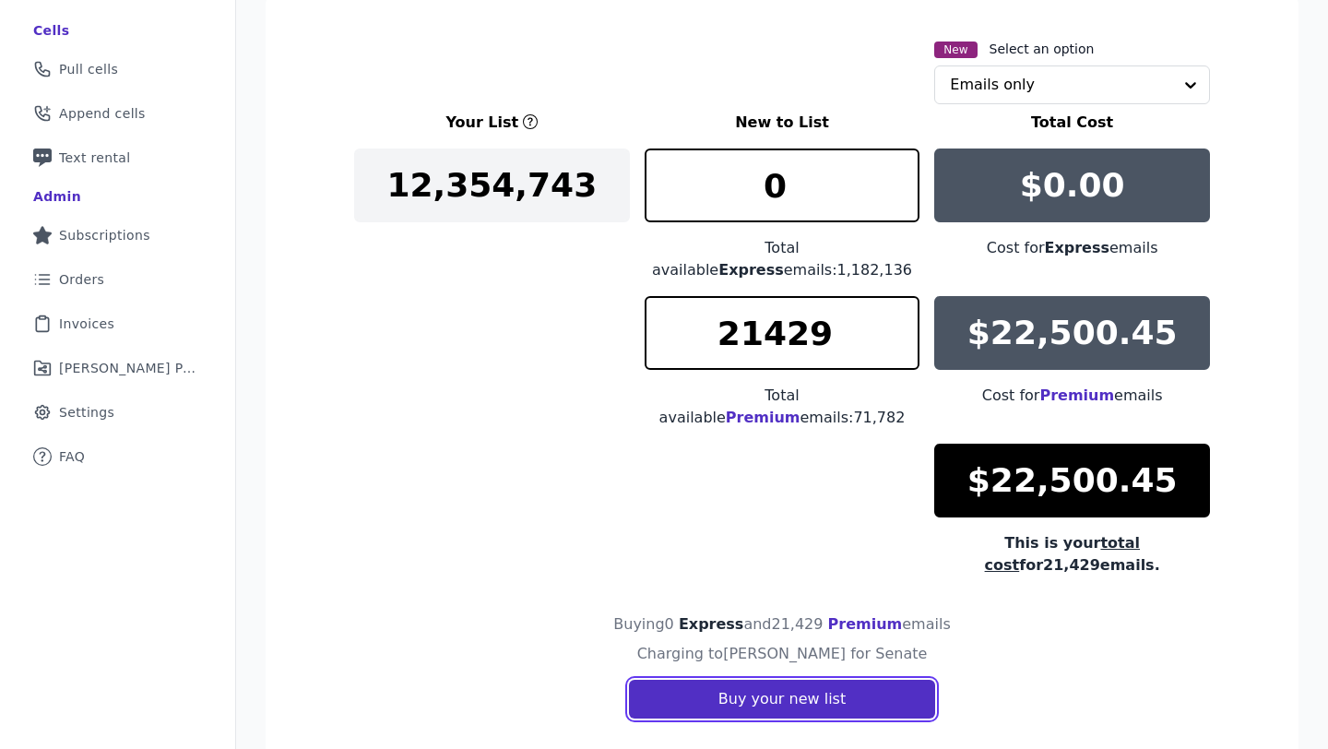
click at [734, 680] on button "Buy your new list" at bounding box center [782, 699] width 306 height 39
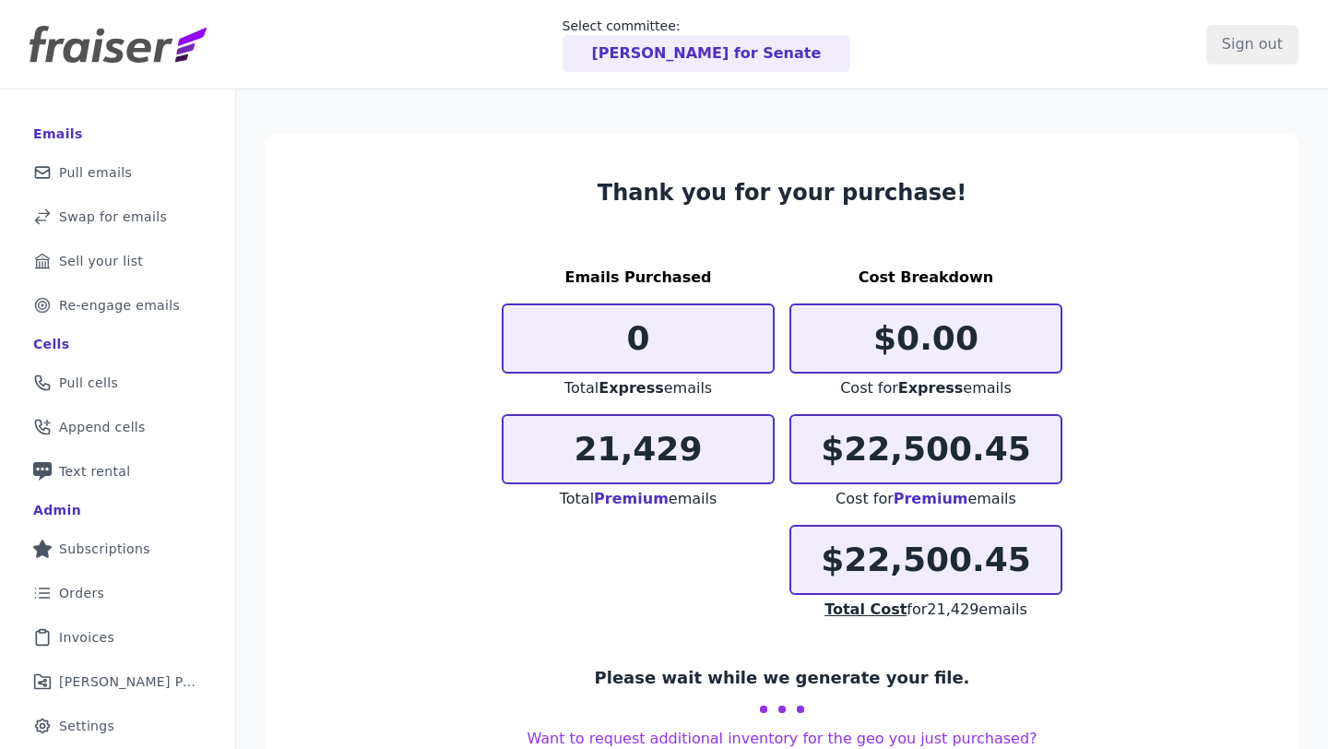
scroll to position [76, 0]
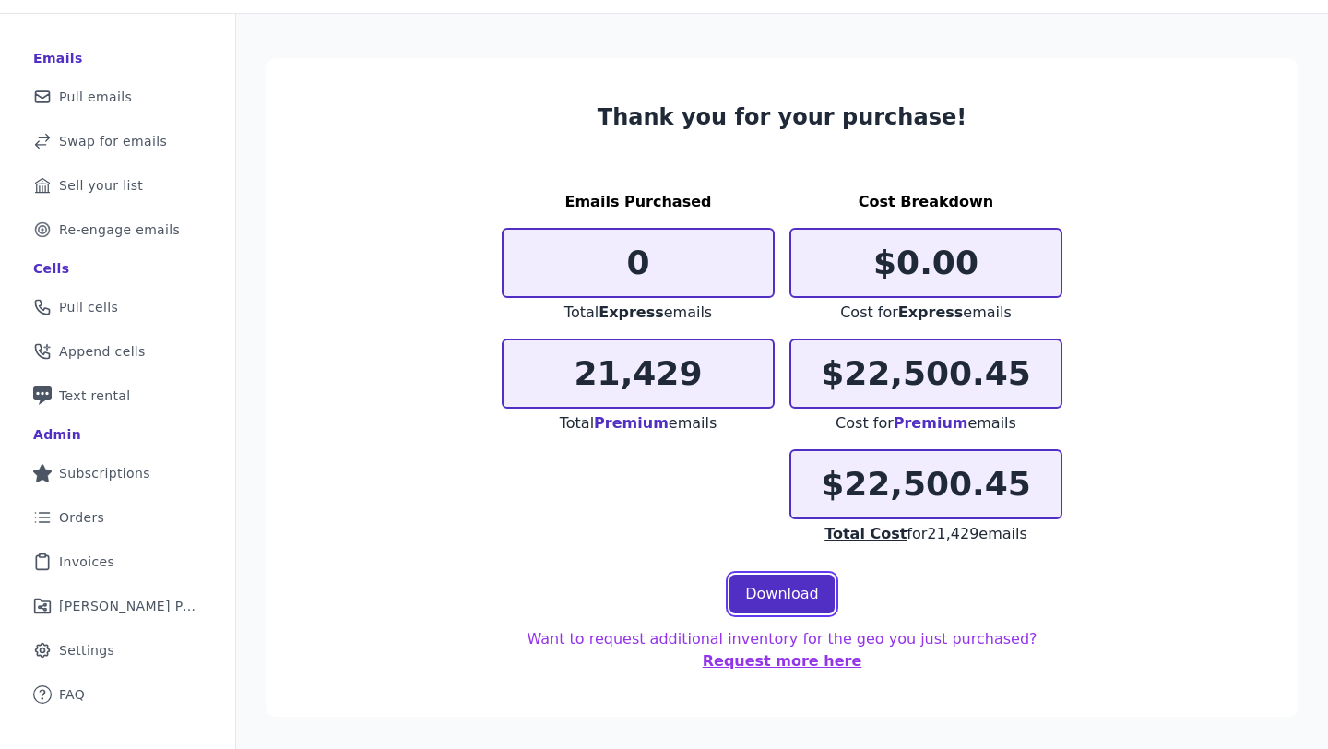
click at [772, 589] on link "Download" at bounding box center [781, 593] width 105 height 39
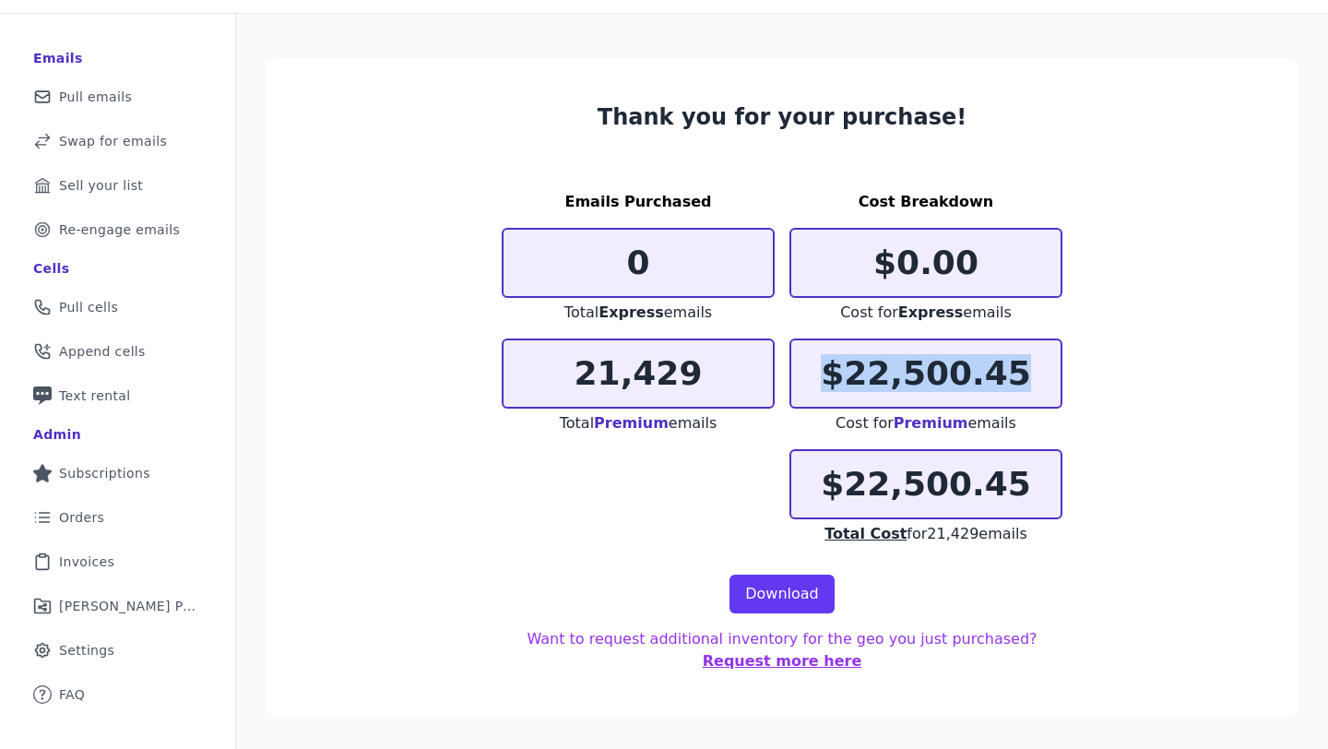
drag, startPoint x: 1017, startPoint y: 365, endPoint x: 820, endPoint y: 371, distance: 197.4
click at [820, 371] on p "$22,500.45" at bounding box center [925, 373] width 269 height 37
copy p "$22,500.45"
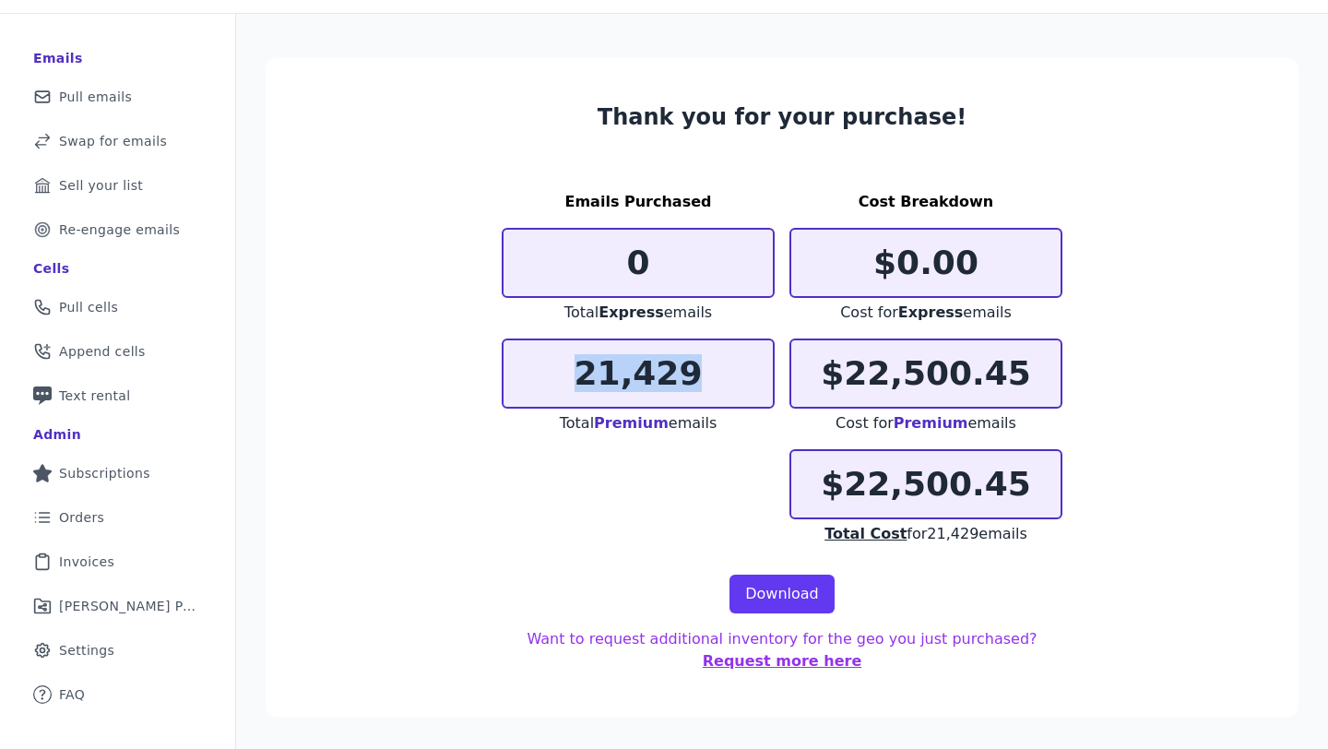
drag, startPoint x: 650, startPoint y: 378, endPoint x: 590, endPoint y: 378, distance: 59.9
click at [590, 378] on p "21,429" at bounding box center [637, 373] width 269 height 37
copy p "21,429"
